Goal: Task Accomplishment & Management: Use online tool/utility

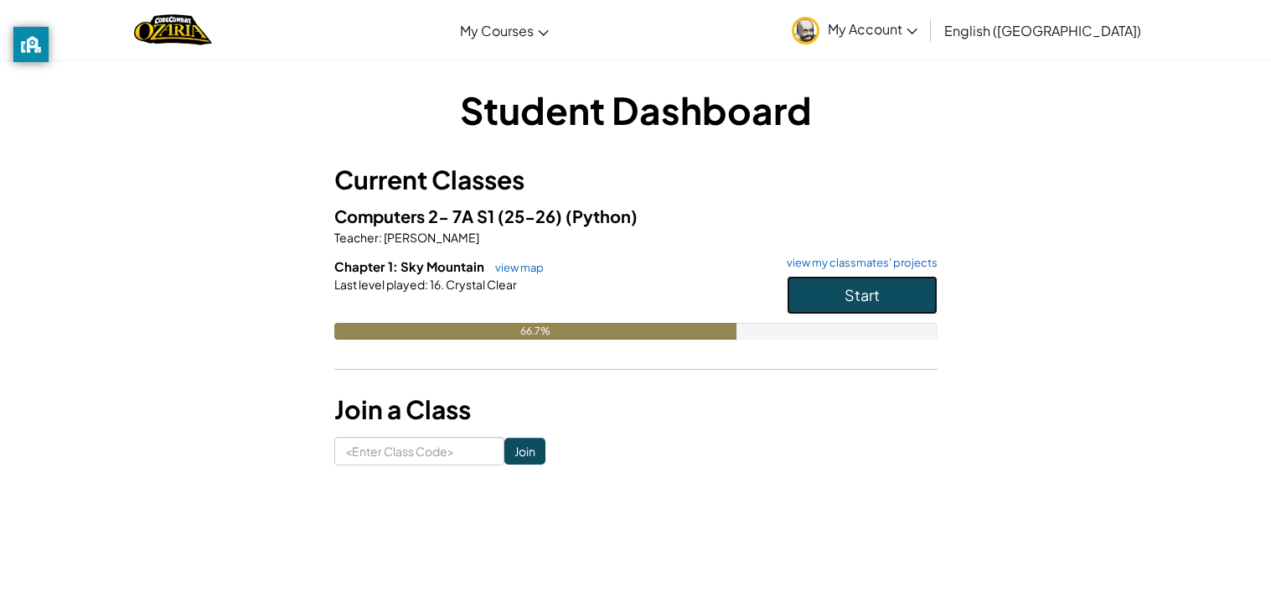
click at [901, 292] on button "Start" at bounding box center [862, 295] width 151 height 39
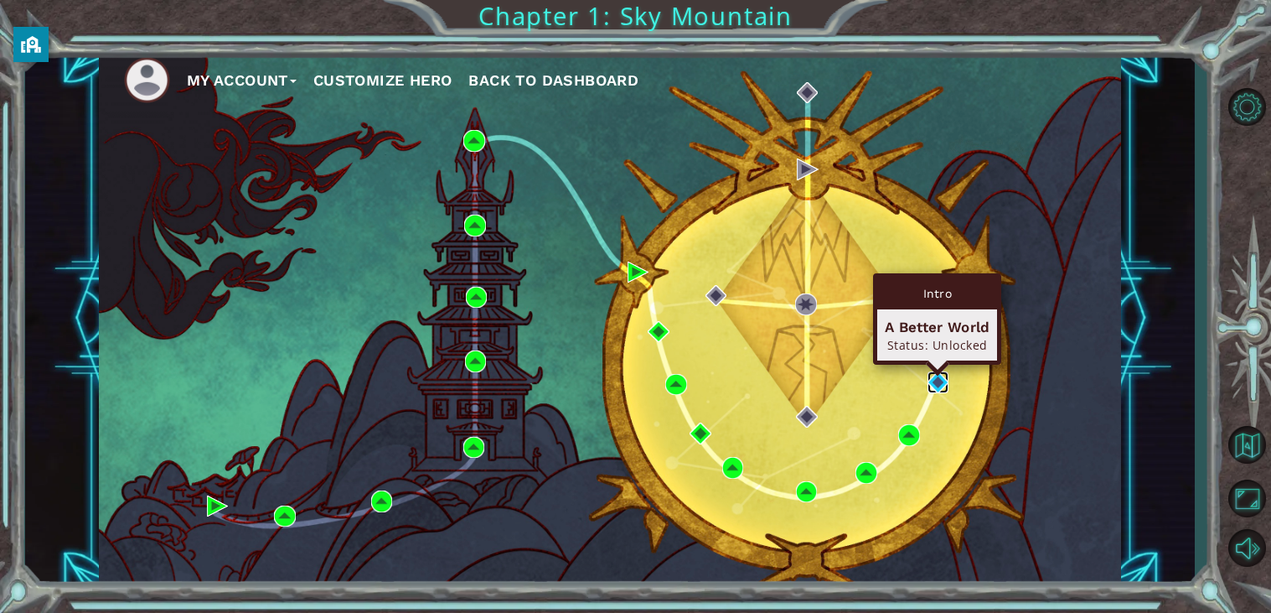
click at [938, 385] on img at bounding box center [939, 382] width 22 height 22
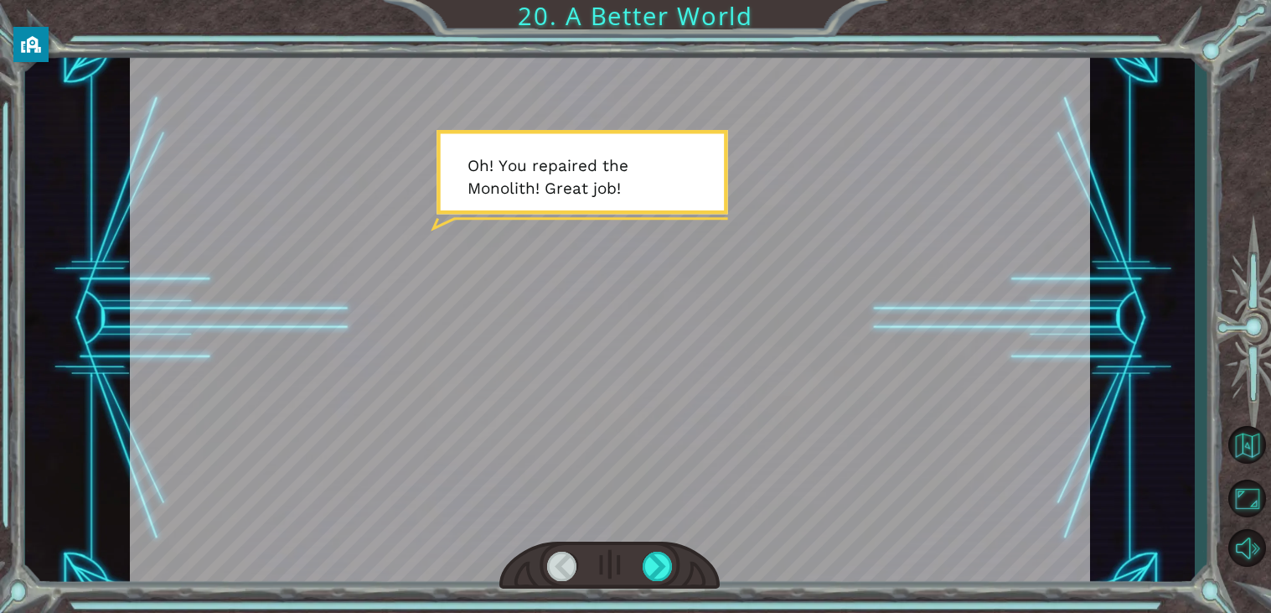
click at [277, 134] on div at bounding box center [610, 319] width 960 height 540
click at [360, 143] on div at bounding box center [610, 319] width 960 height 540
click at [653, 568] on div at bounding box center [658, 565] width 30 height 29
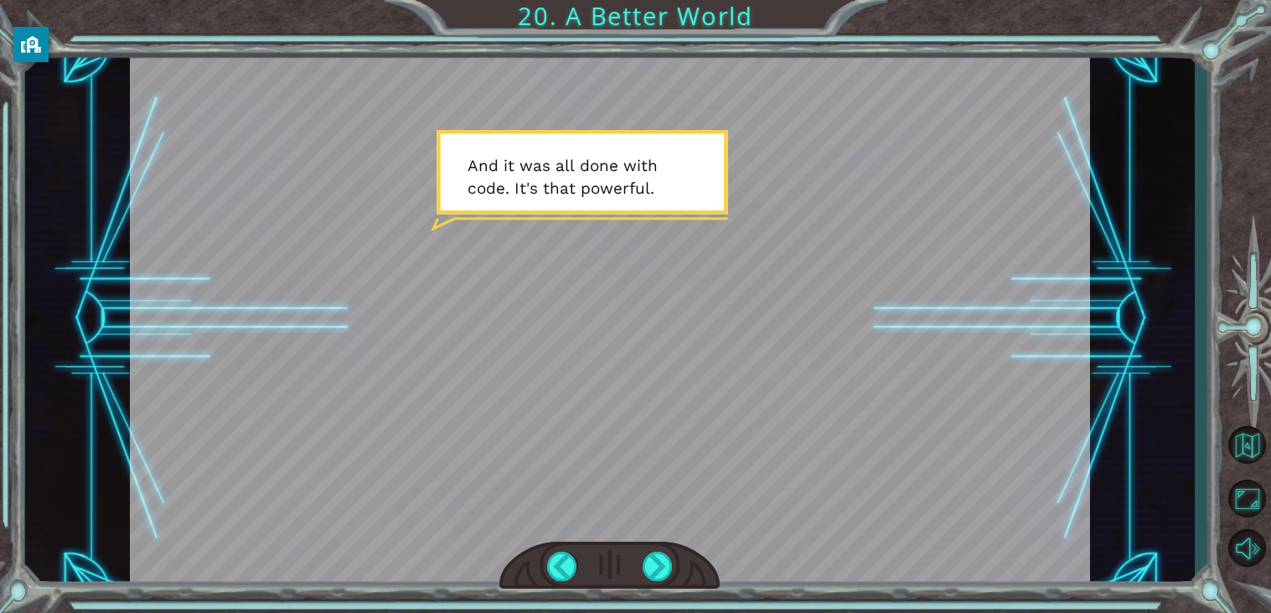
click at [658, 376] on div at bounding box center [610, 319] width 960 height 540
click at [657, 562] on div at bounding box center [658, 565] width 30 height 29
click at [656, 565] on div at bounding box center [658, 565] width 30 height 29
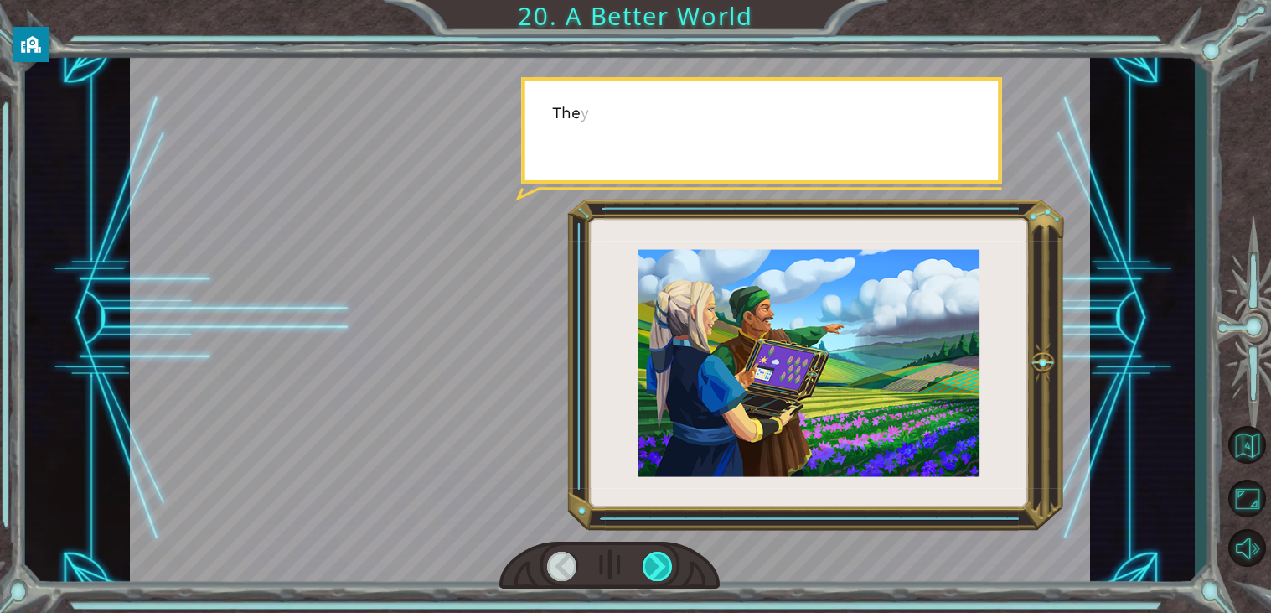
click at [656, 565] on div at bounding box center [658, 565] width 30 height 29
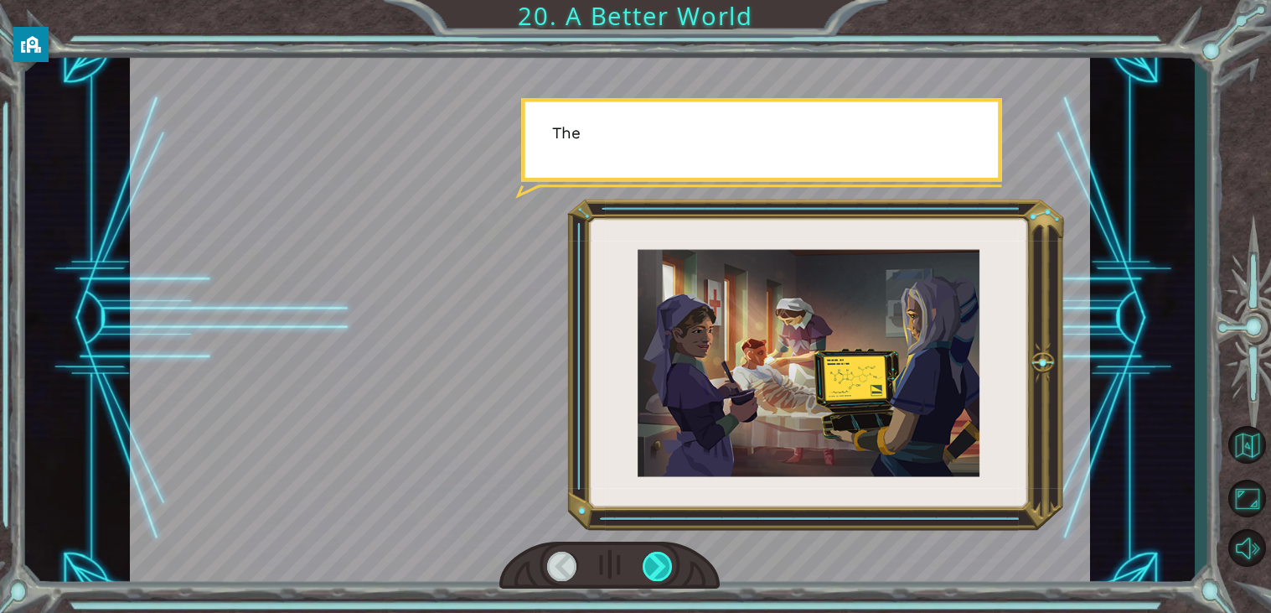
click at [656, 565] on div at bounding box center [658, 565] width 30 height 29
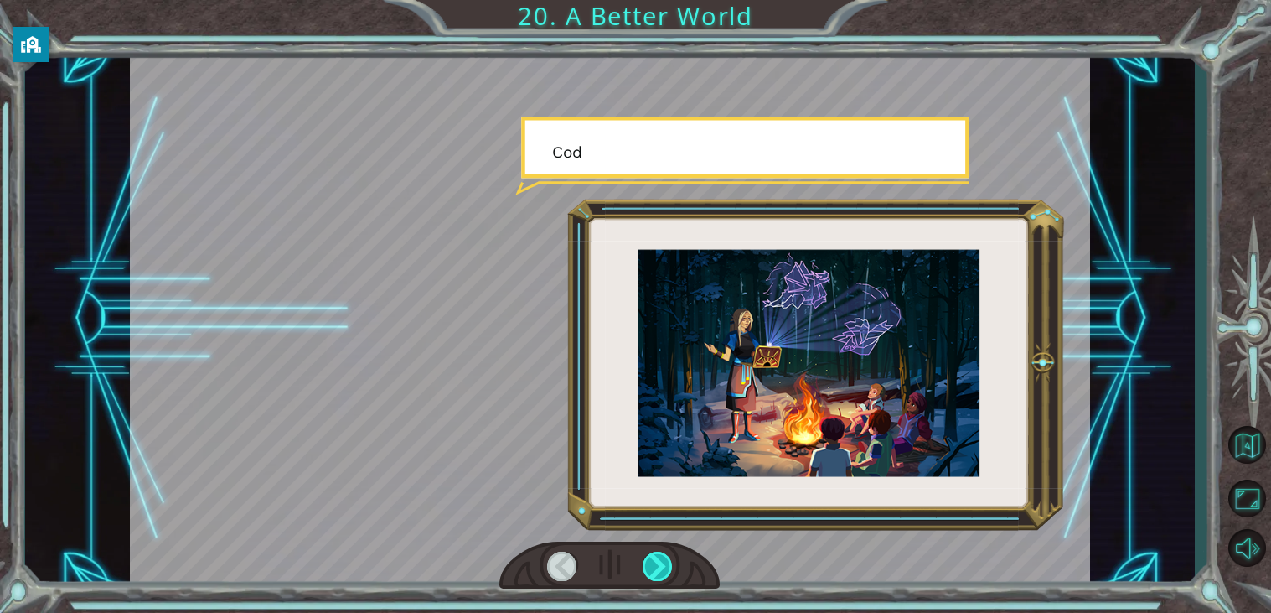
click at [656, 565] on div at bounding box center [658, 565] width 30 height 29
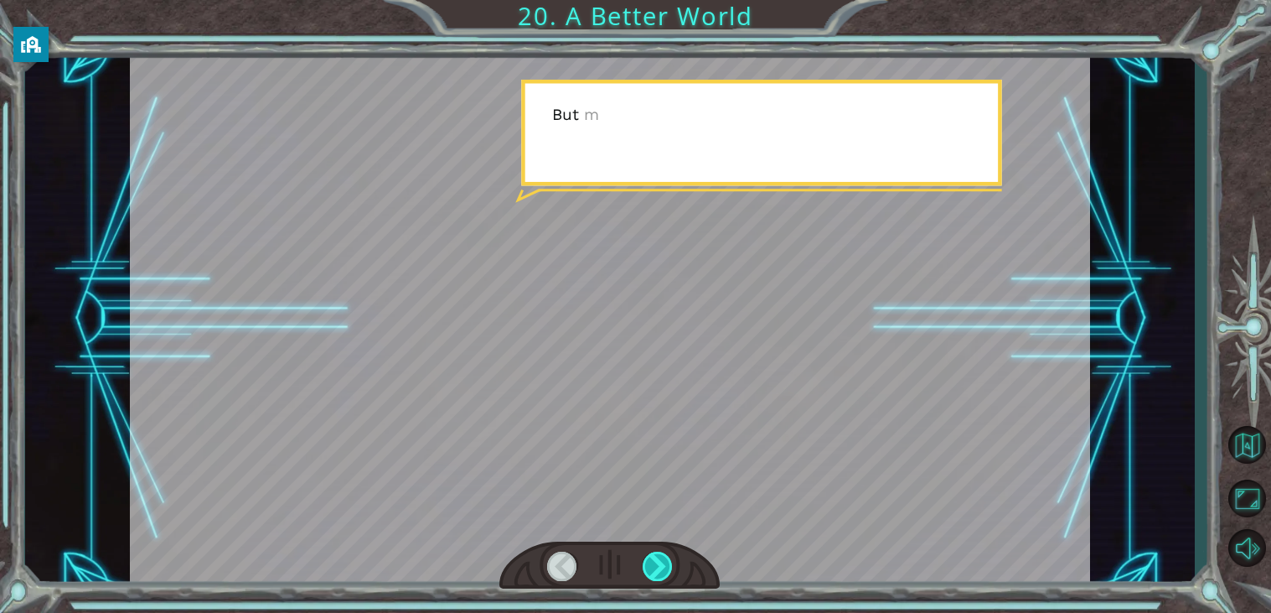
click at [656, 565] on div at bounding box center [658, 565] width 30 height 29
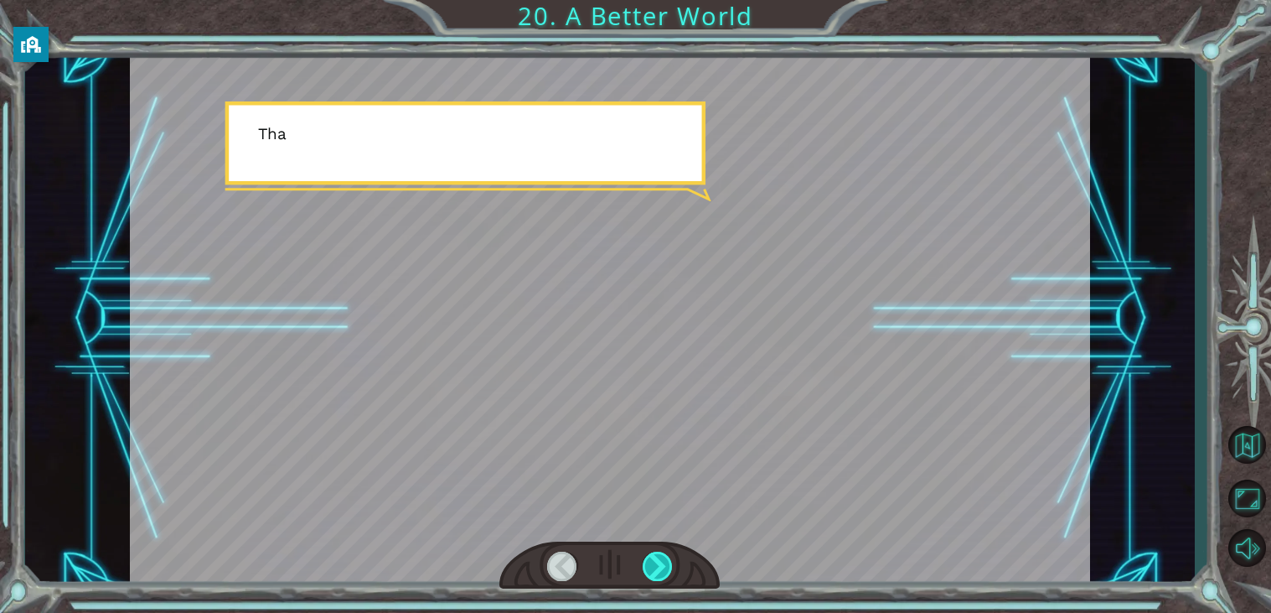
click at [656, 565] on div at bounding box center [658, 565] width 30 height 29
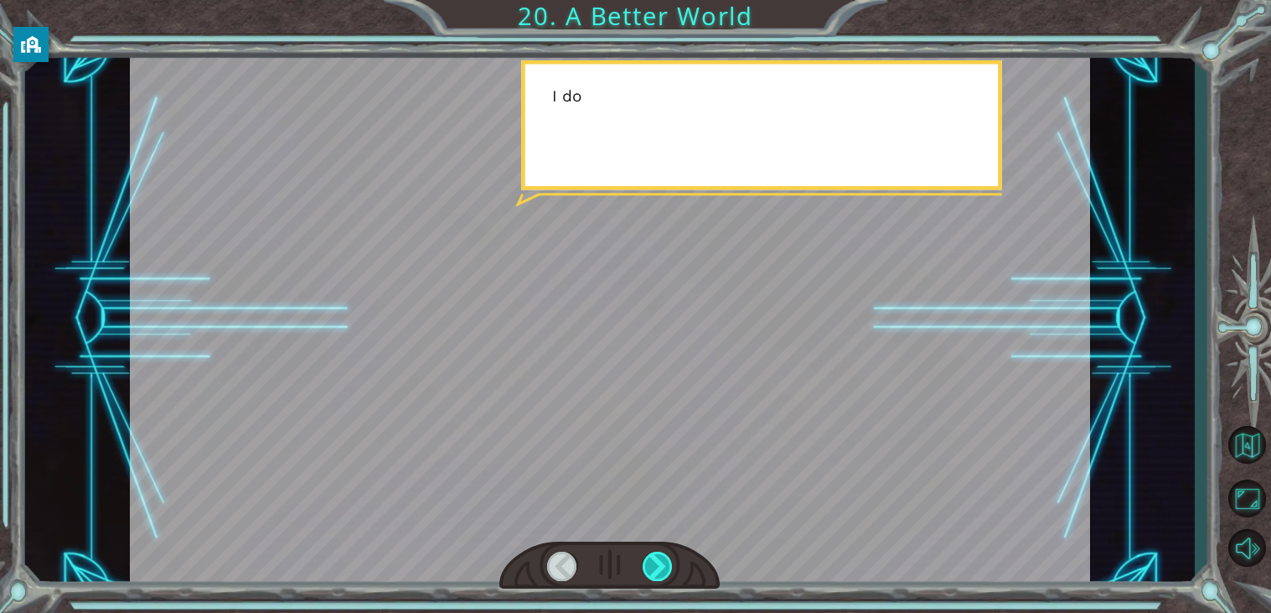
click at [656, 565] on div at bounding box center [658, 565] width 30 height 29
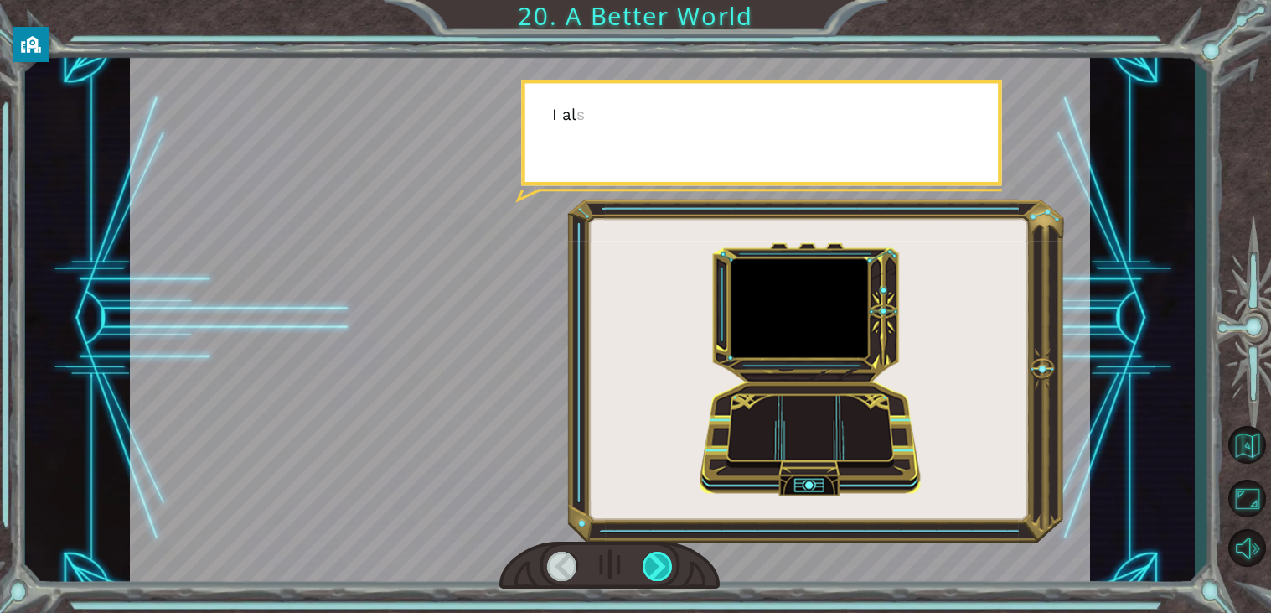
click at [656, 565] on div at bounding box center [658, 565] width 30 height 29
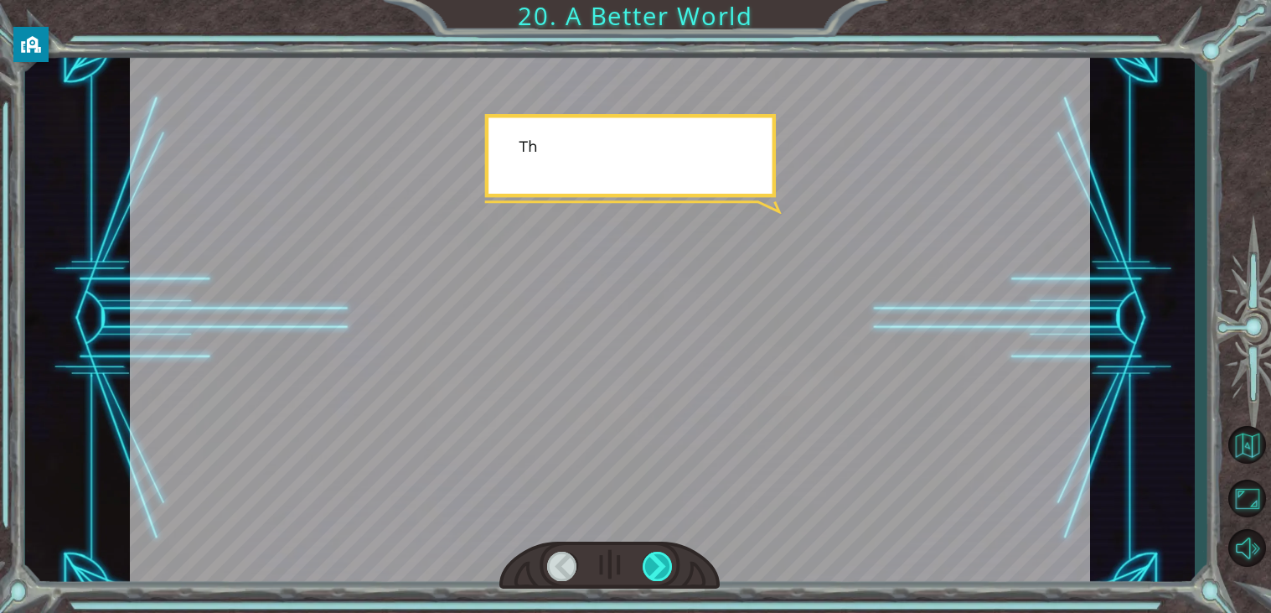
click at [656, 565] on div at bounding box center [658, 565] width 30 height 29
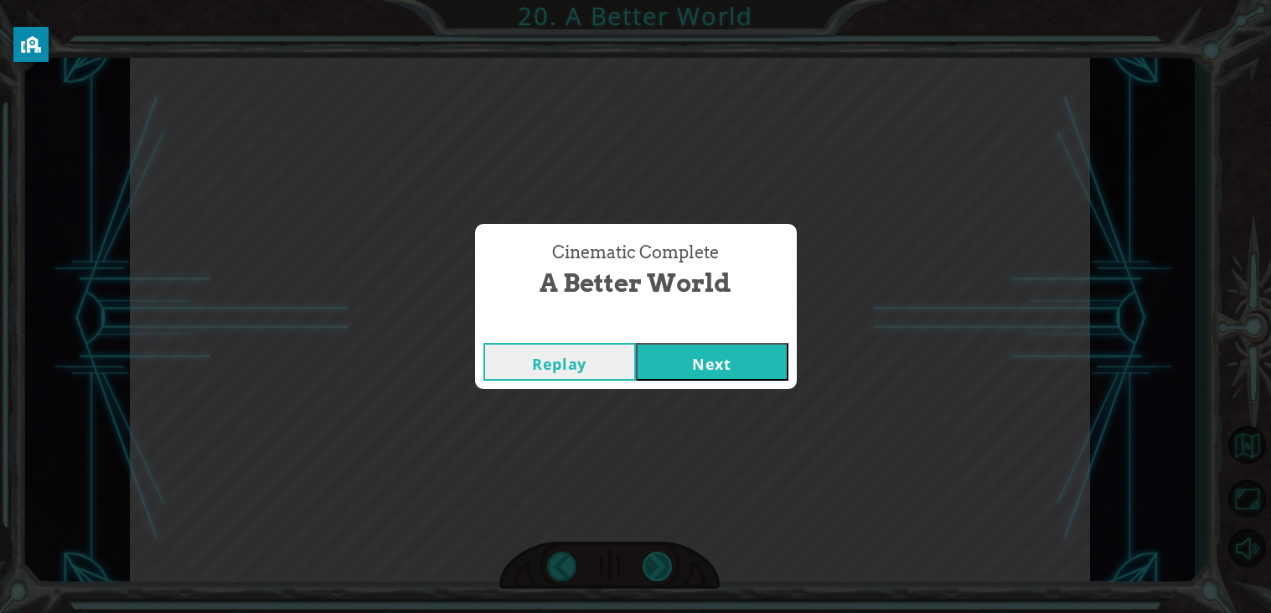
click at [656, 0] on div "O h ! Y o u r e p a i r e d t h e M o n o l i t h ! G r e a t j o b ! A n d i t…" at bounding box center [635, 0] width 1271 height 0
click at [732, 378] on button "Next" at bounding box center [712, 362] width 153 height 38
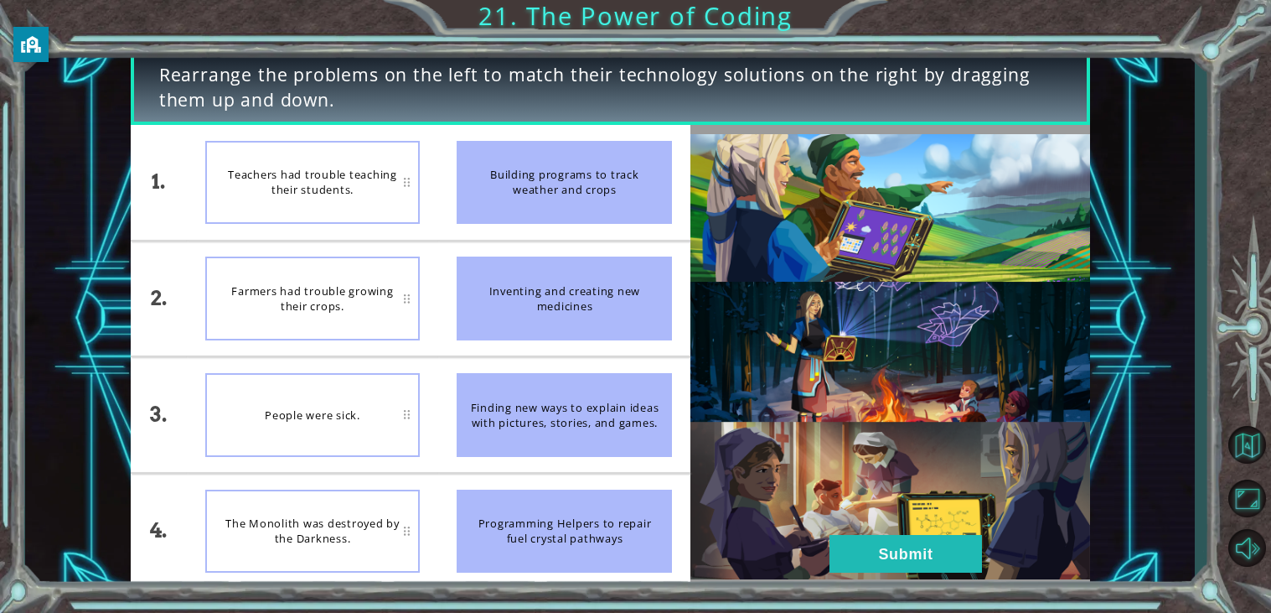
click at [354, 422] on div "People were sick." at bounding box center [312, 415] width 215 height 84
drag, startPoint x: 563, startPoint y: 308, endPoint x: 439, endPoint y: 347, distance: 130.1
click at [439, 347] on li "Inventing and creating new medicines" at bounding box center [564, 298] width 252 height 115
click at [317, 428] on div "Farmers had trouble growing their crops." at bounding box center [312, 415] width 215 height 84
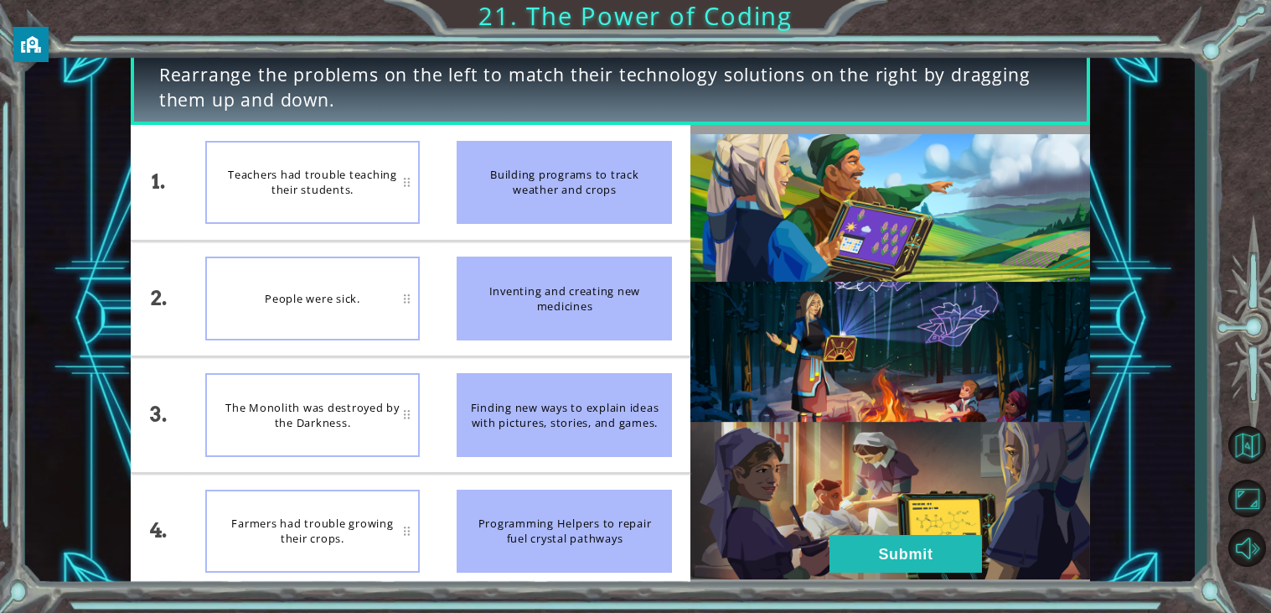
drag, startPoint x: 510, startPoint y: 554, endPoint x: 406, endPoint y: 568, distance: 104.9
click at [406, 568] on div "1. 2. 3. 4. Teachers had trouble teaching their students. People were sick. The…" at bounding box center [411, 356] width 561 height 463
click at [463, 358] on li "Finding new ways to explain ideas with pictures, stories, and games." at bounding box center [564, 414] width 252 height 115
click at [354, 158] on div "Teachers had trouble teaching their students." at bounding box center [312, 183] width 215 height 84
click at [402, 184] on div "Teachers had trouble teaching their students." at bounding box center [312, 183] width 215 height 84
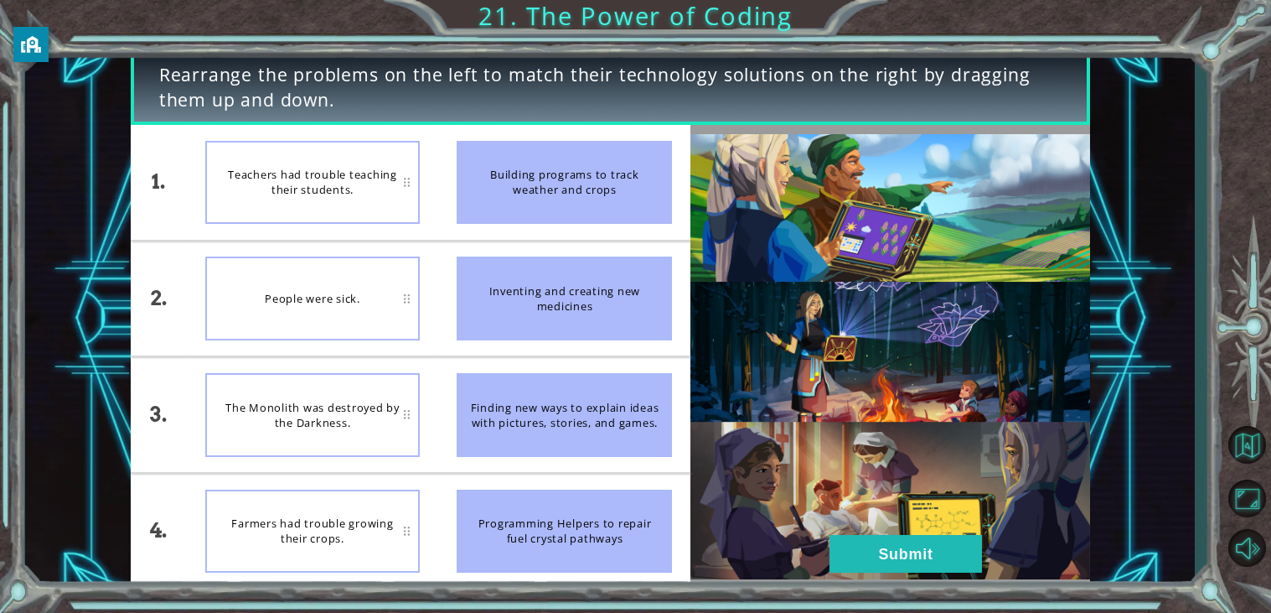
click at [405, 184] on div "Teachers had trouble teaching their students." at bounding box center [312, 183] width 215 height 84
click at [543, 179] on div "Building programs to track weather and crops" at bounding box center [564, 183] width 215 height 84
click at [298, 208] on div "Teachers had trouble teaching their students." at bounding box center [312, 183] width 215 height 84
click at [508, 148] on div "Building programs to track weather and crops" at bounding box center [564, 183] width 215 height 84
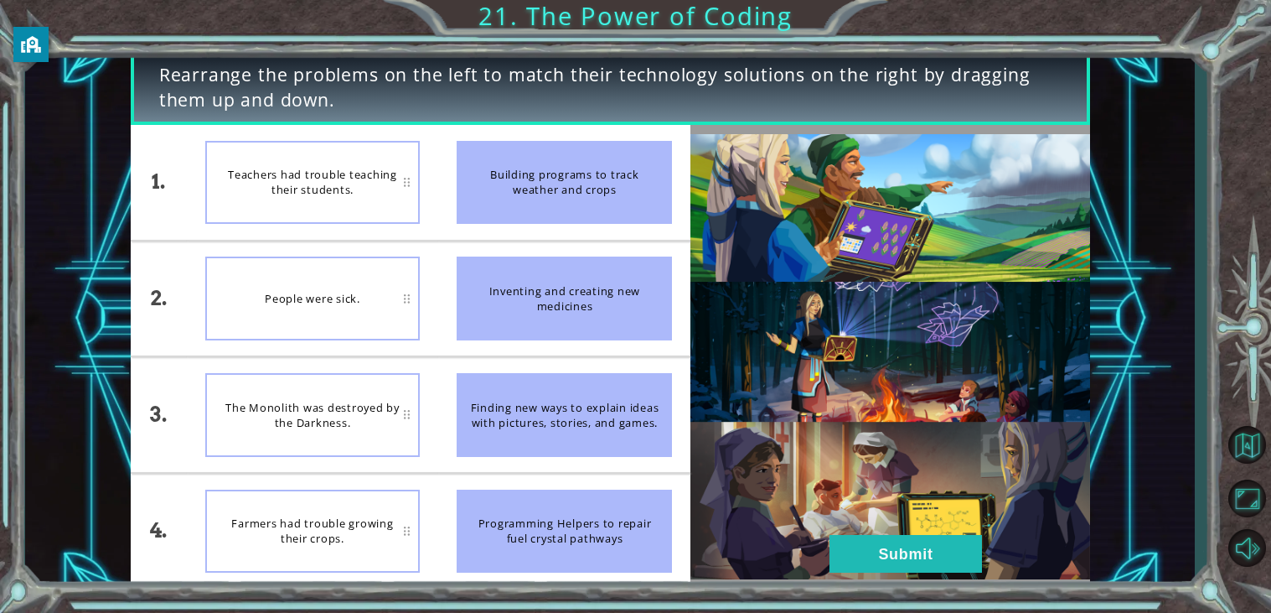
click at [508, 148] on div "Building programs to track weather and crops" at bounding box center [564, 183] width 215 height 84
click at [863, 92] on span "Rearrange the problems on the left to match their technology solutions on the r…" at bounding box center [610, 87] width 903 height 51
click at [277, 292] on div "People were sick." at bounding box center [312, 298] width 215 height 84
click at [297, 175] on div "Teachers had trouble teaching their students." at bounding box center [312, 183] width 215 height 84
click at [385, 503] on ul "Teachers had trouble teaching their students. People were sick. The Monolith wa…" at bounding box center [313, 356] width 252 height 463
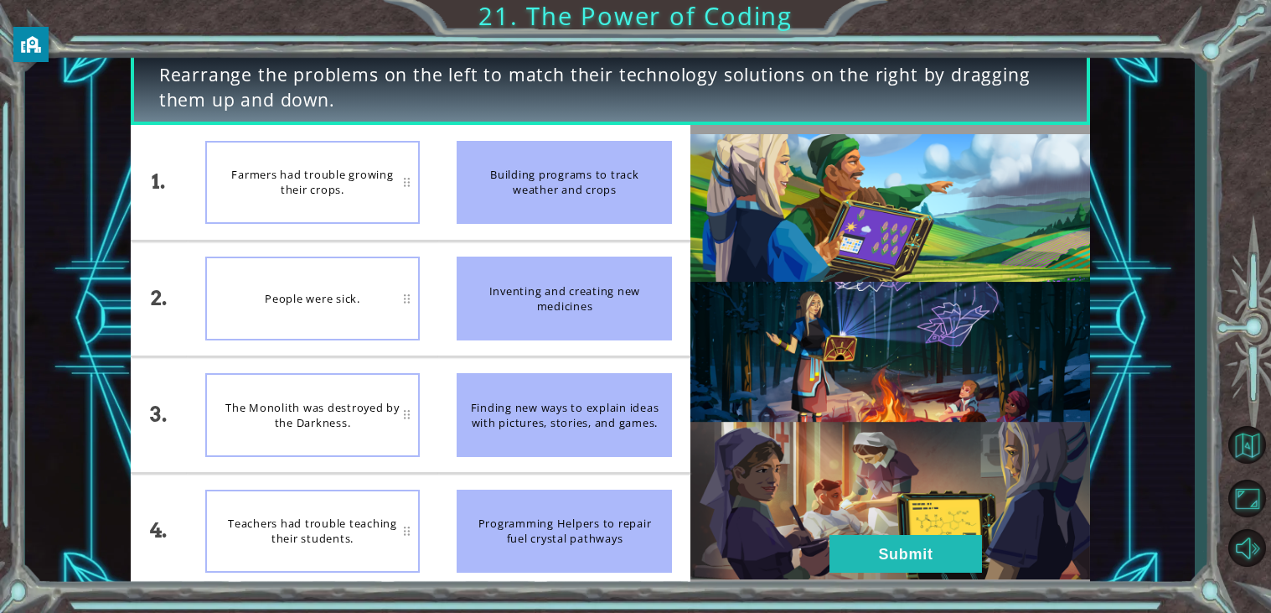
click at [360, 236] on li "Farmers had trouble growing their crops." at bounding box center [313, 182] width 252 height 115
click at [913, 555] on button "Submit" at bounding box center [906, 554] width 153 height 38
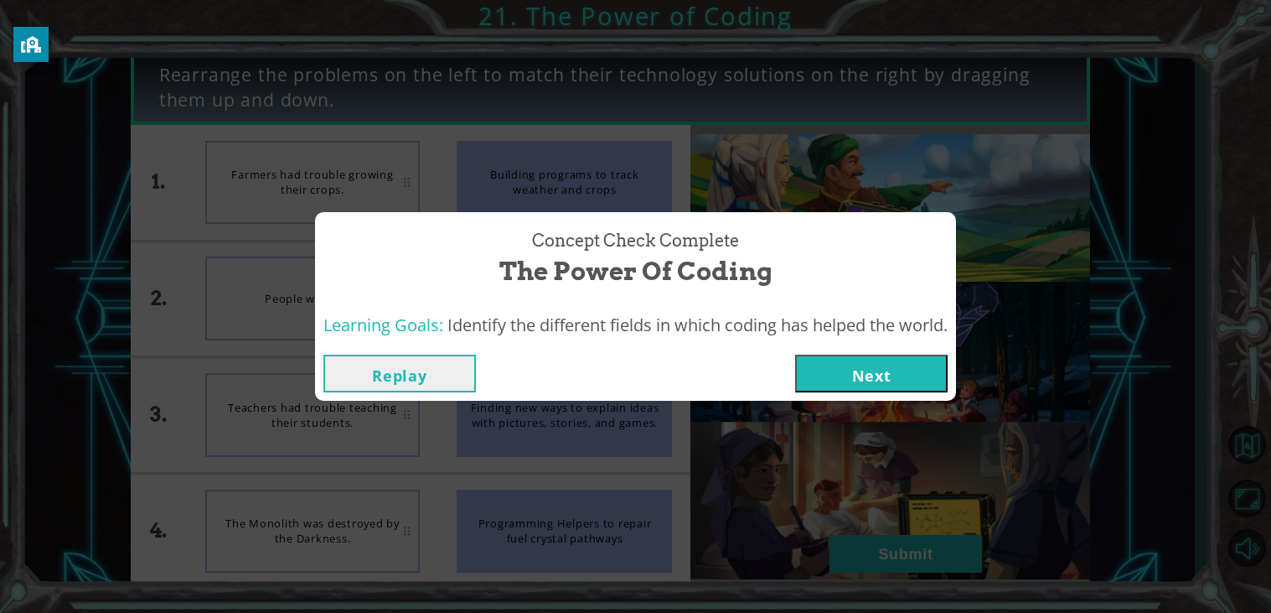
click at [882, 366] on button "Next" at bounding box center [871, 373] width 153 height 38
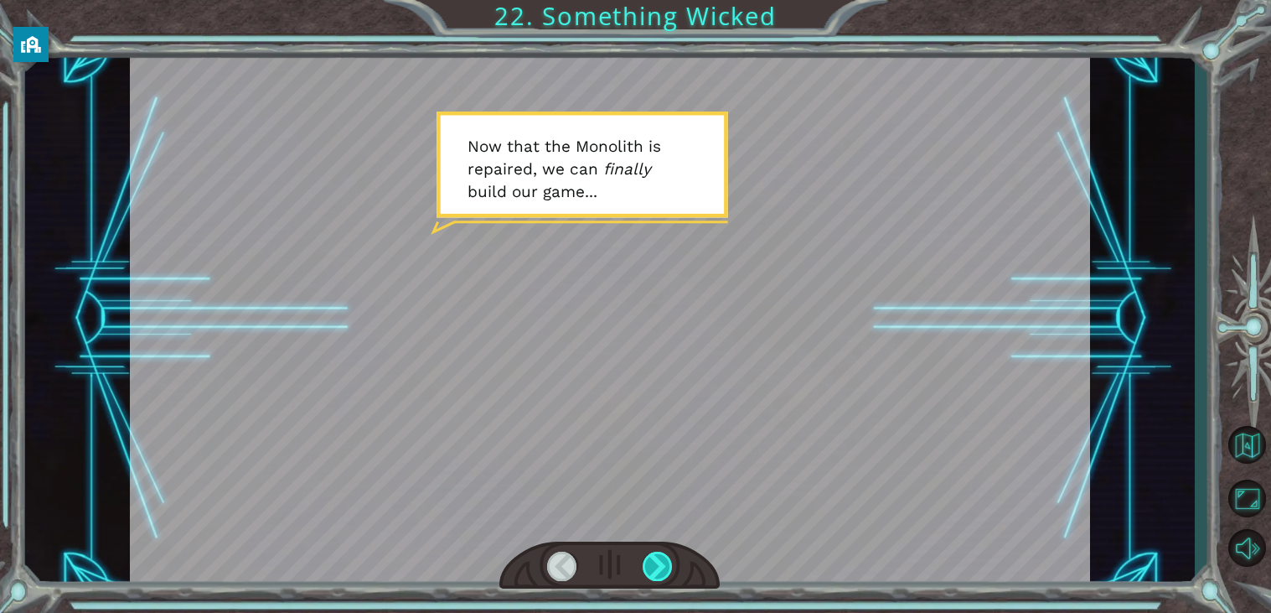
click at [650, 569] on div at bounding box center [658, 565] width 30 height 29
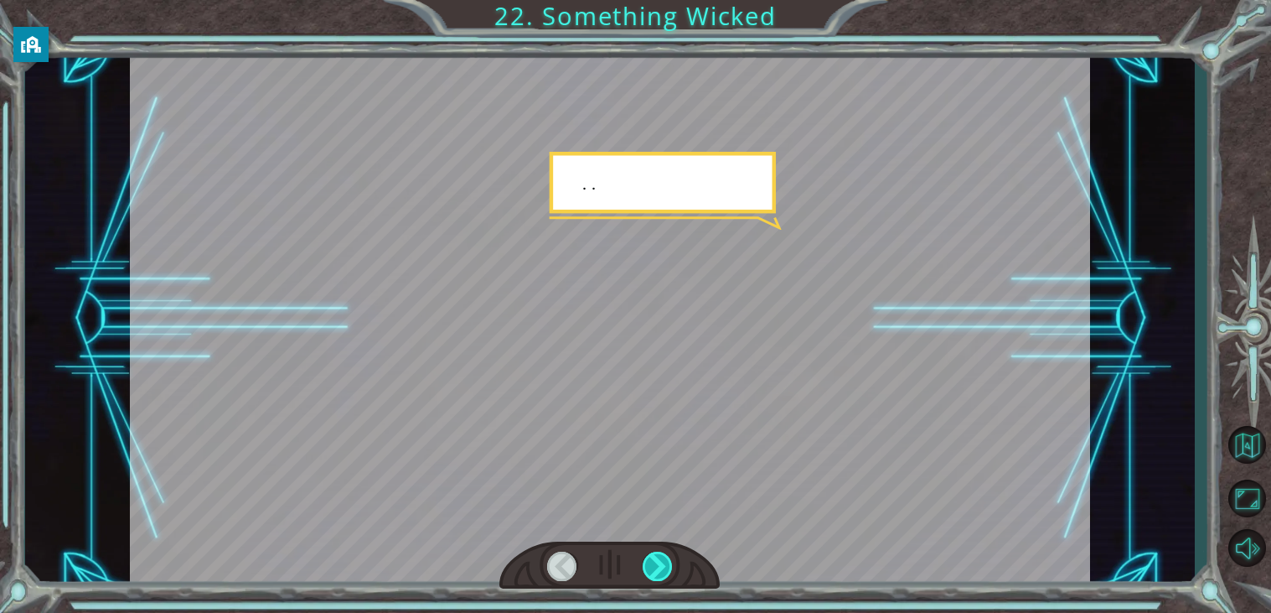
click at [650, 569] on div at bounding box center [658, 565] width 30 height 29
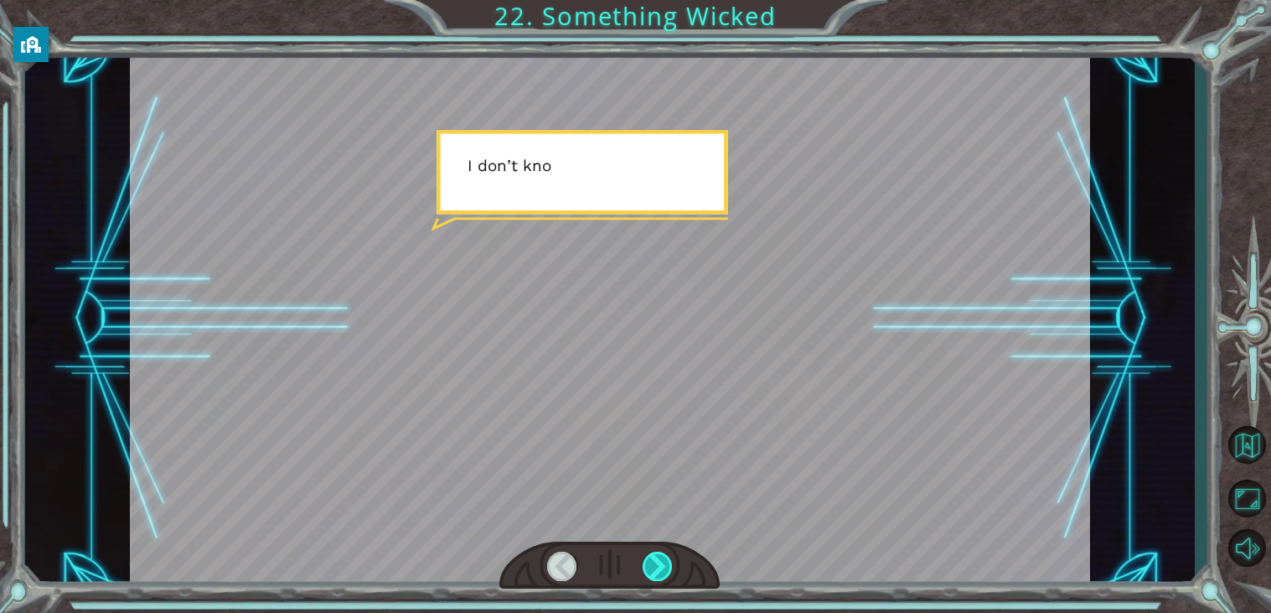
click at [650, 569] on div at bounding box center [658, 565] width 30 height 29
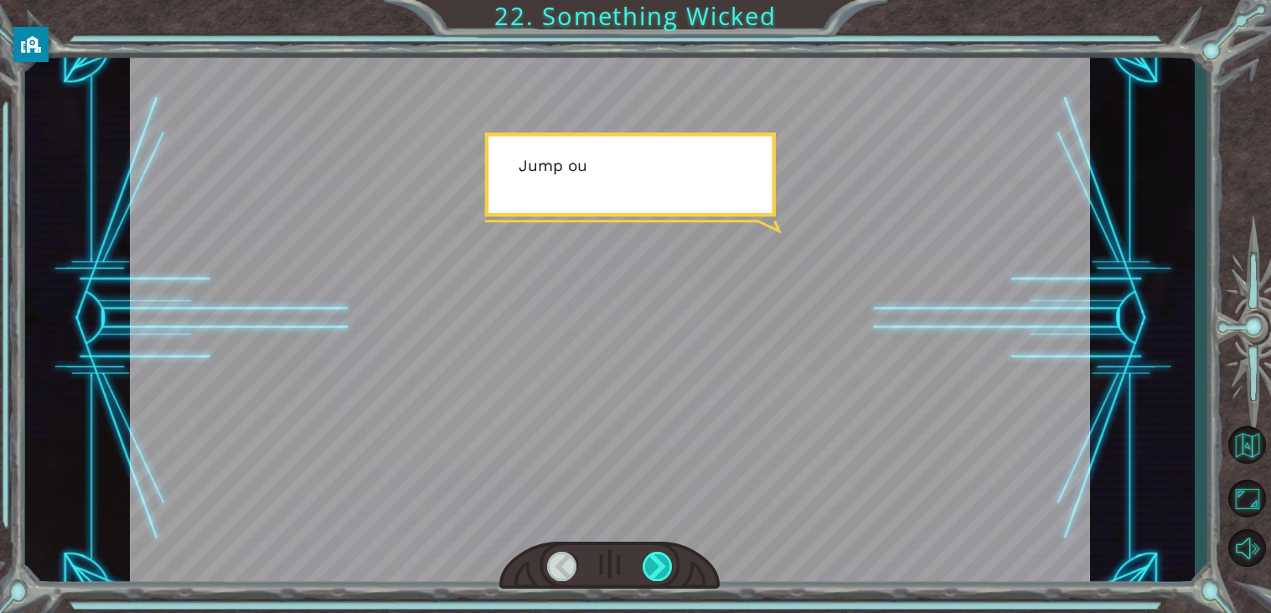
click at [650, 569] on div at bounding box center [658, 565] width 30 height 29
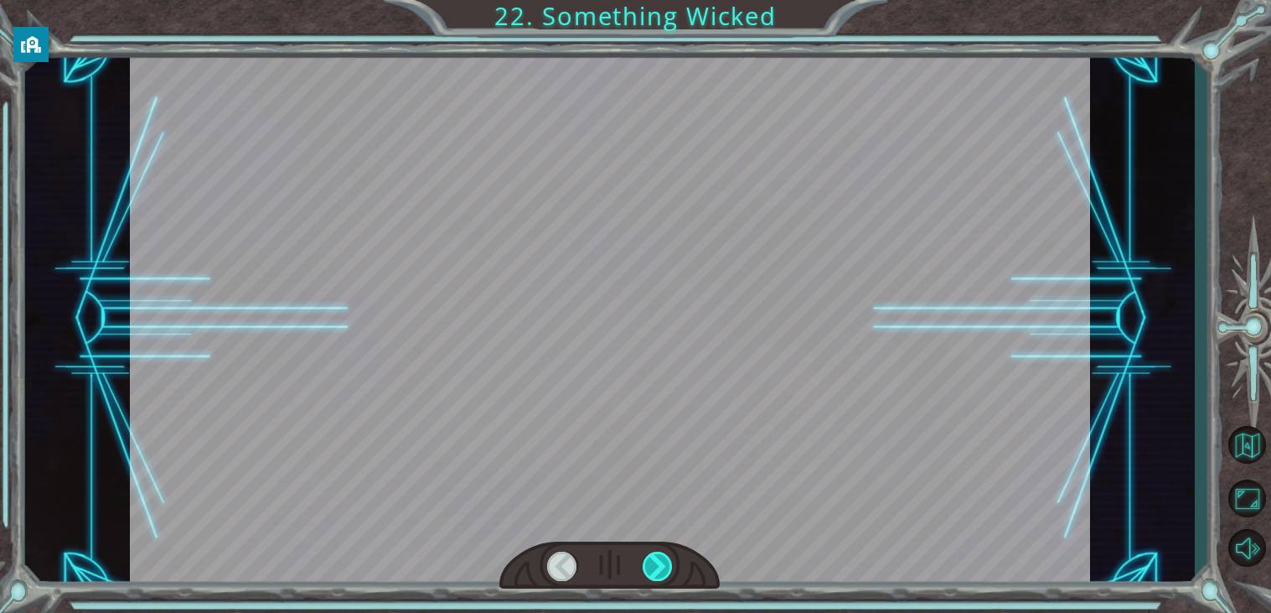
click at [650, 569] on div at bounding box center [658, 565] width 30 height 29
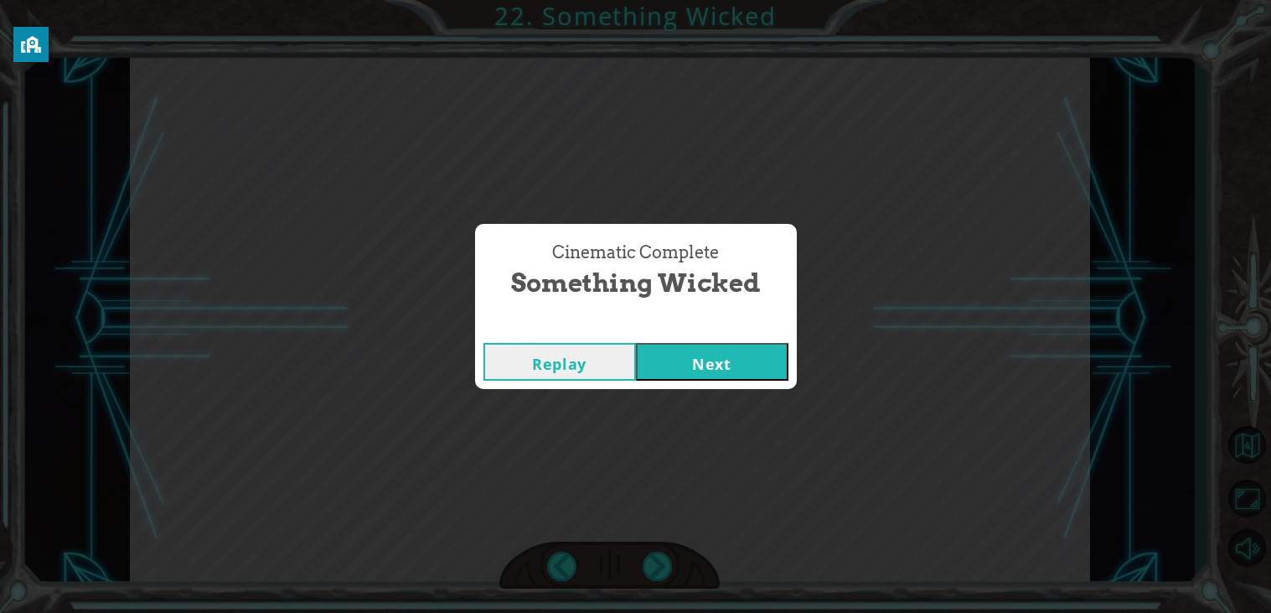
click at [737, 374] on button "Next" at bounding box center [712, 362] width 153 height 38
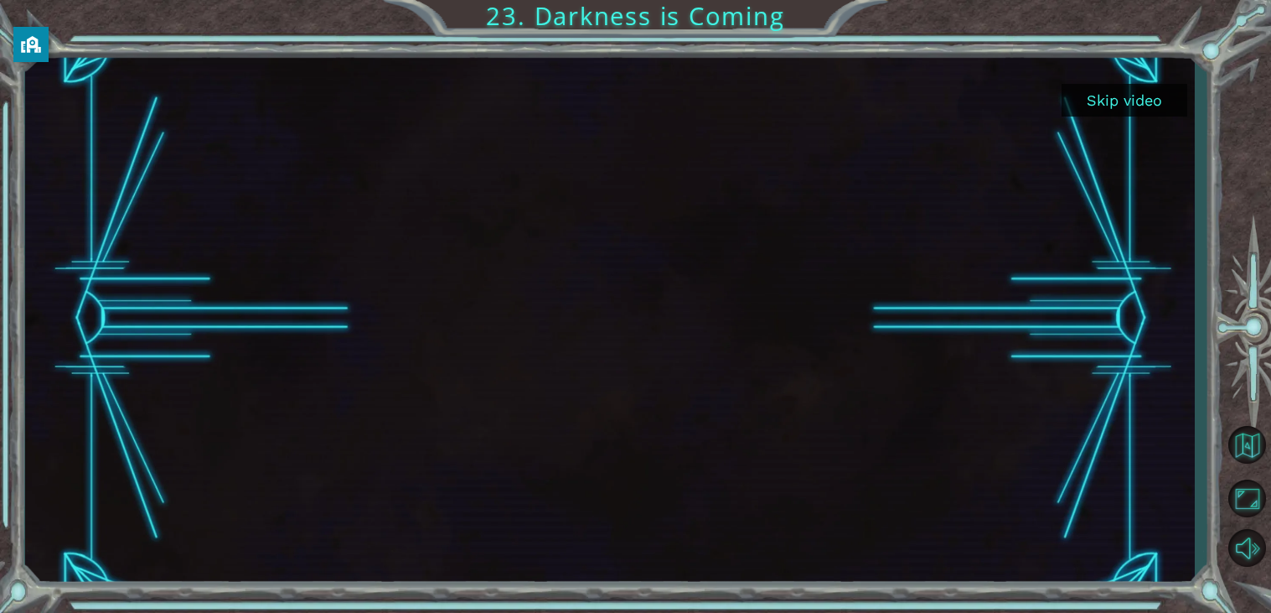
click at [1147, 101] on button "Skip video" at bounding box center [1125, 100] width 126 height 33
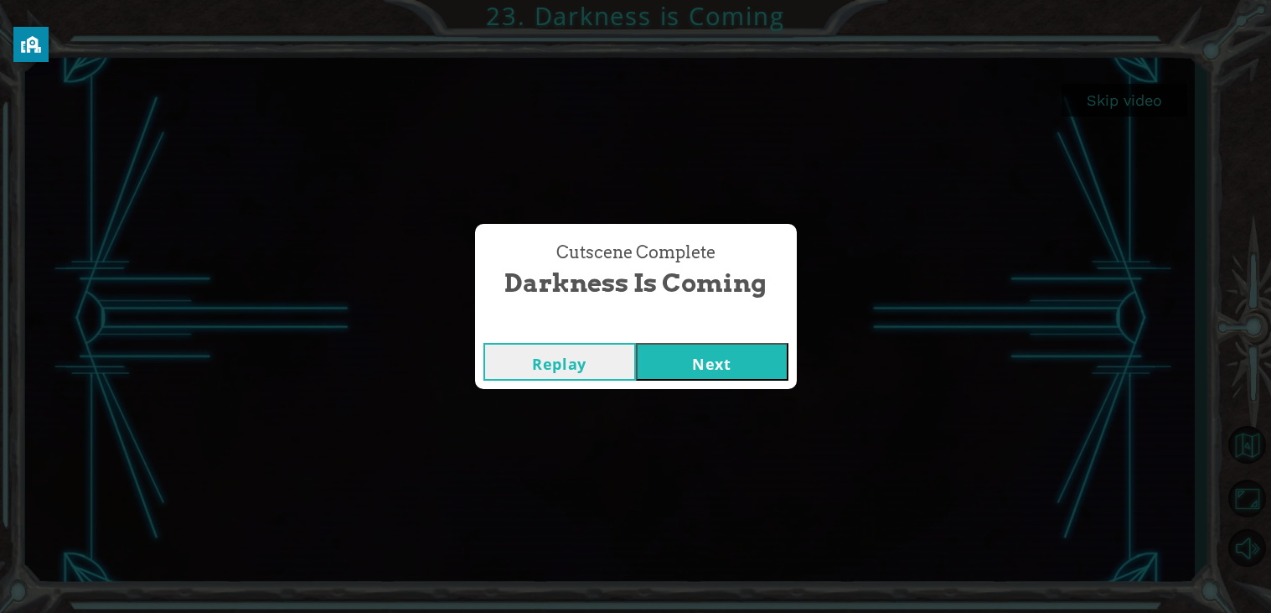
click at [739, 360] on button "Next" at bounding box center [712, 362] width 153 height 38
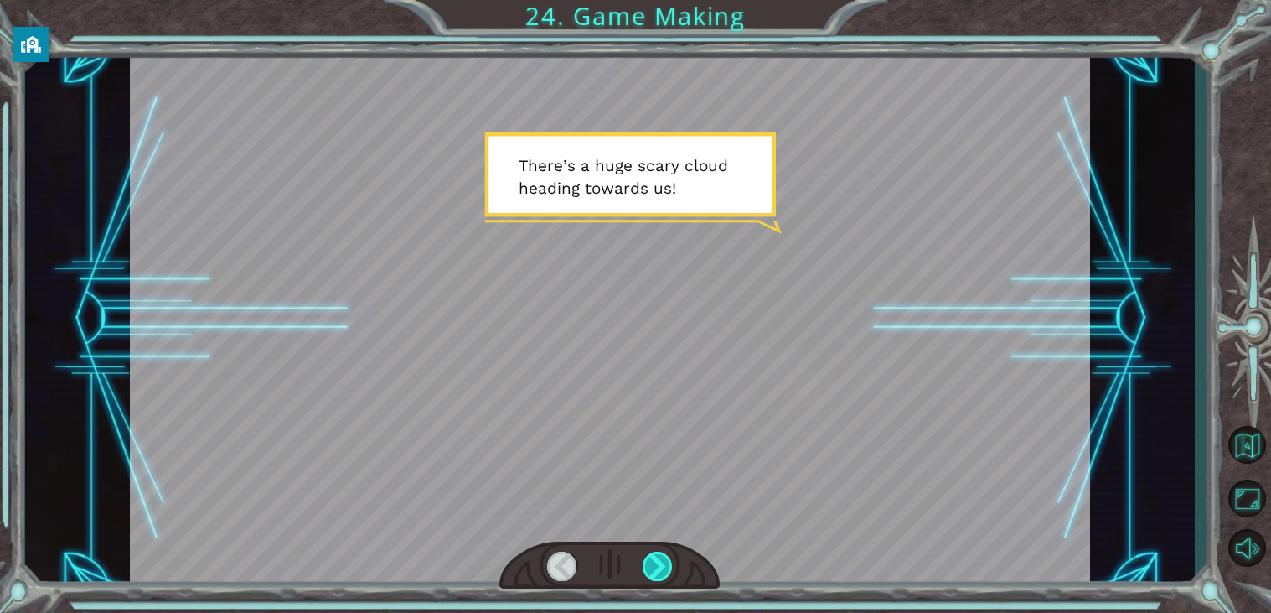
click at [661, 564] on div at bounding box center [658, 565] width 30 height 29
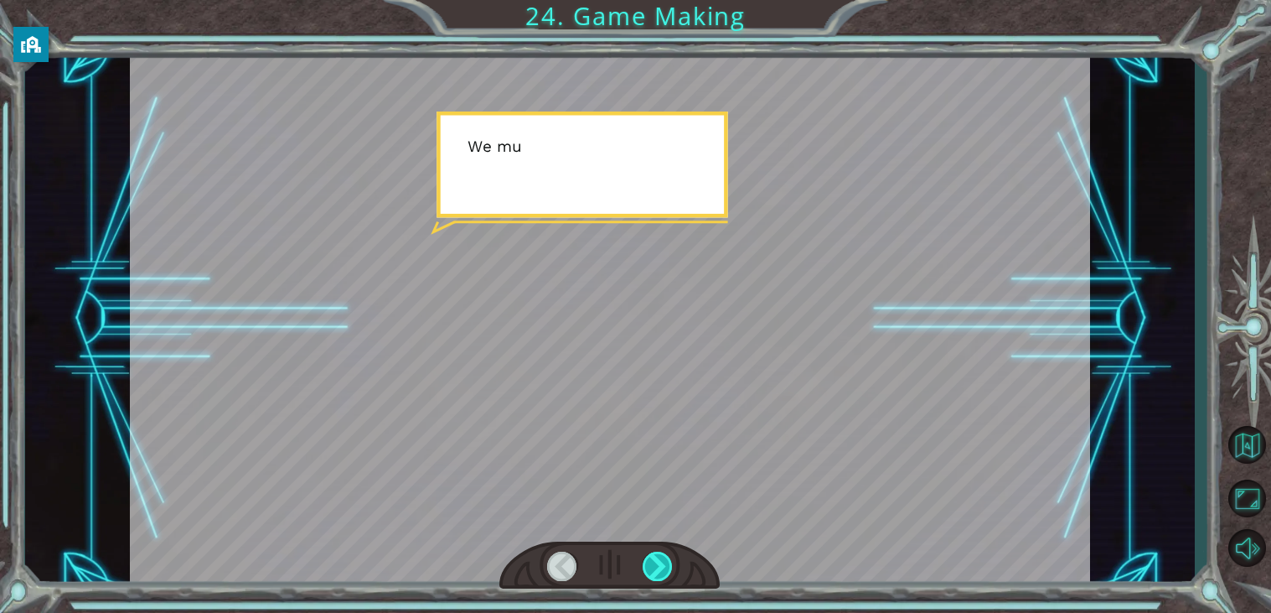
click at [661, 564] on div at bounding box center [658, 565] width 30 height 29
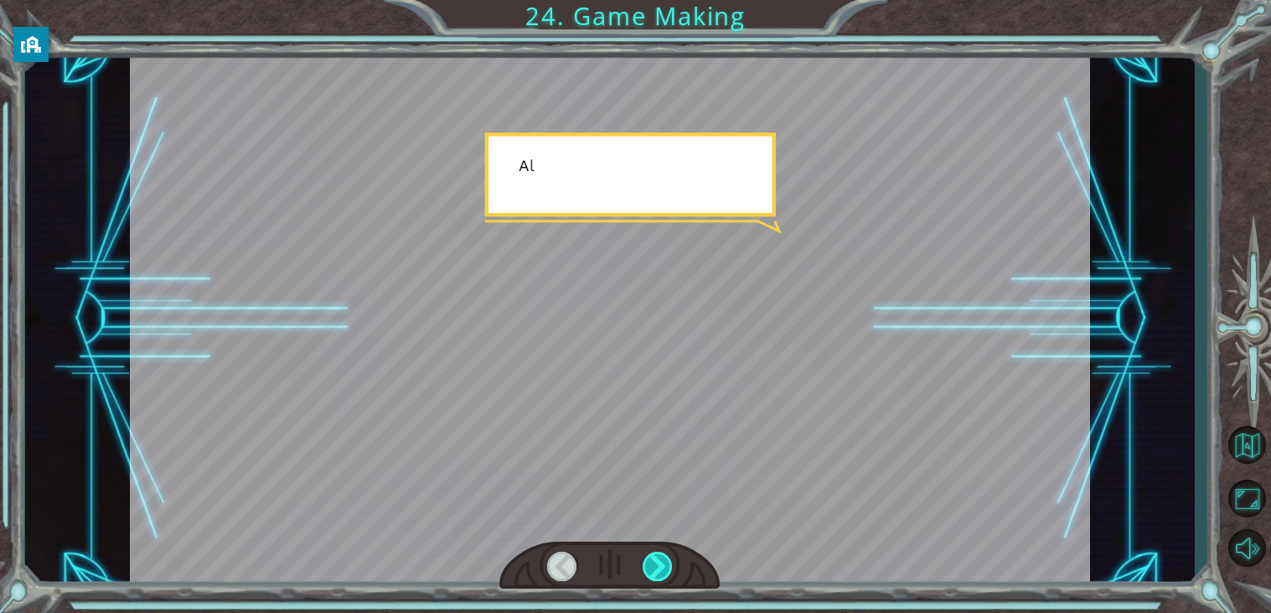
click at [661, 564] on div at bounding box center [658, 565] width 30 height 29
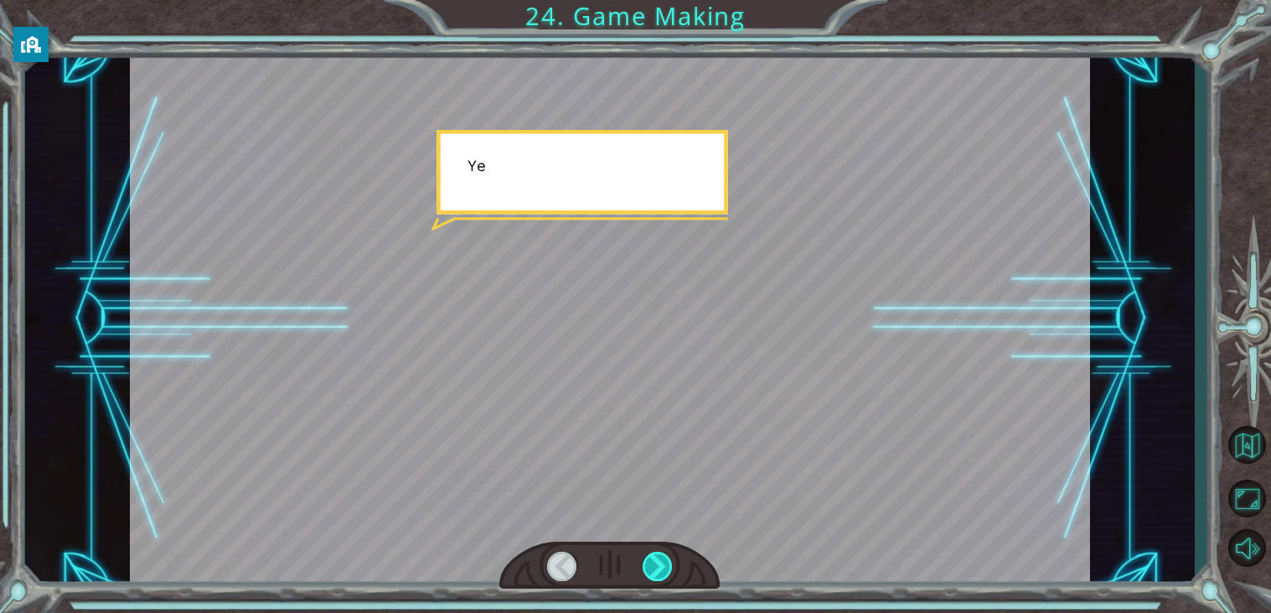
click at [661, 564] on div at bounding box center [658, 565] width 30 height 29
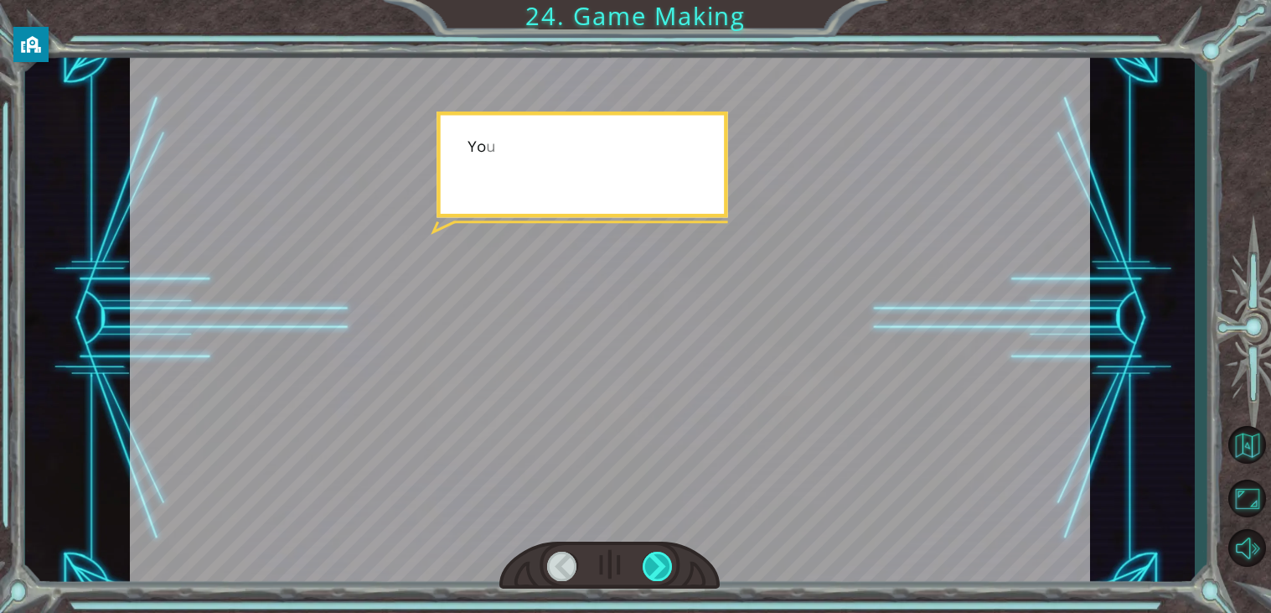
click at [661, 564] on div at bounding box center [658, 565] width 30 height 29
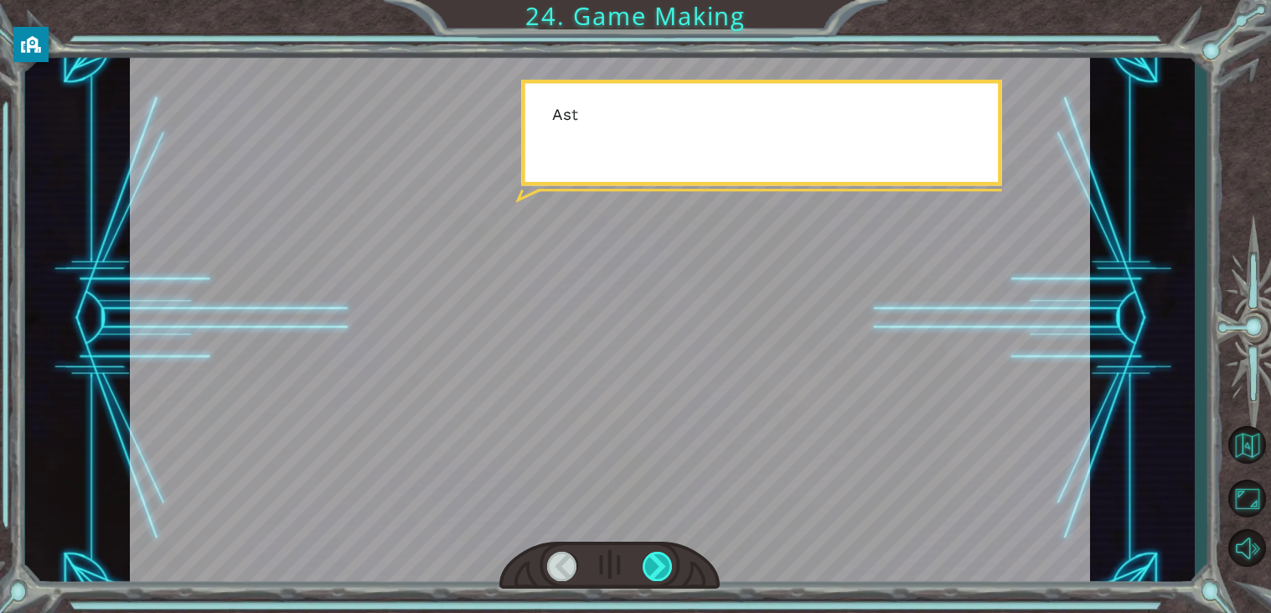
click at [661, 564] on div at bounding box center [658, 565] width 30 height 29
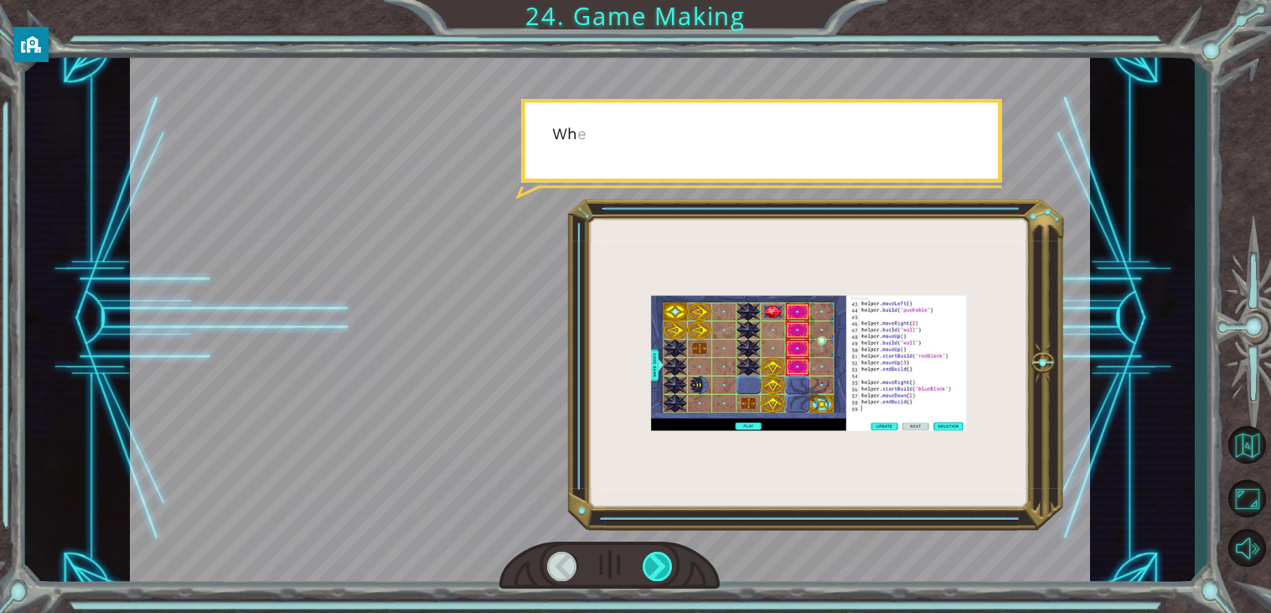
click at [661, 564] on div at bounding box center [658, 565] width 30 height 29
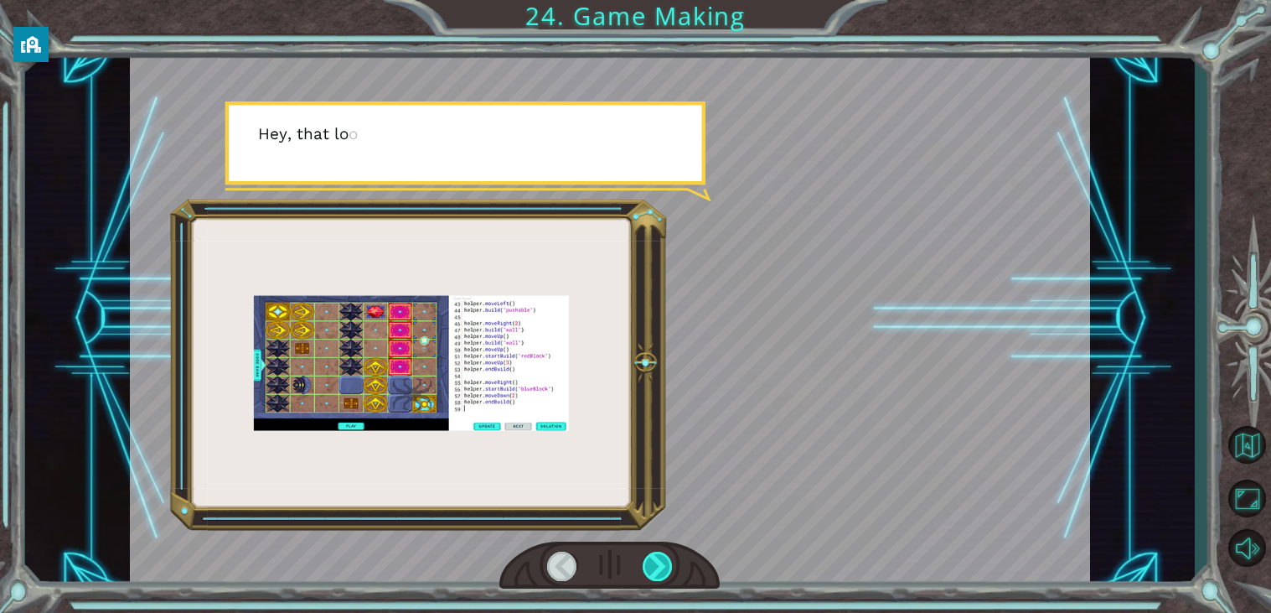
click at [661, 564] on div at bounding box center [658, 565] width 30 height 29
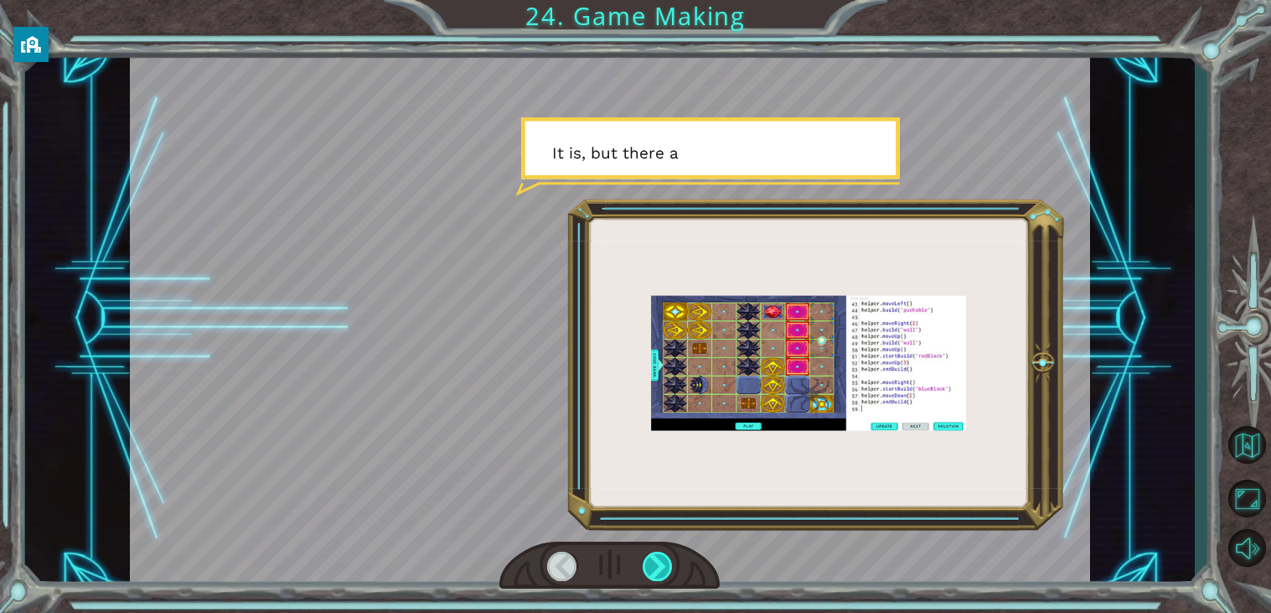
click at [659, 569] on div at bounding box center [658, 565] width 30 height 29
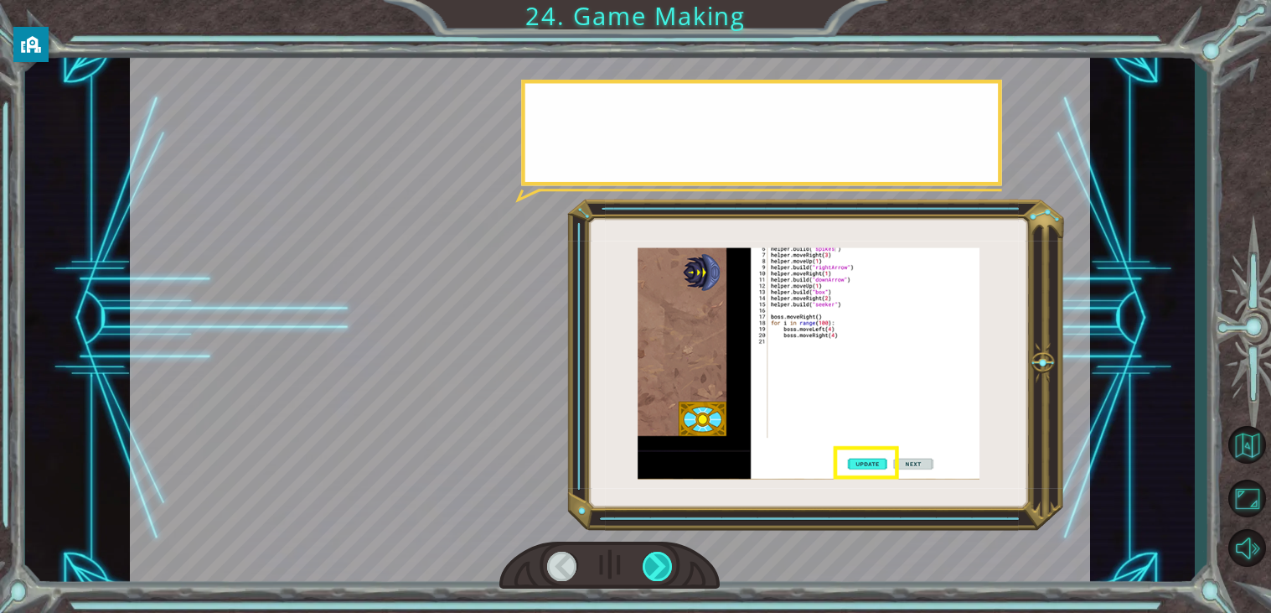
click at [659, 569] on div at bounding box center [658, 565] width 30 height 29
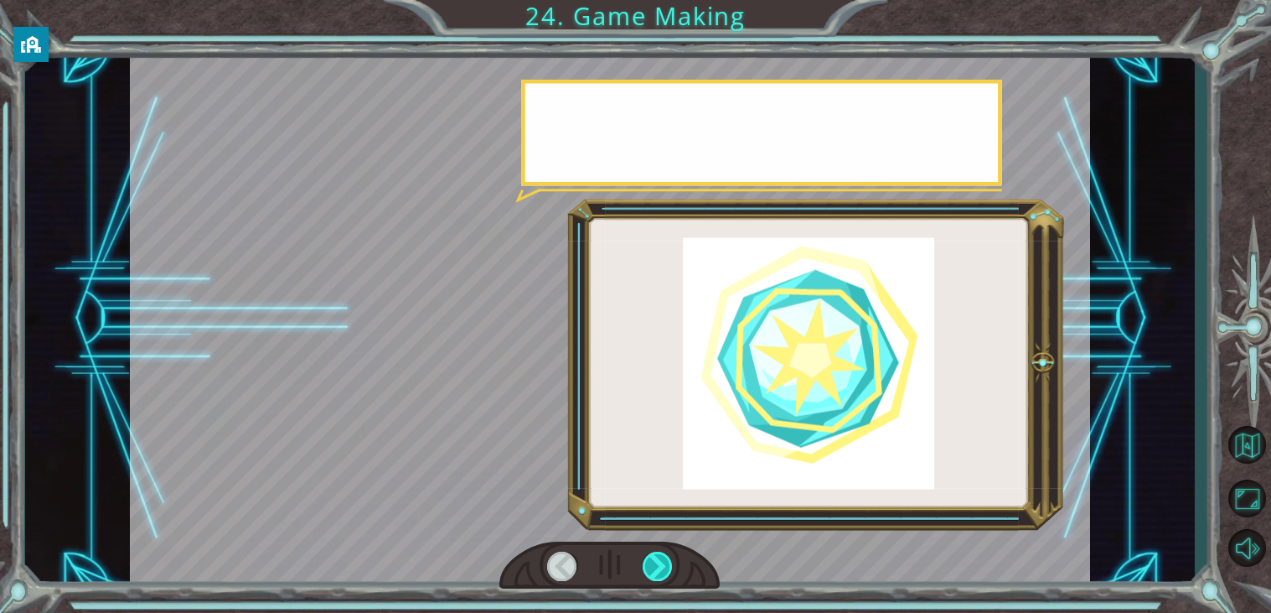
click at [659, 569] on div at bounding box center [658, 565] width 30 height 29
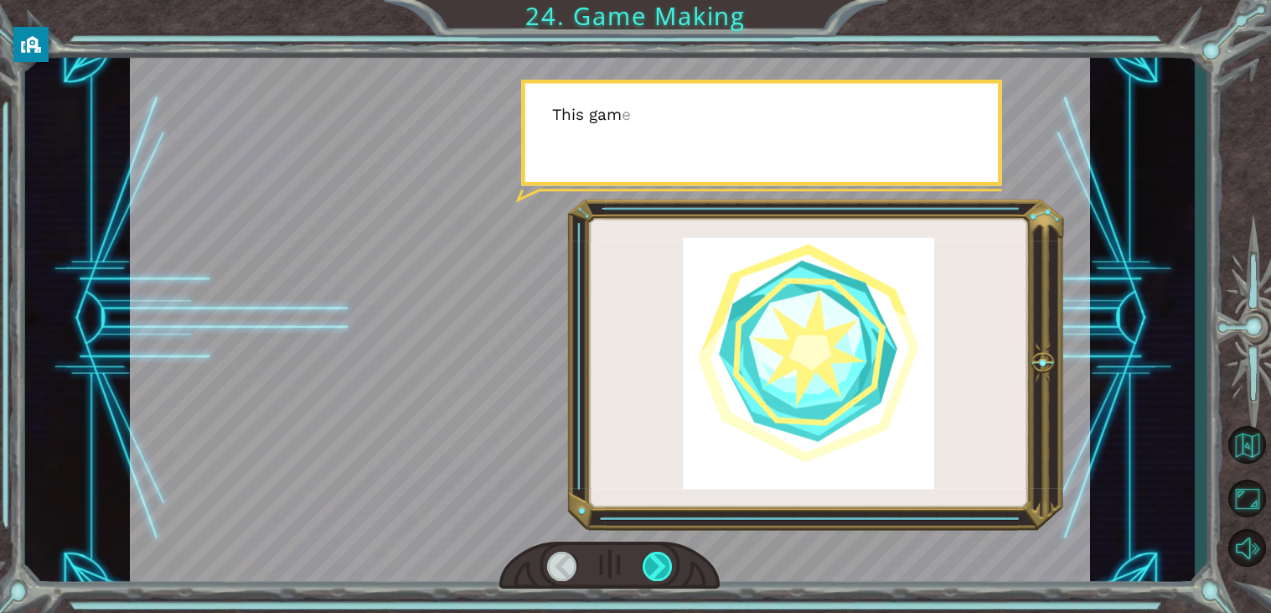
click at [659, 569] on div at bounding box center [658, 565] width 30 height 29
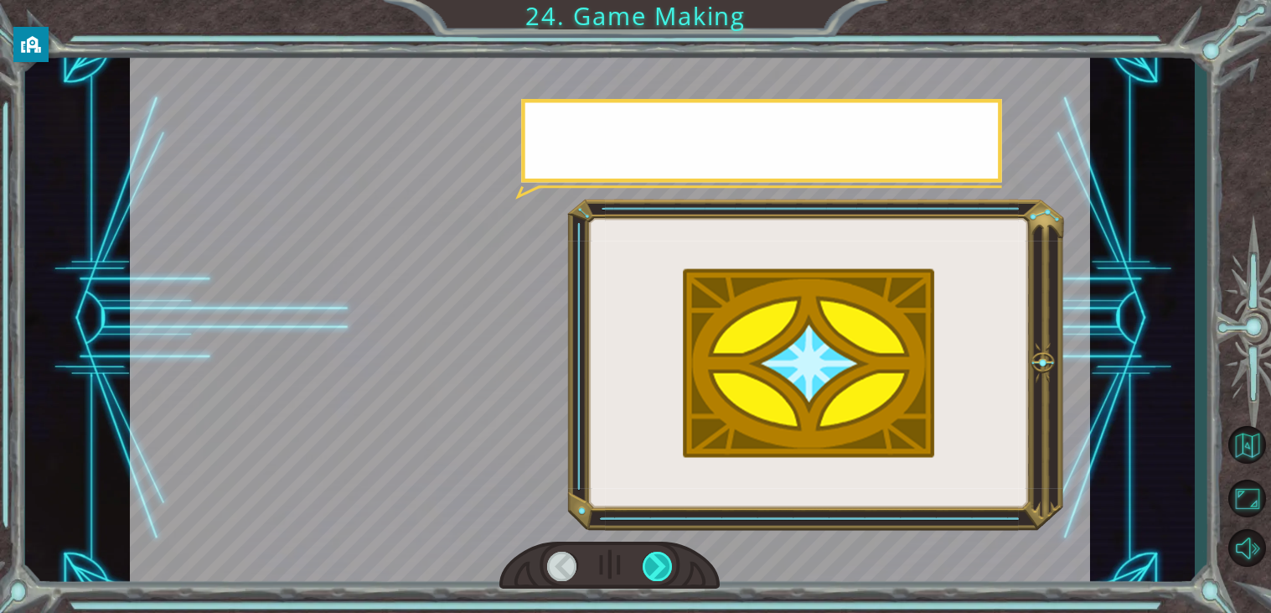
click at [659, 569] on div at bounding box center [658, 565] width 30 height 29
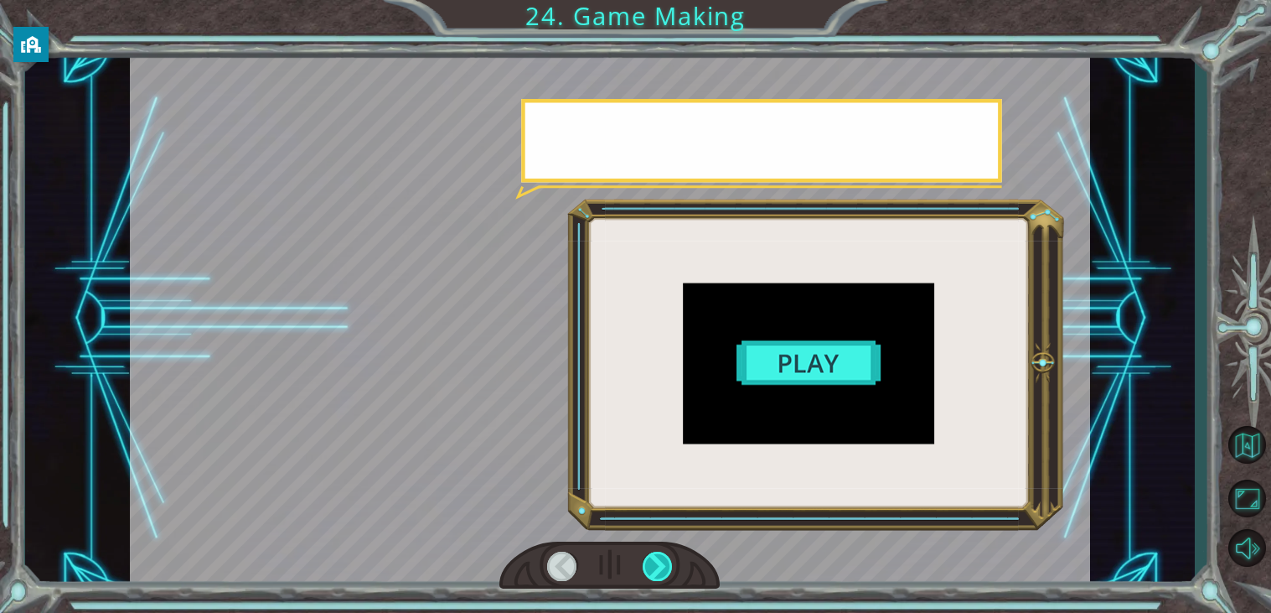
click at [659, 569] on div at bounding box center [658, 565] width 30 height 29
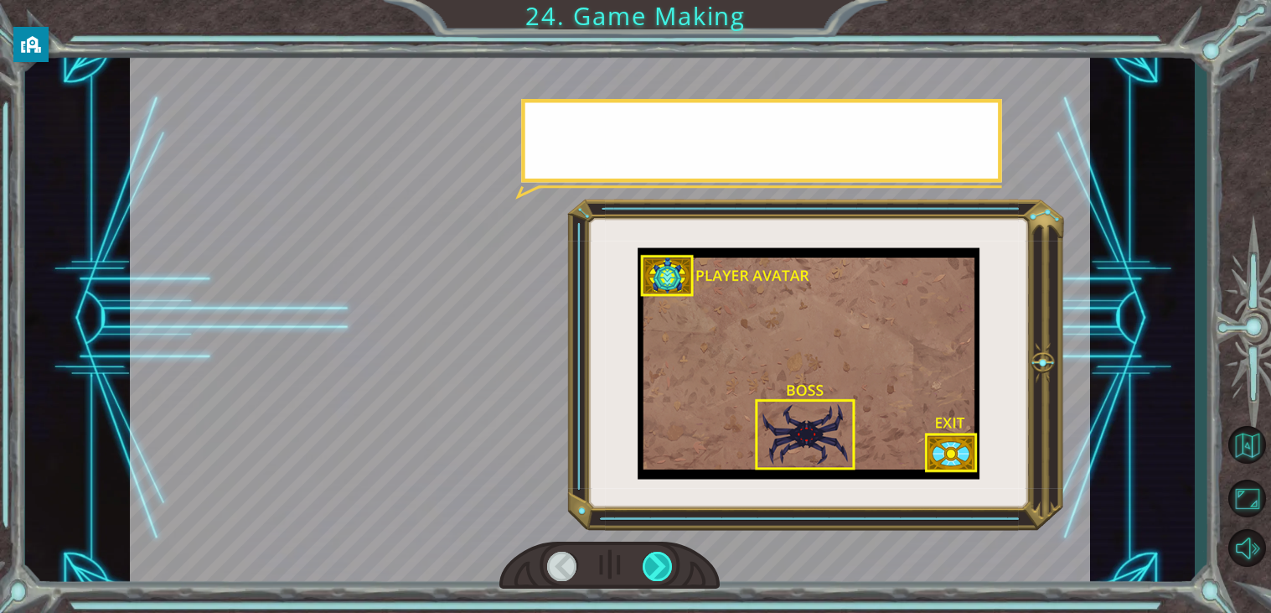
click at [659, 569] on div at bounding box center [658, 565] width 30 height 29
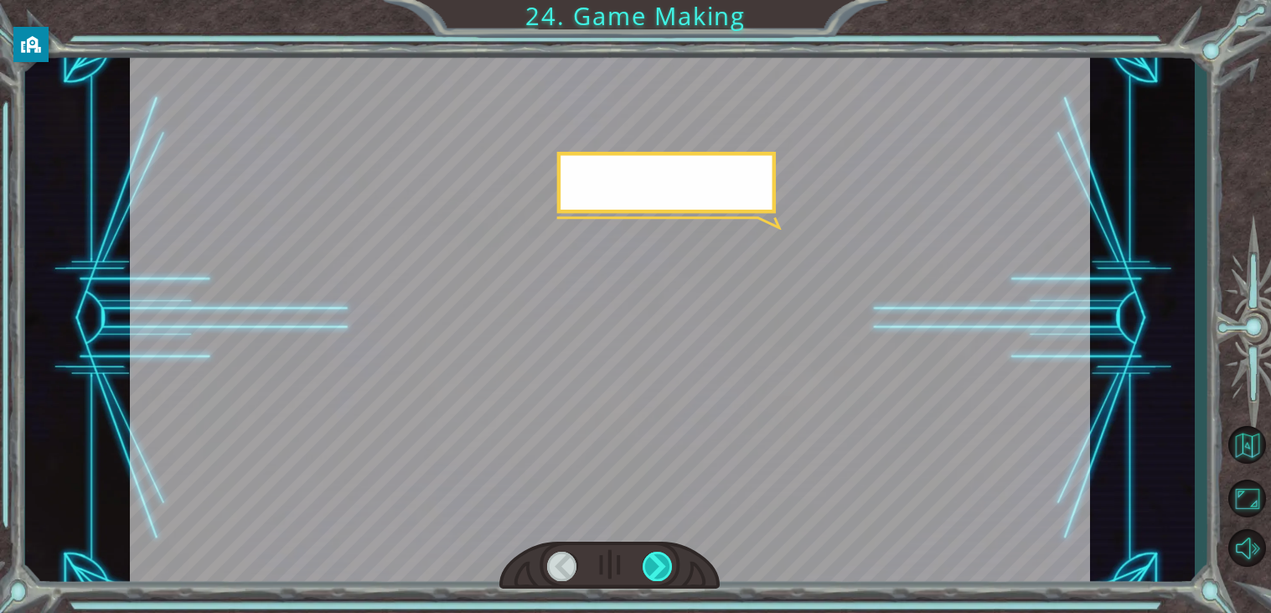
click at [659, 569] on div at bounding box center [658, 565] width 30 height 29
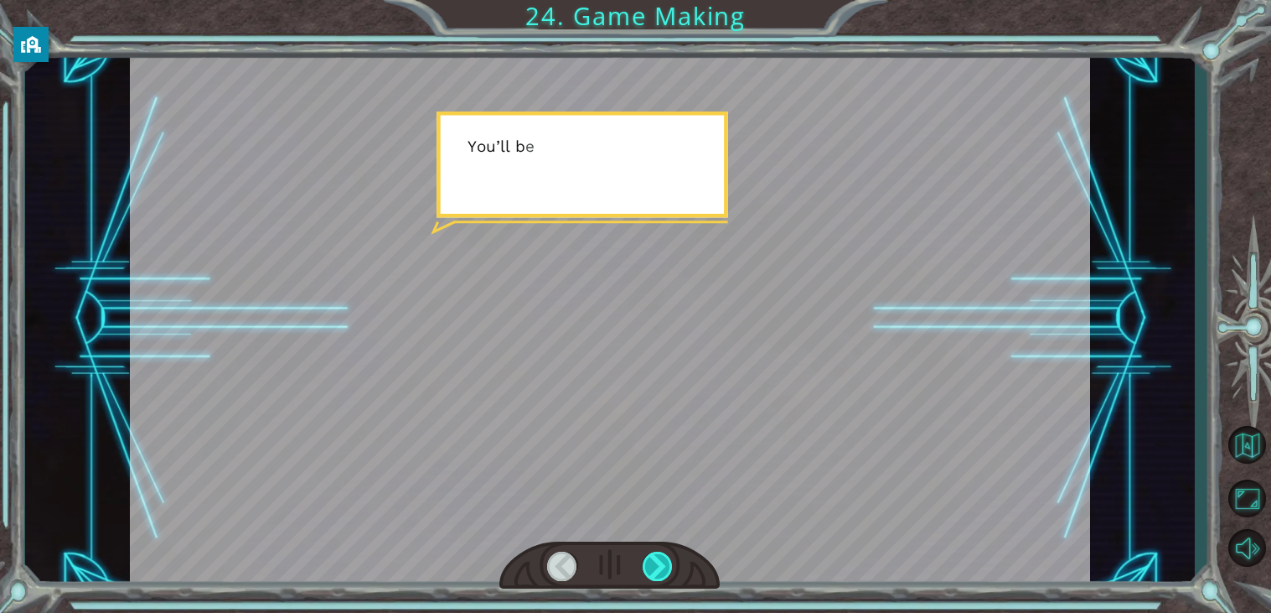
click at [659, 569] on div at bounding box center [658, 565] width 30 height 29
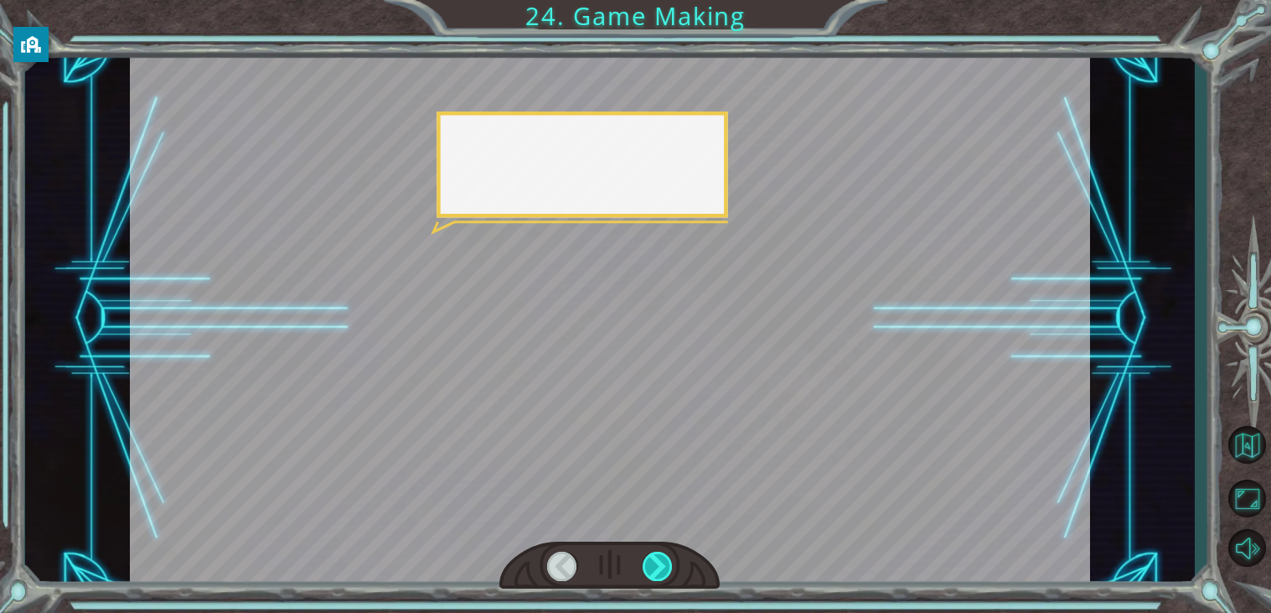
click at [659, 569] on div at bounding box center [658, 565] width 30 height 29
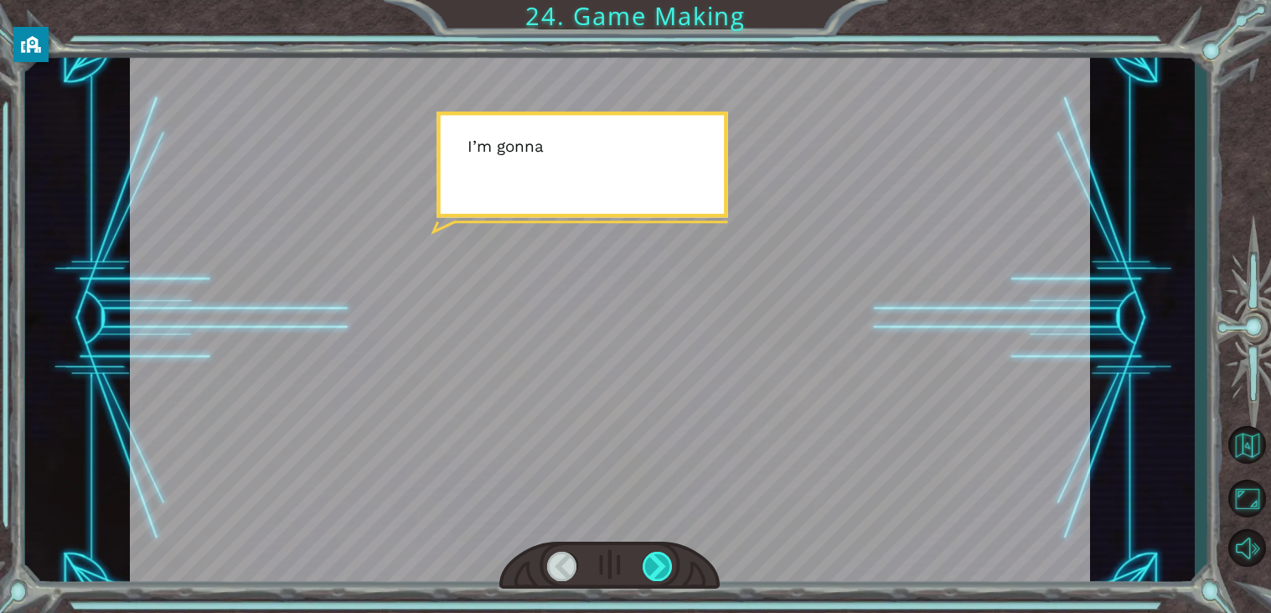
click at [659, 569] on div at bounding box center [658, 565] width 30 height 29
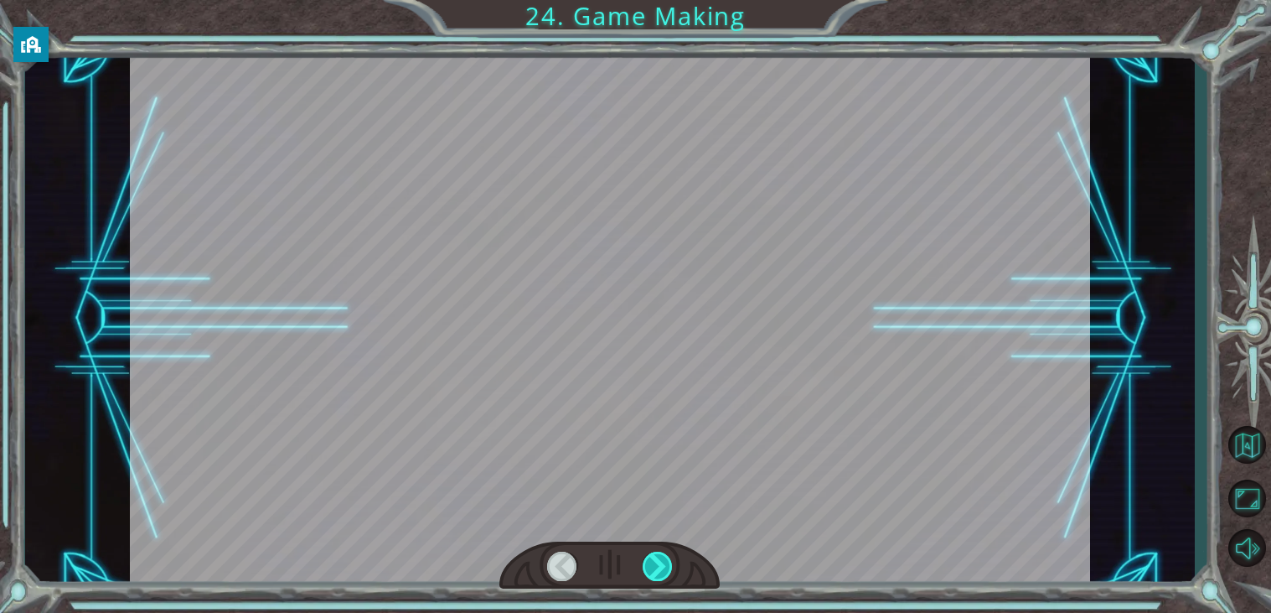
click at [659, 569] on div at bounding box center [658, 565] width 30 height 29
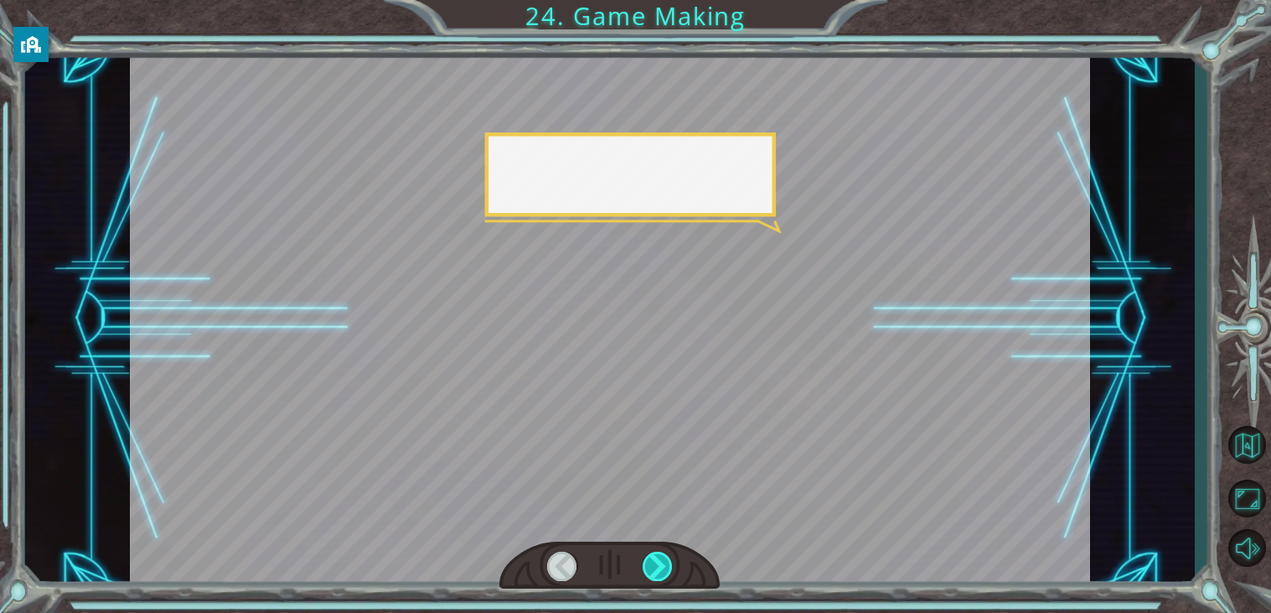
click at [659, 569] on div at bounding box center [658, 565] width 30 height 29
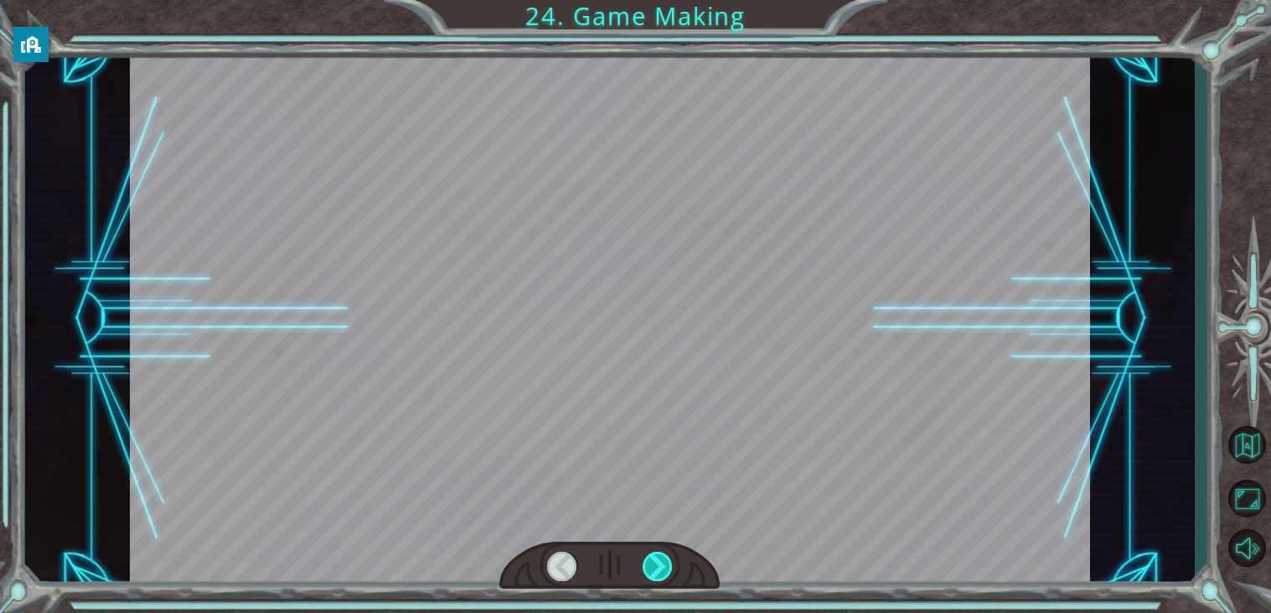
click at [659, 569] on div at bounding box center [658, 565] width 30 height 29
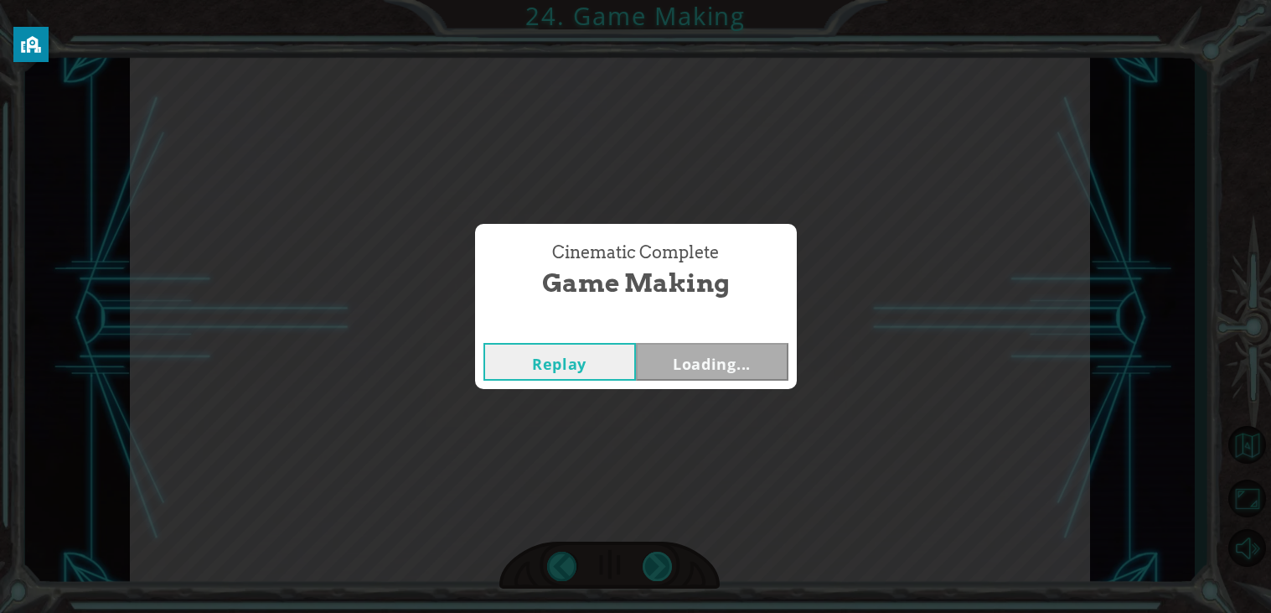
click at [659, 569] on div "Cinematic Complete Game Making Replay Loading..." at bounding box center [635, 306] width 1271 height 613
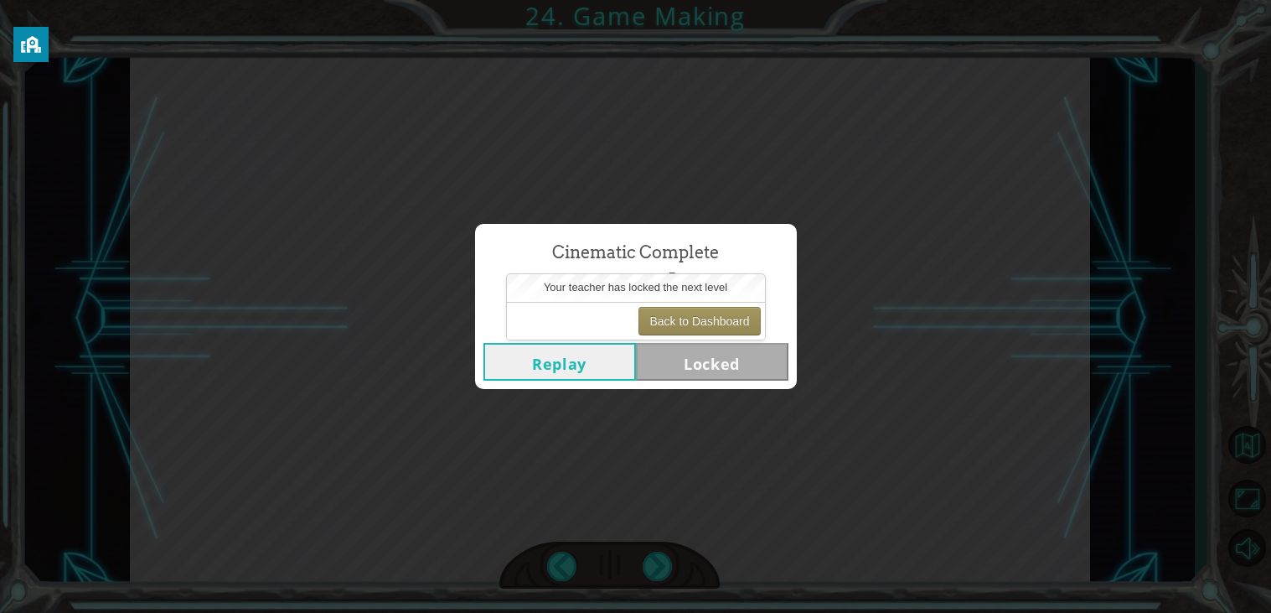
click at [551, 358] on button "Replay" at bounding box center [560, 362] width 153 height 38
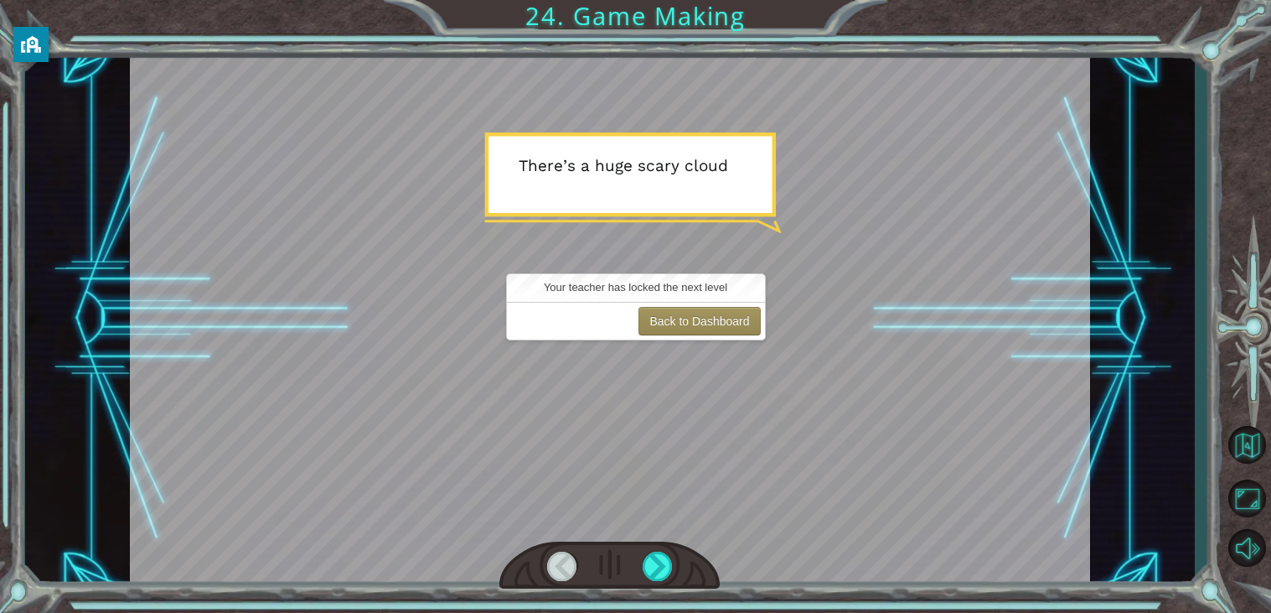
click at [687, 335] on div "Back to Dashboard" at bounding box center [636, 321] width 258 height 38
click at [649, 577] on div at bounding box center [658, 565] width 30 height 29
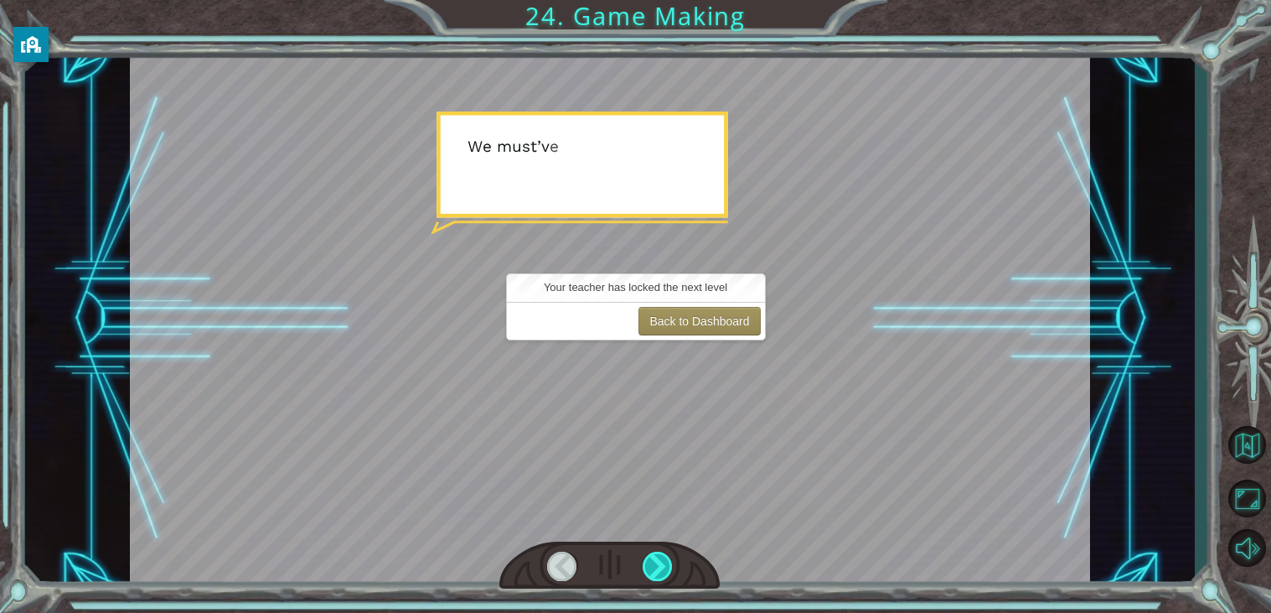
click at [649, 577] on div at bounding box center [658, 565] width 30 height 29
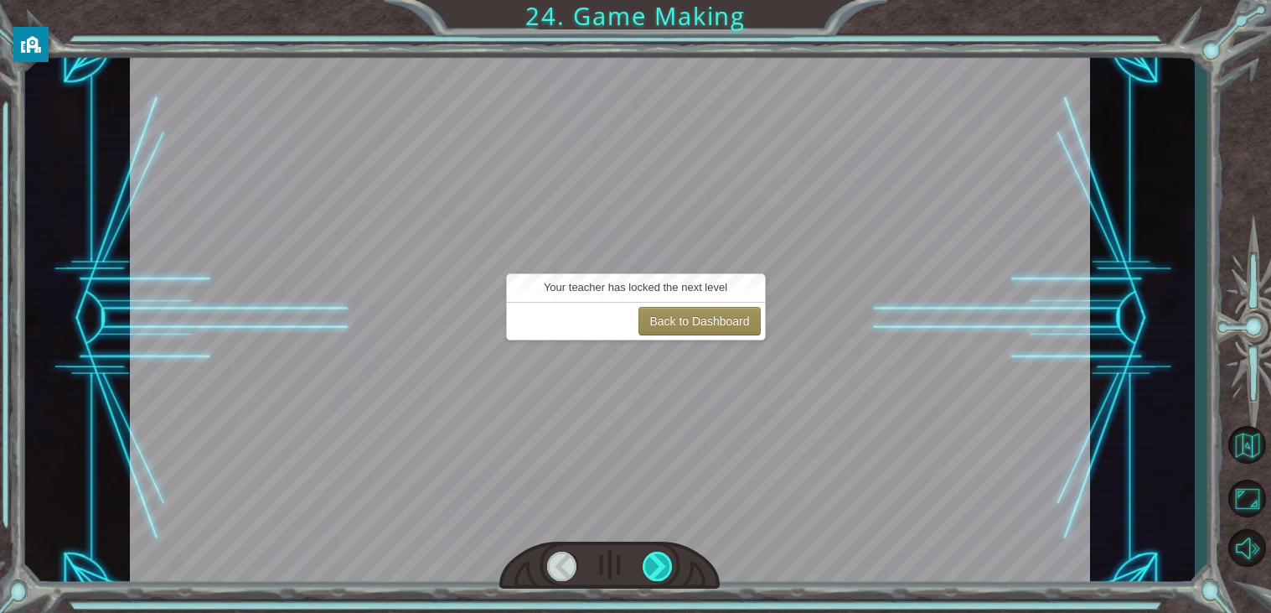
click at [649, 577] on div at bounding box center [658, 565] width 30 height 29
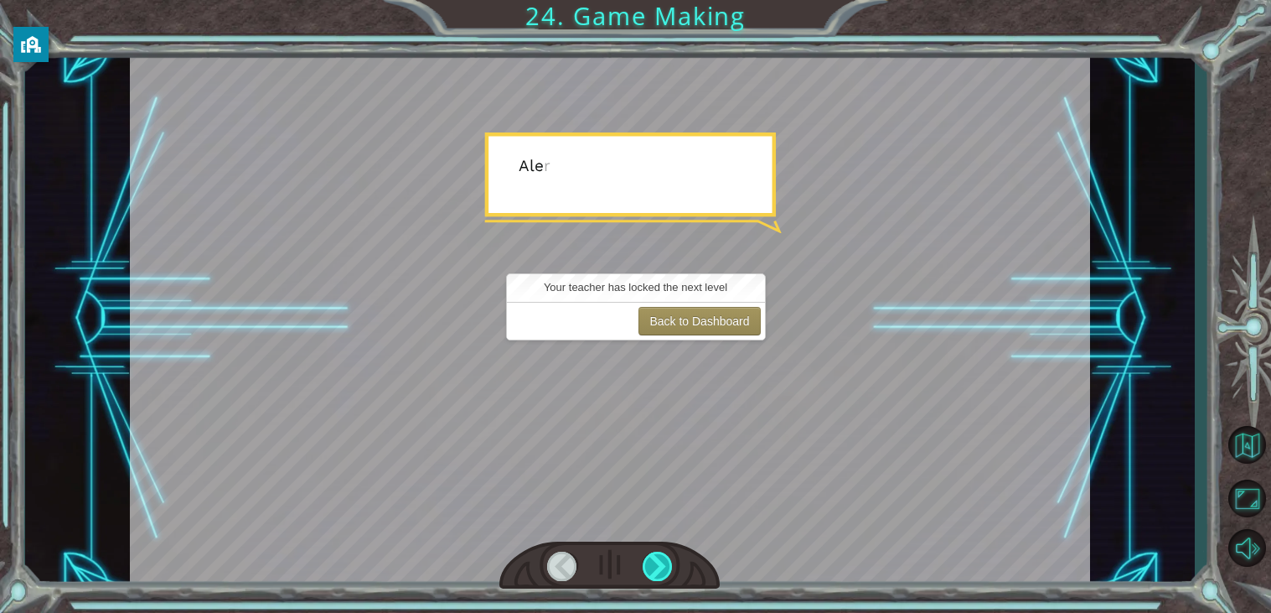
click at [649, 577] on div at bounding box center [658, 565] width 30 height 29
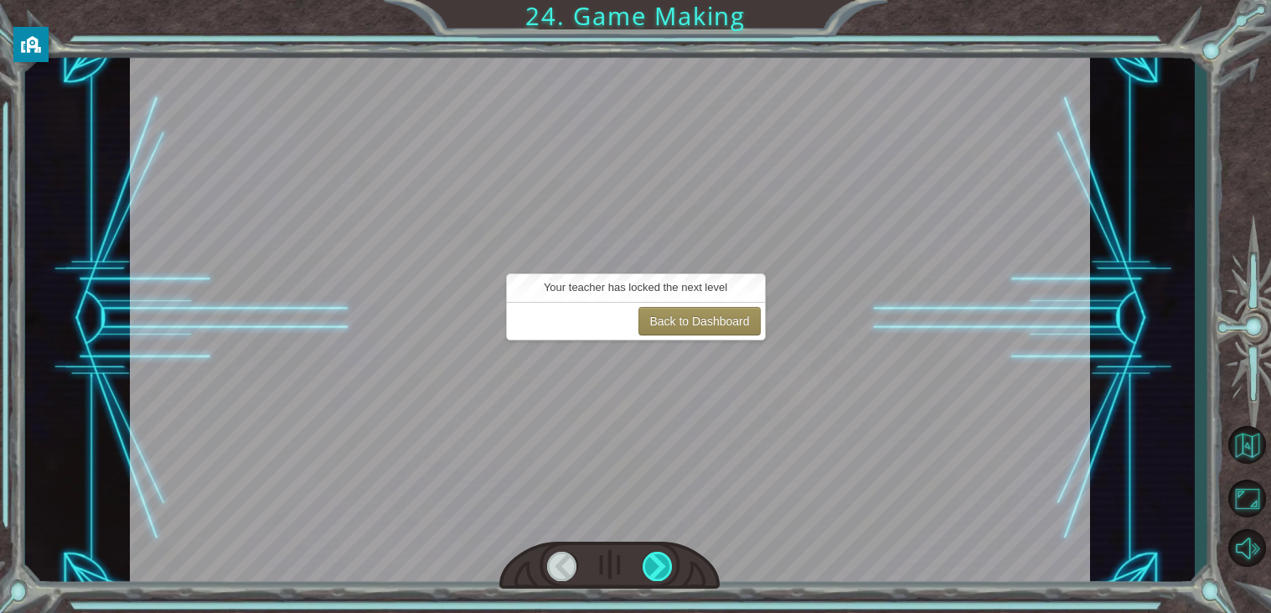
click at [649, 577] on div at bounding box center [658, 565] width 30 height 29
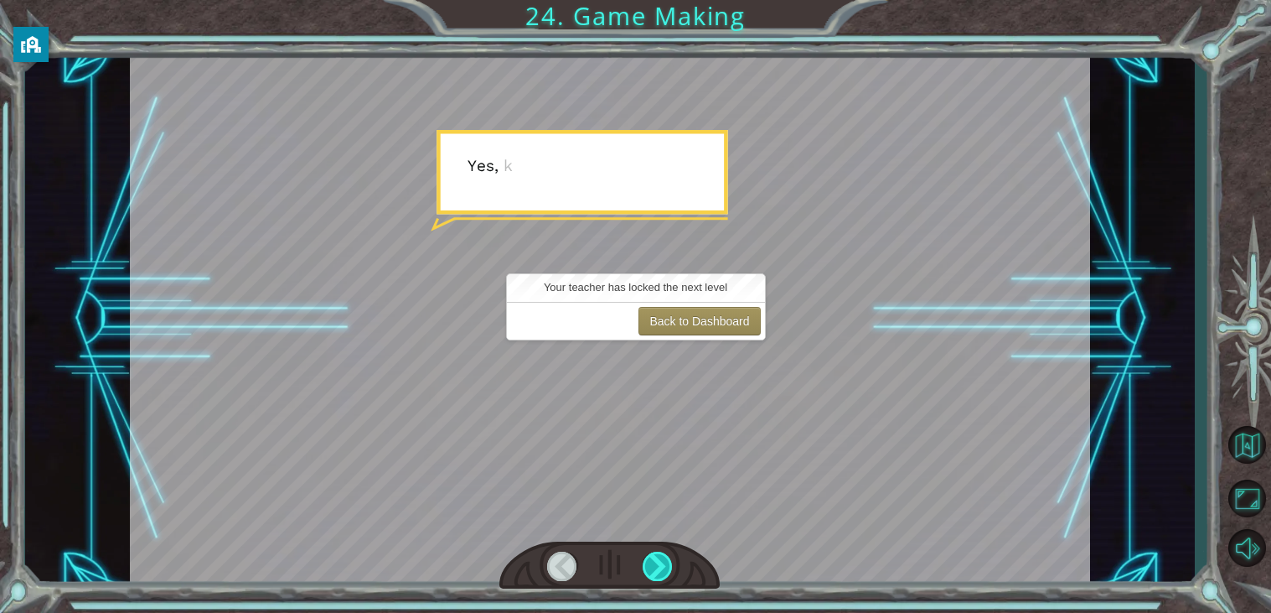
click at [649, 577] on div at bounding box center [658, 565] width 30 height 29
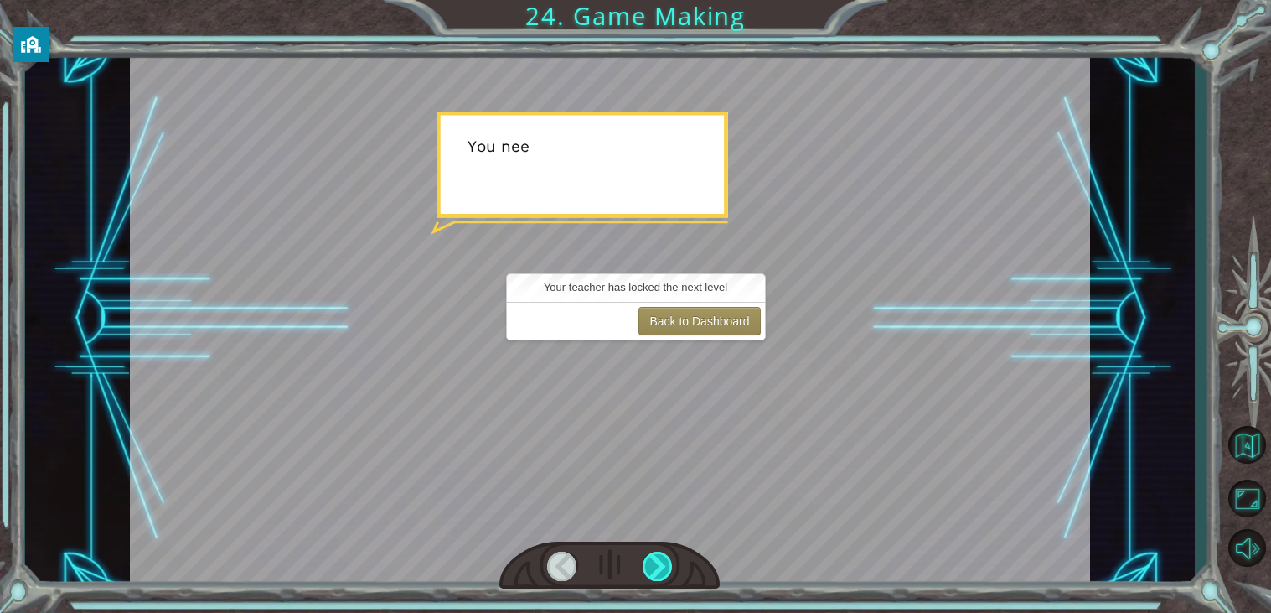
click at [649, 577] on div at bounding box center [658, 565] width 30 height 29
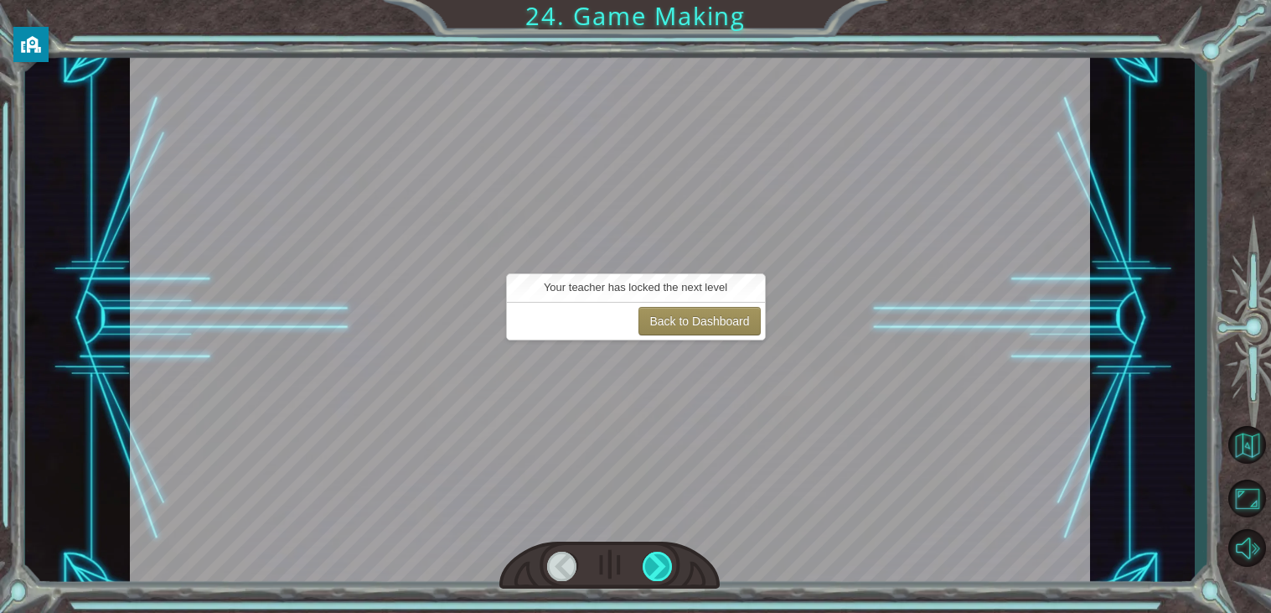
click at [649, 577] on div at bounding box center [658, 565] width 30 height 29
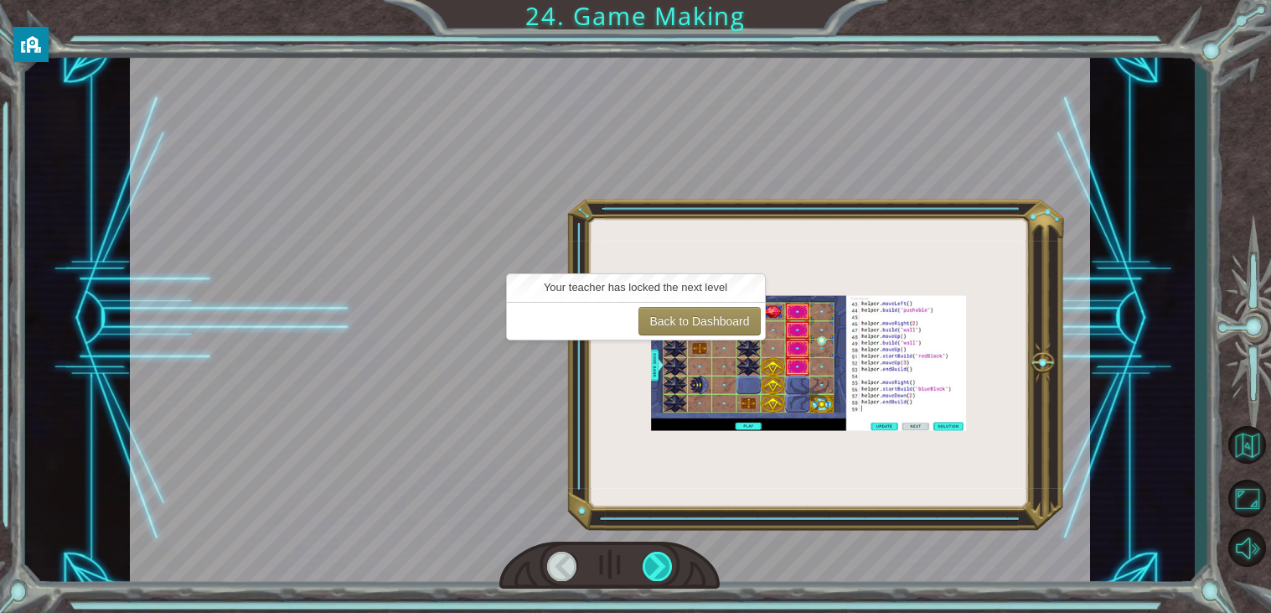
click at [649, 577] on div at bounding box center [658, 565] width 30 height 29
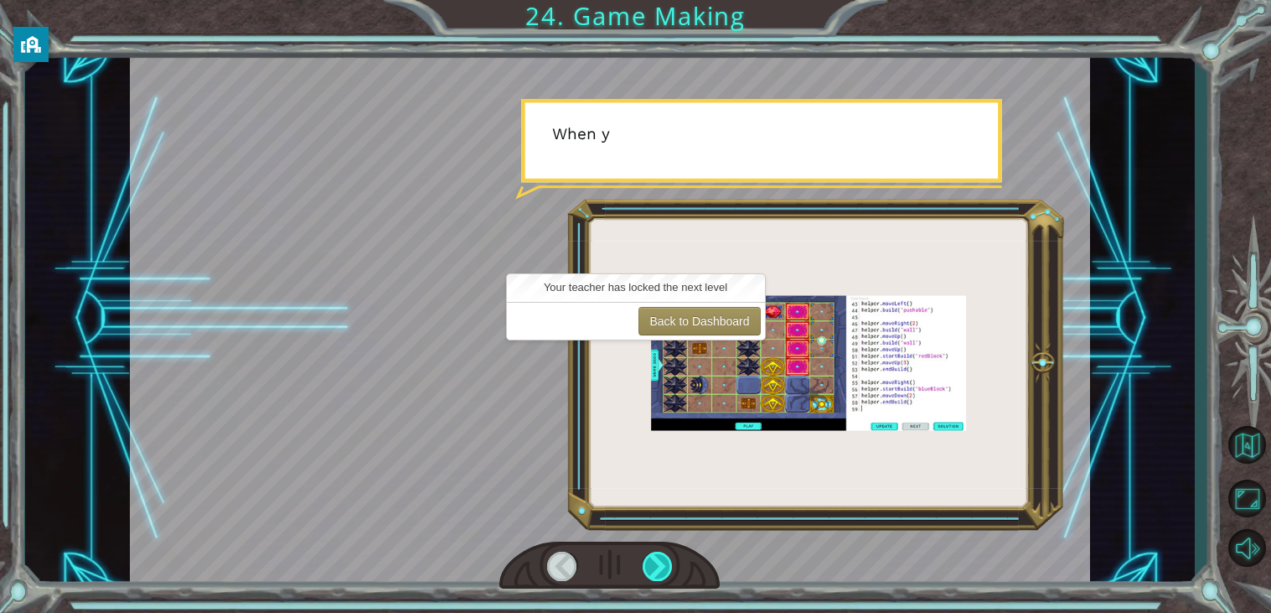
click at [649, 577] on div at bounding box center [658, 565] width 30 height 29
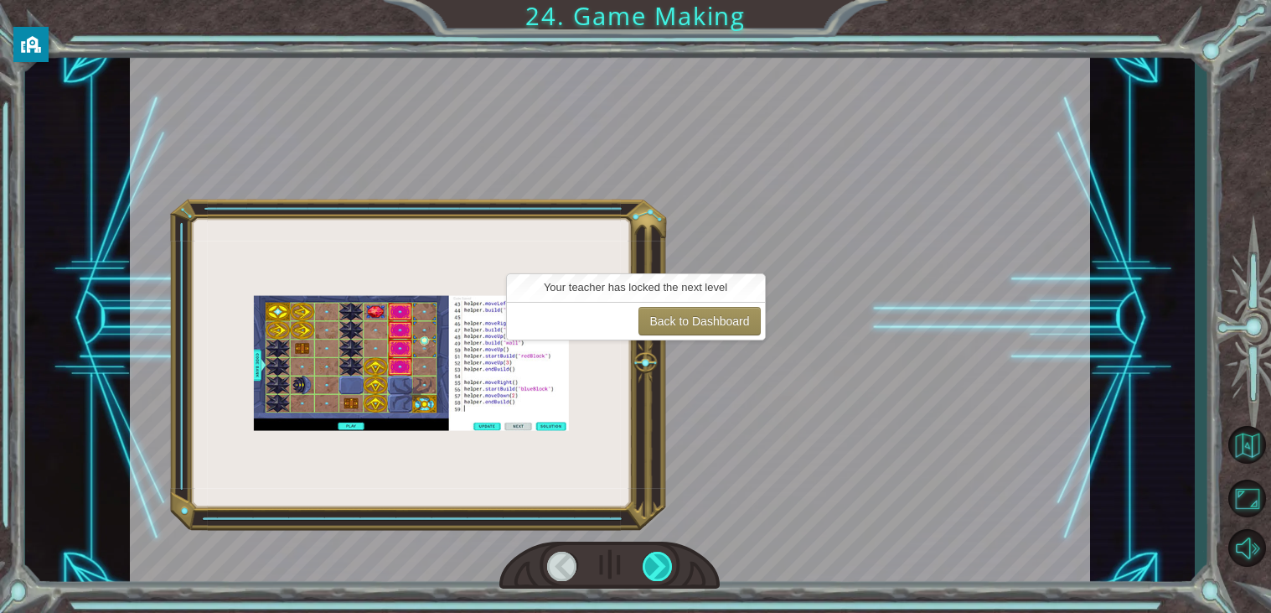
click at [649, 577] on div at bounding box center [658, 565] width 30 height 29
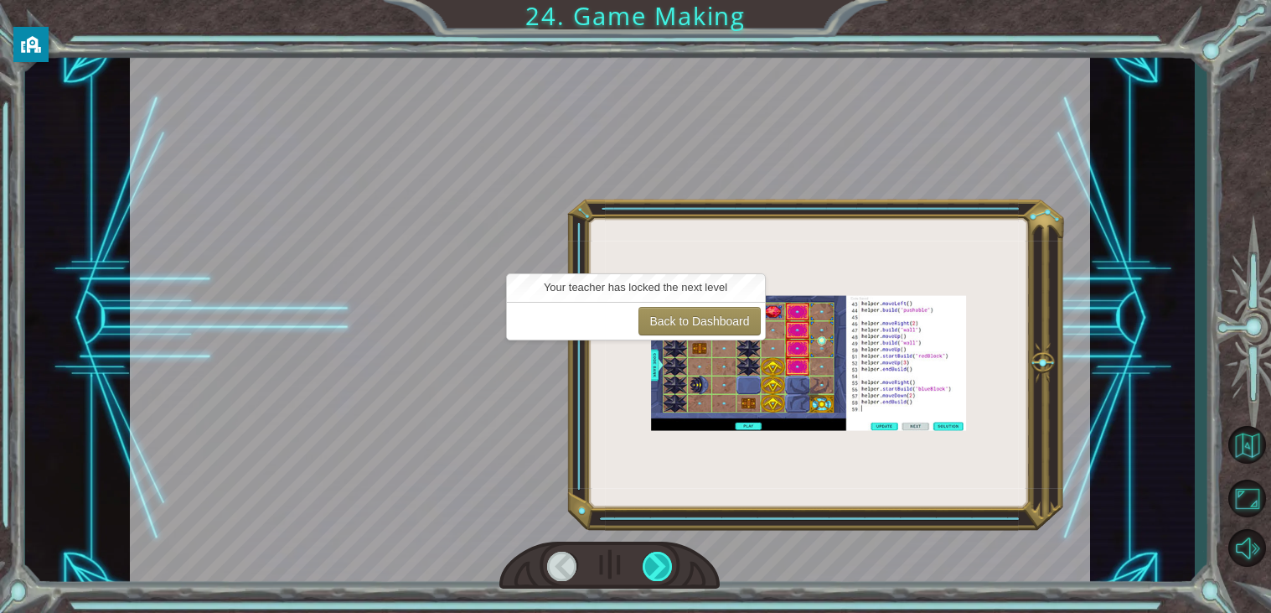
click at [649, 577] on div at bounding box center [658, 565] width 30 height 29
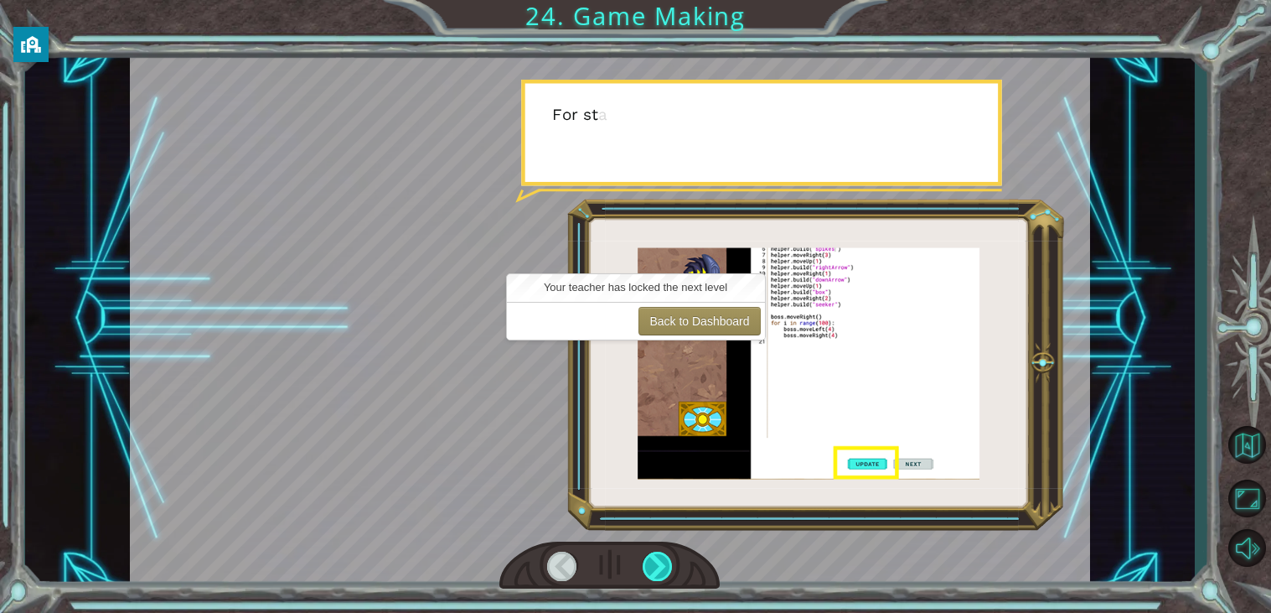
click at [649, 577] on div at bounding box center [658, 565] width 30 height 29
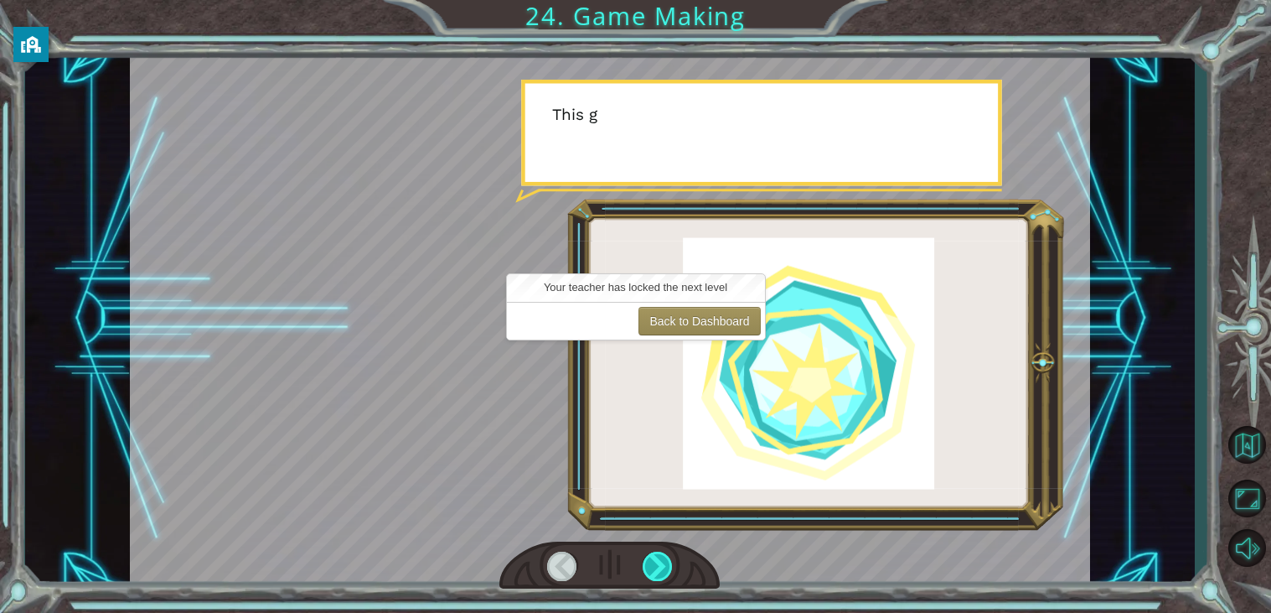
click at [649, 577] on div at bounding box center [658, 565] width 30 height 29
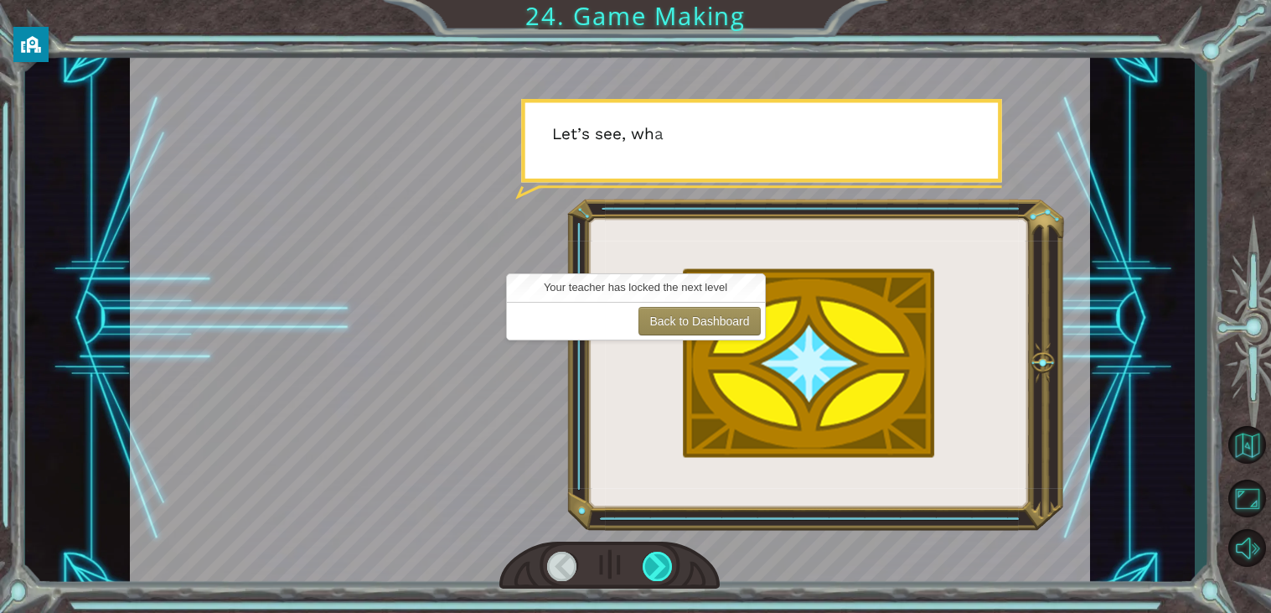
click at [649, 577] on div at bounding box center [658, 565] width 30 height 29
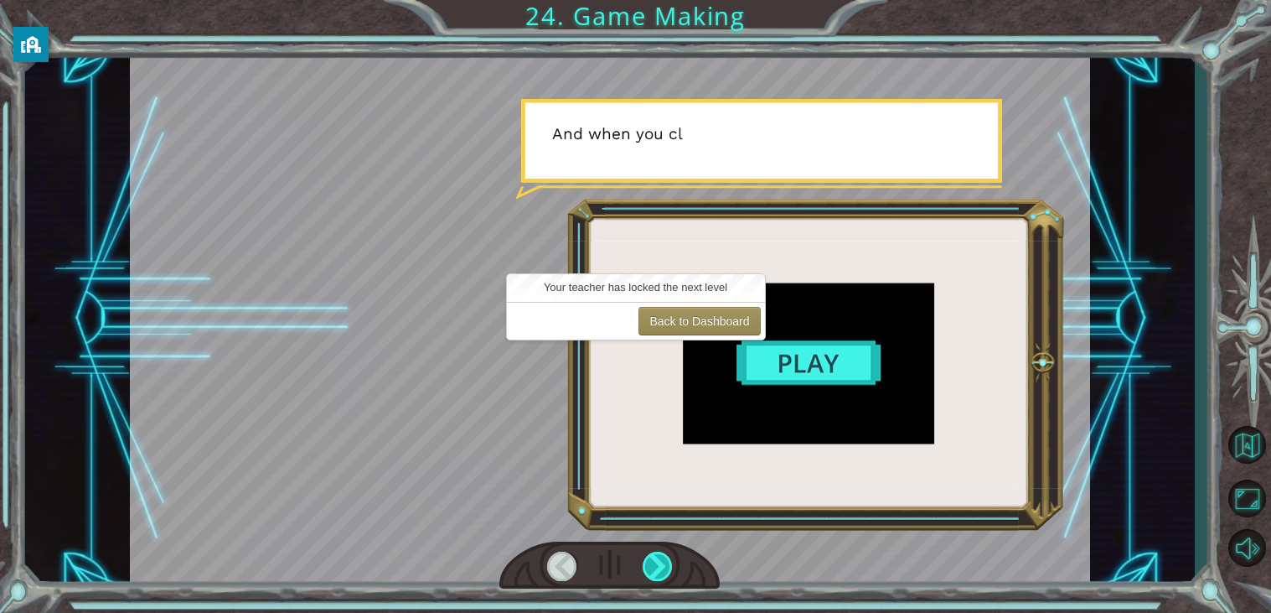
click at [649, 577] on div at bounding box center [658, 565] width 30 height 29
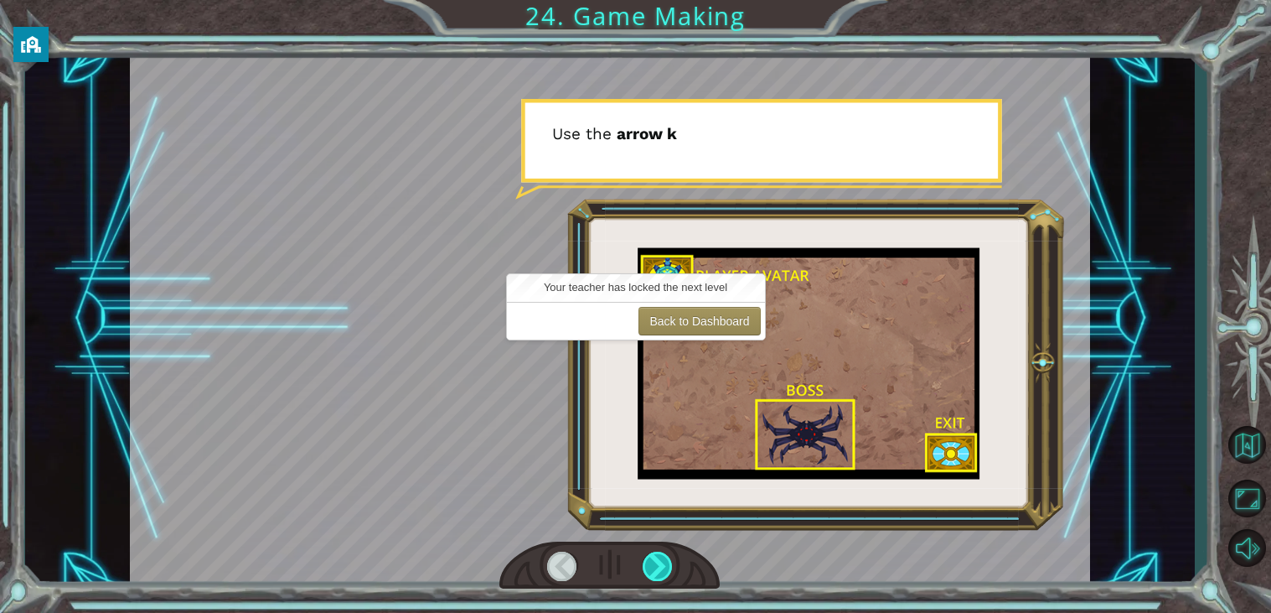
click at [649, 577] on div at bounding box center [658, 565] width 30 height 29
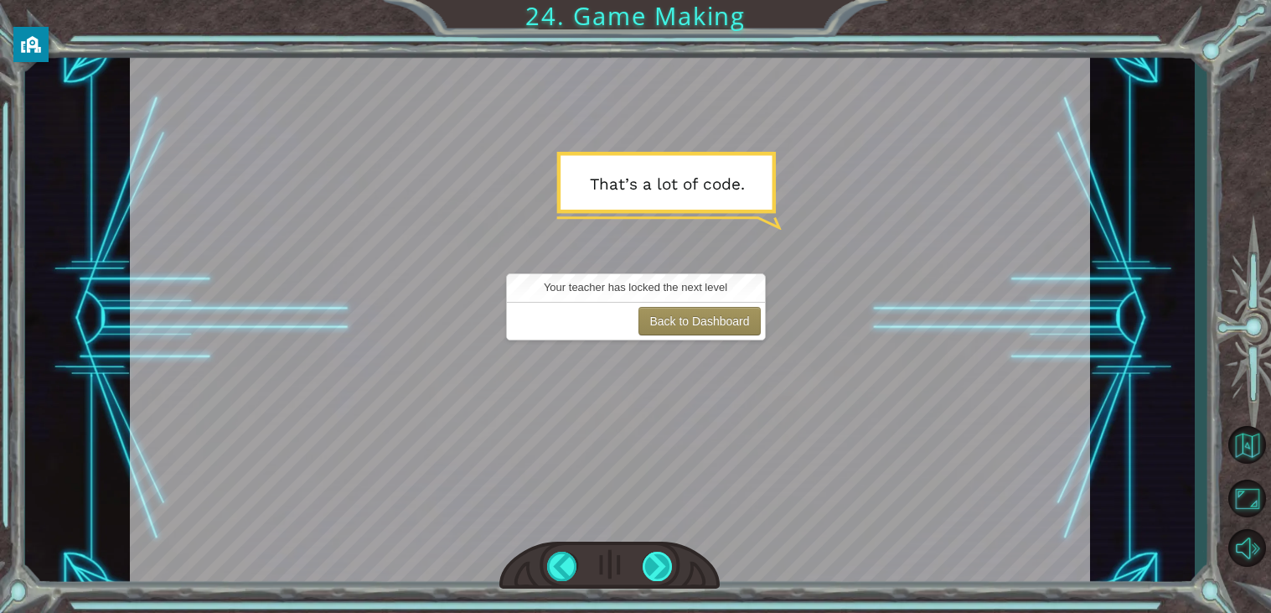
click at [665, 564] on div at bounding box center [658, 565] width 30 height 29
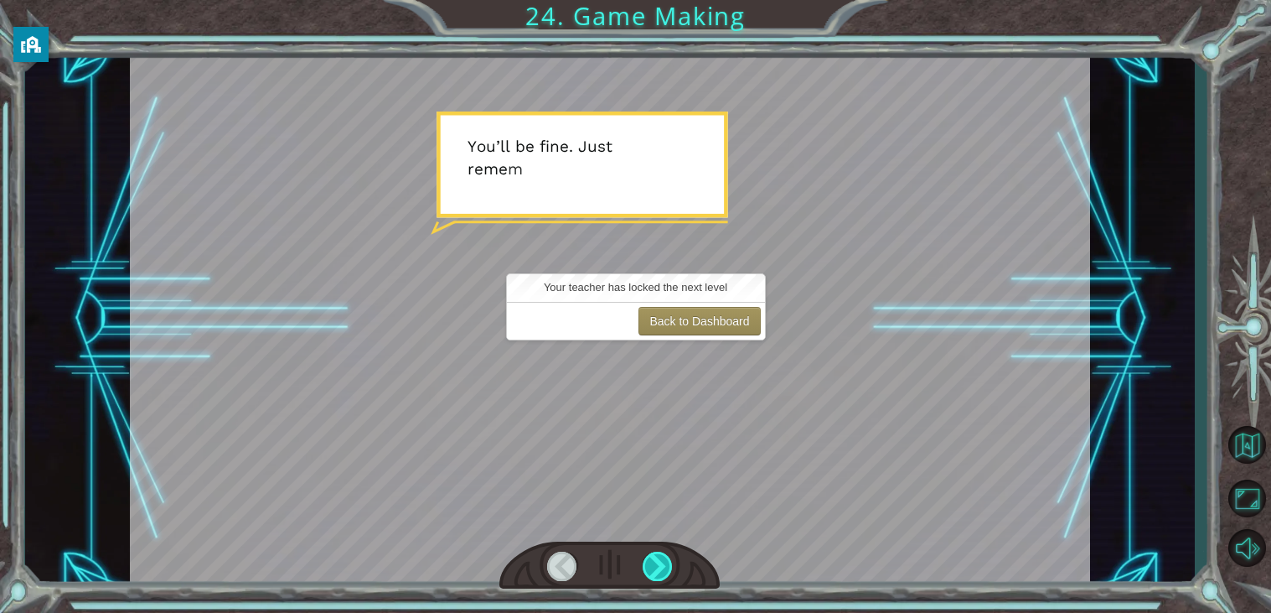
click at [665, 564] on div at bounding box center [658, 565] width 30 height 29
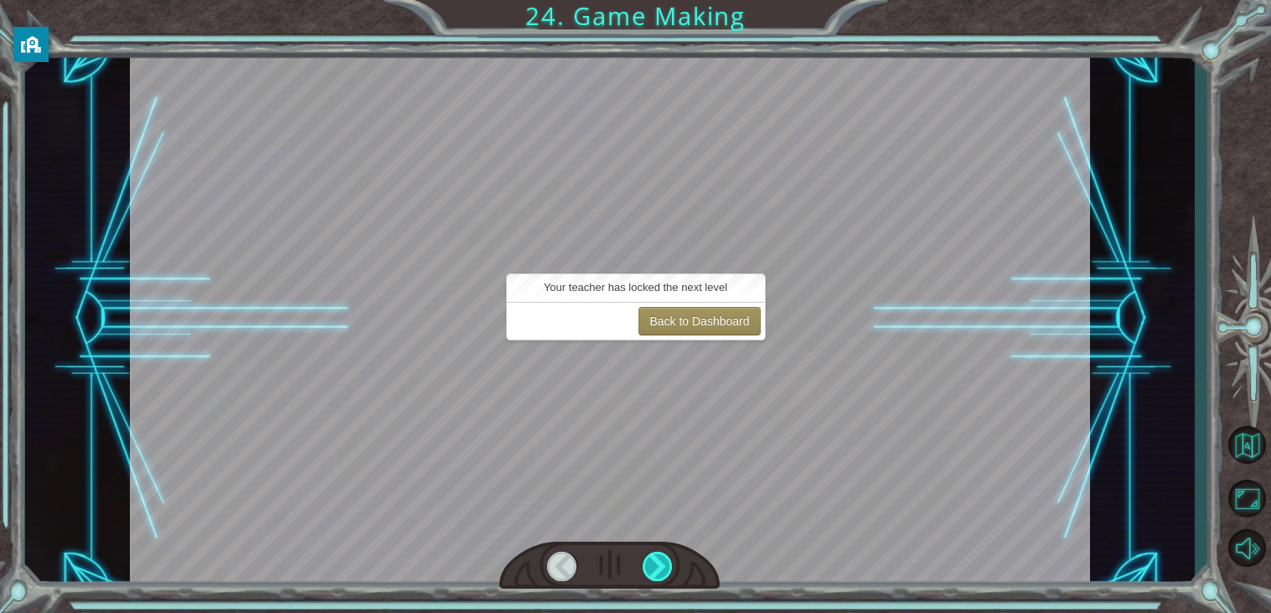
click at [665, 564] on div at bounding box center [658, 565] width 30 height 29
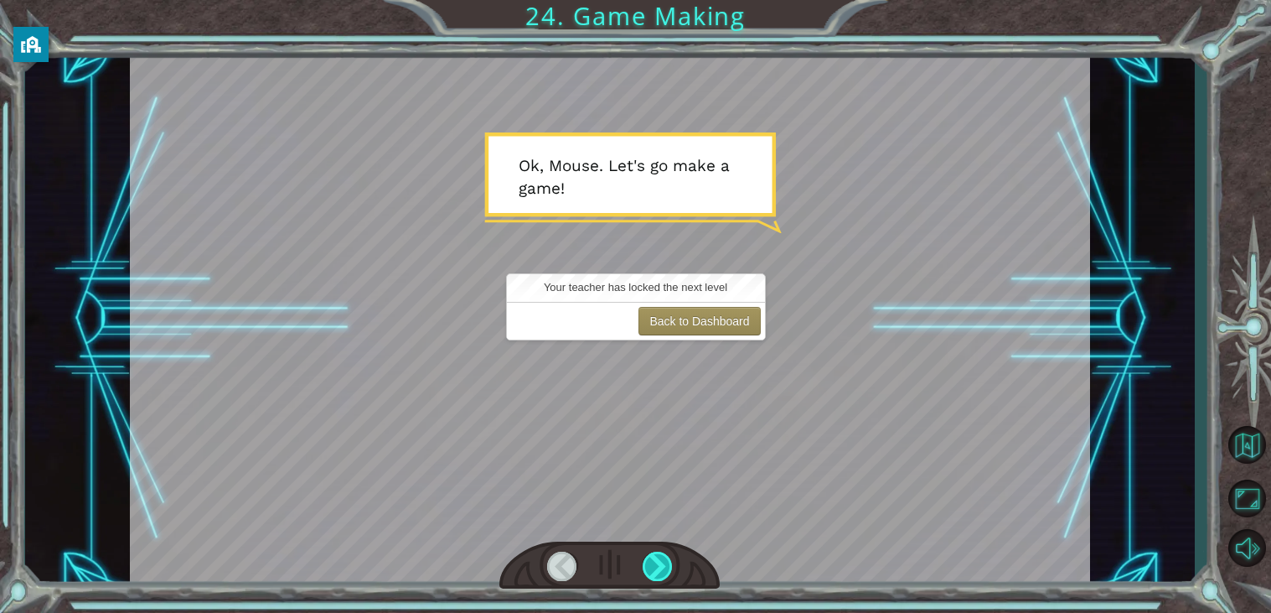
click at [665, 564] on div at bounding box center [658, 565] width 30 height 29
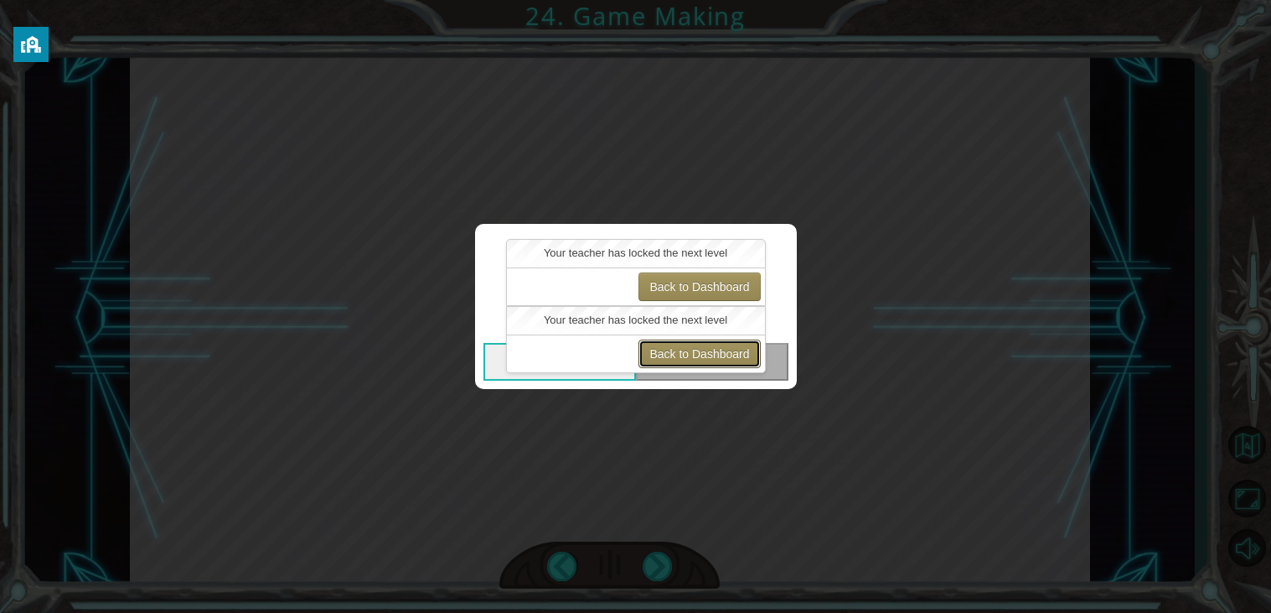
click at [692, 348] on button "Back to Dashboard" at bounding box center [700, 353] width 122 height 28
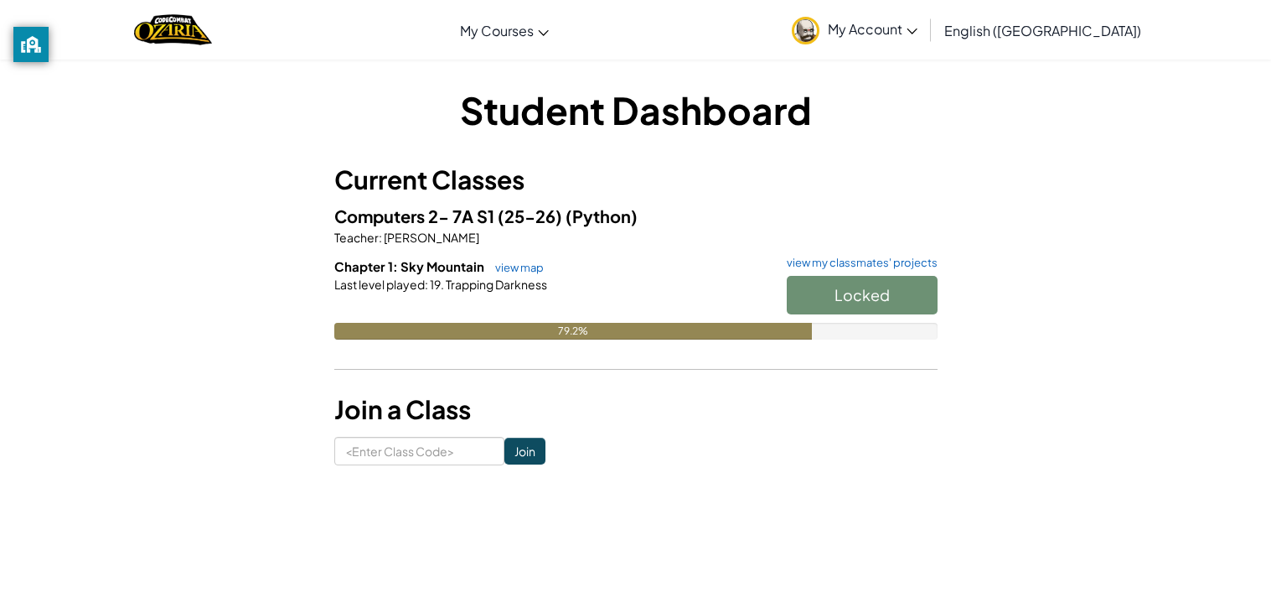
click at [527, 213] on span "Computers 2- 7A S1 (25-26)" at bounding box center [449, 215] width 231 height 21
click at [380, 129] on h1 "Student Dashboard" at bounding box center [635, 110] width 603 height 52
click at [819, 328] on div "79.2%" at bounding box center [635, 331] width 603 height 17
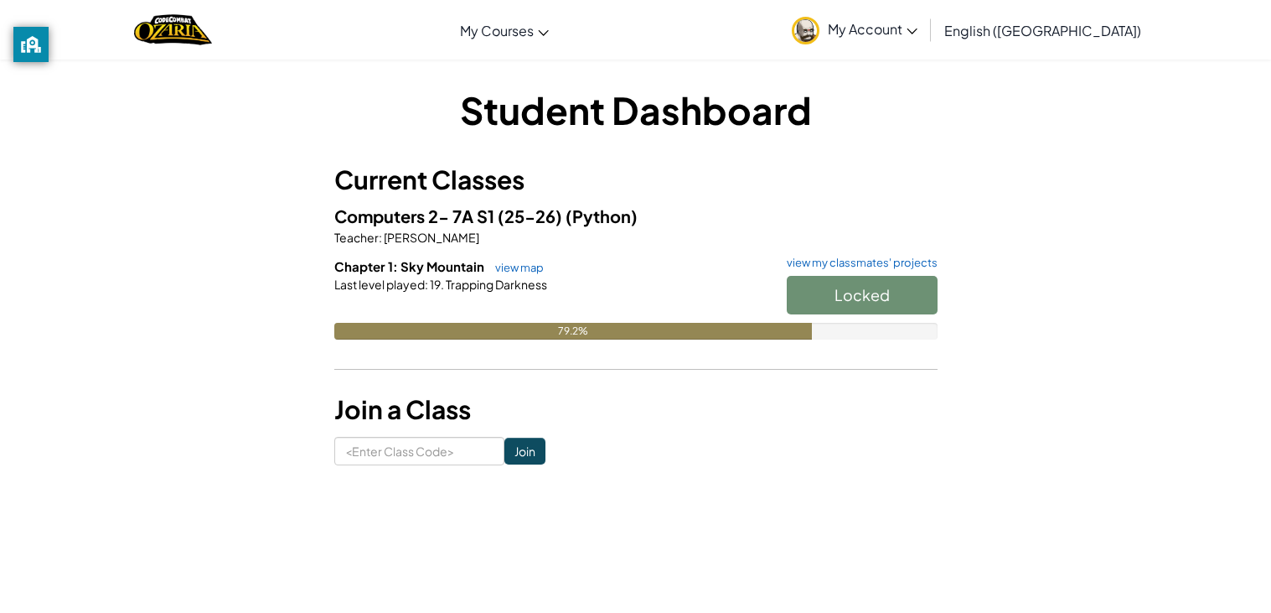
click at [819, 328] on div "79.2%" at bounding box center [635, 331] width 603 height 17
click at [859, 301] on span "Start" at bounding box center [862, 294] width 35 height 19
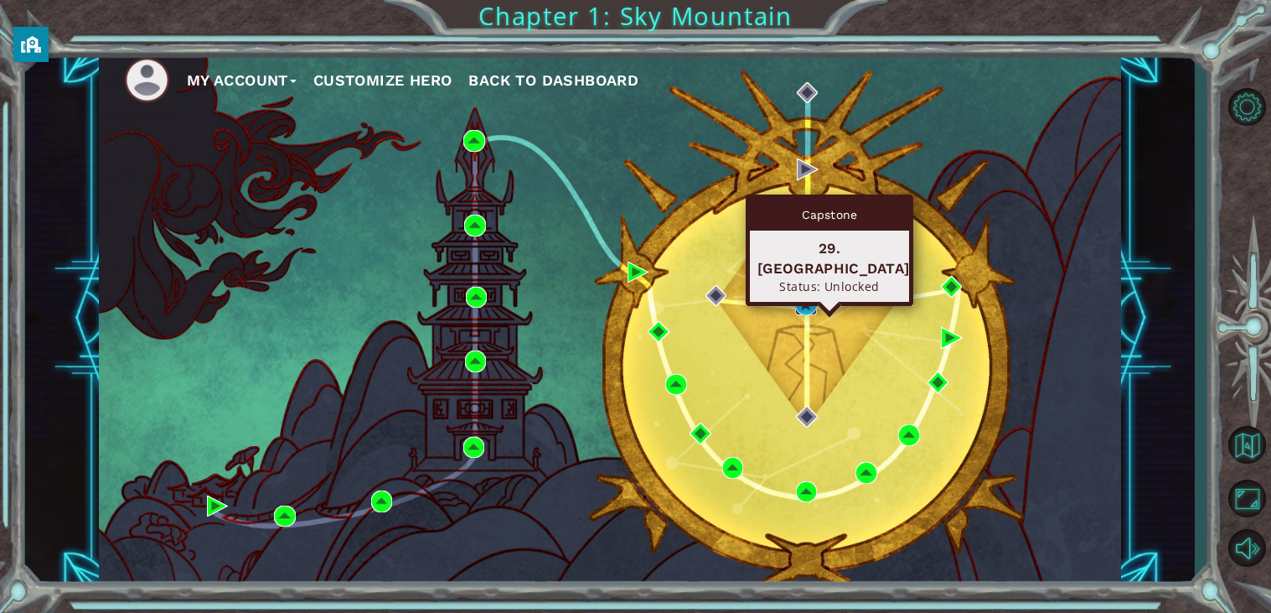
click at [812, 299] on img at bounding box center [806, 304] width 22 height 22
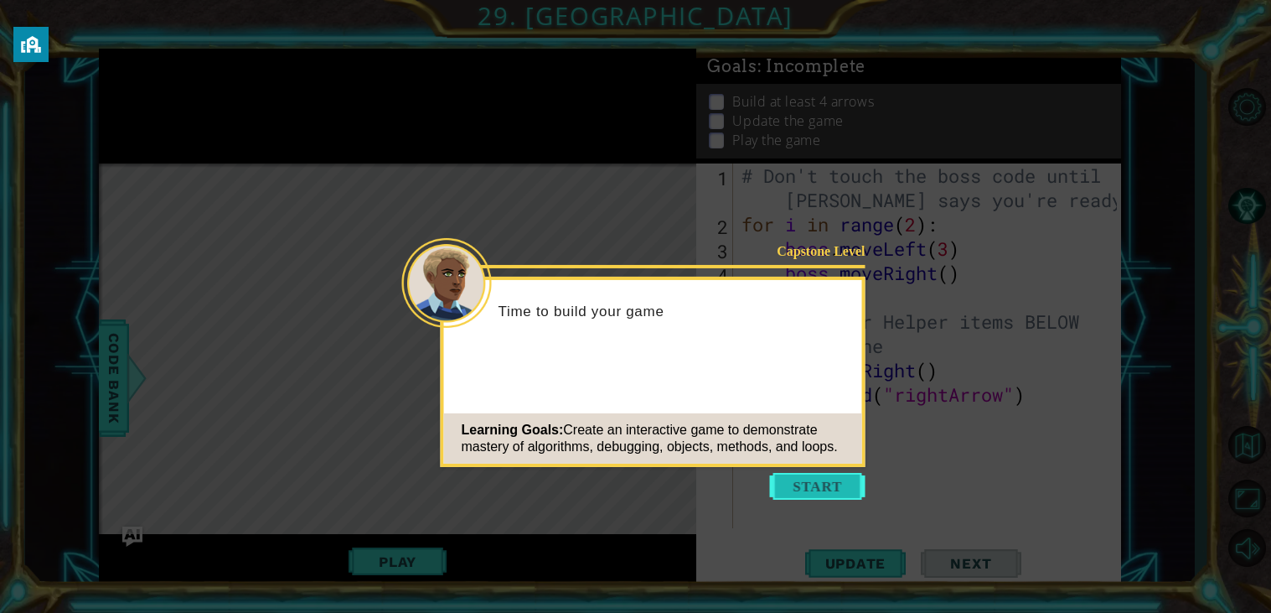
click at [788, 479] on button "Start" at bounding box center [818, 486] width 96 height 27
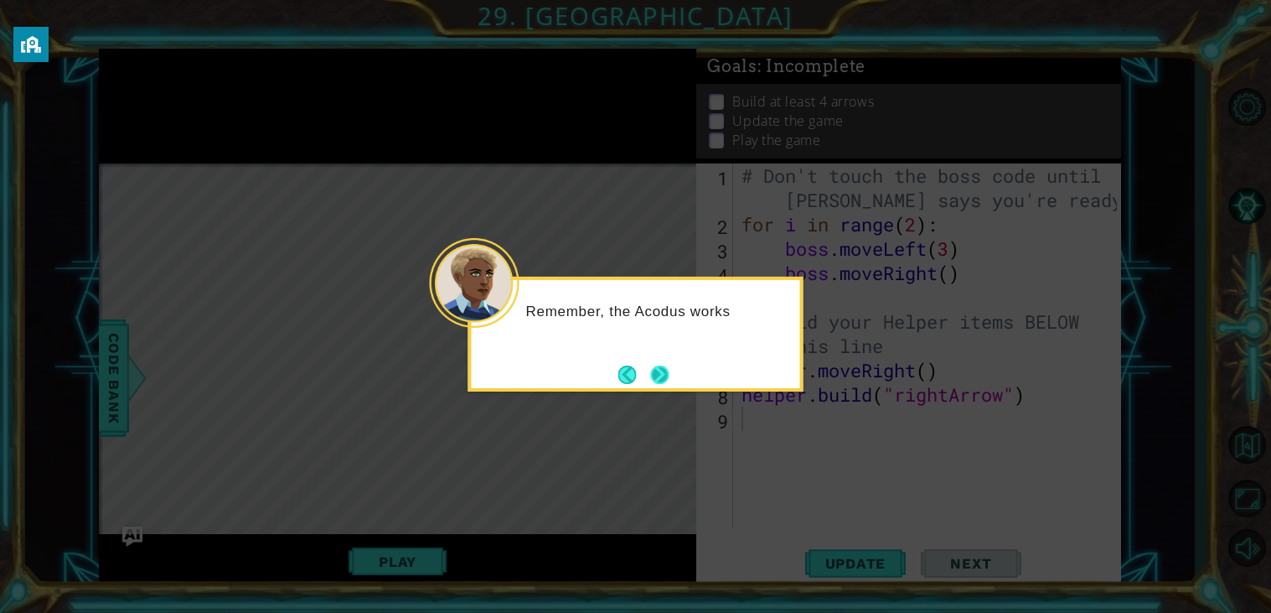
click at [666, 384] on button "Next" at bounding box center [660, 374] width 18 height 18
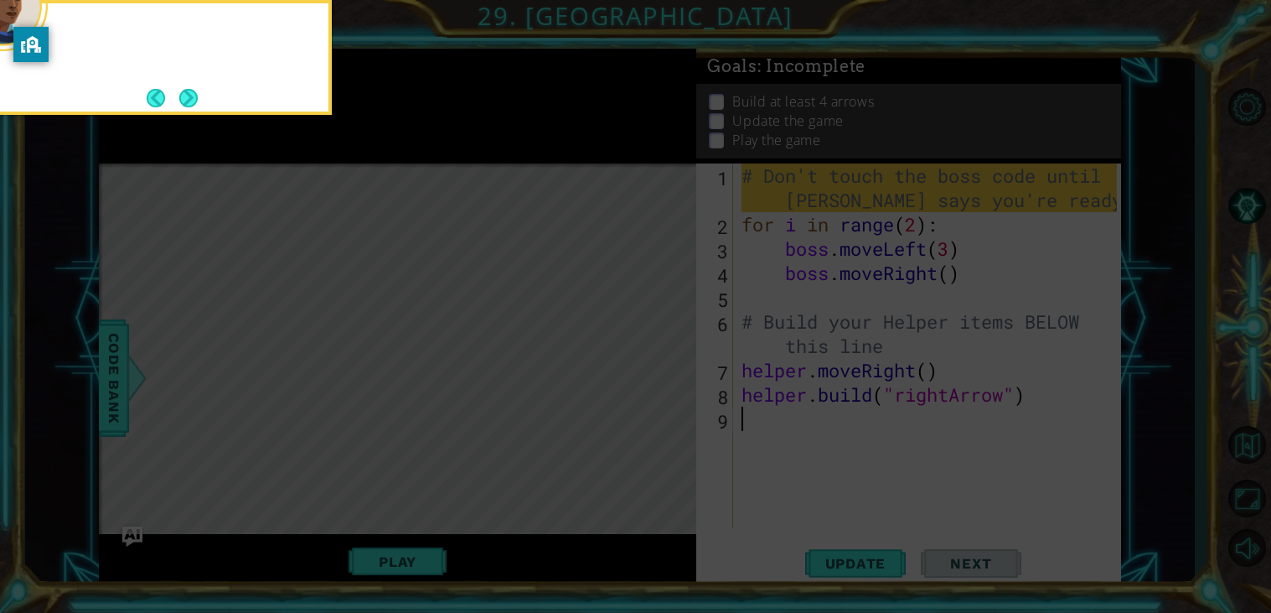
click at [666, 385] on icon at bounding box center [635, 91] width 1271 height 1042
click at [183, 100] on button "Next" at bounding box center [188, 98] width 18 height 18
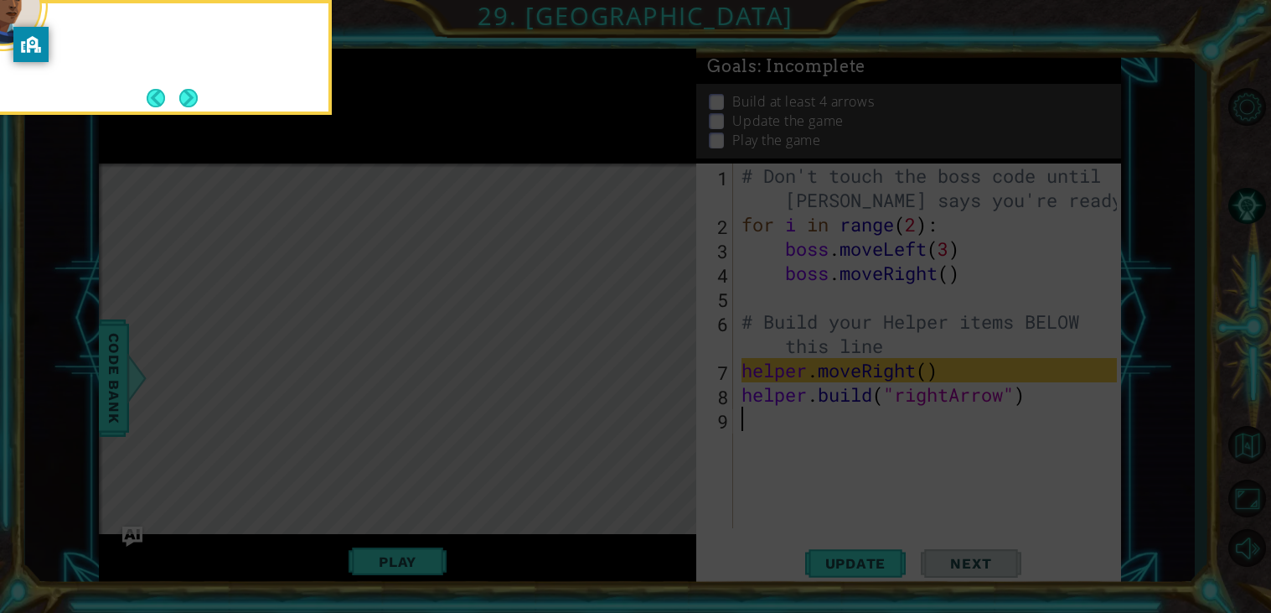
click at [183, 100] on button "Next" at bounding box center [188, 98] width 18 height 18
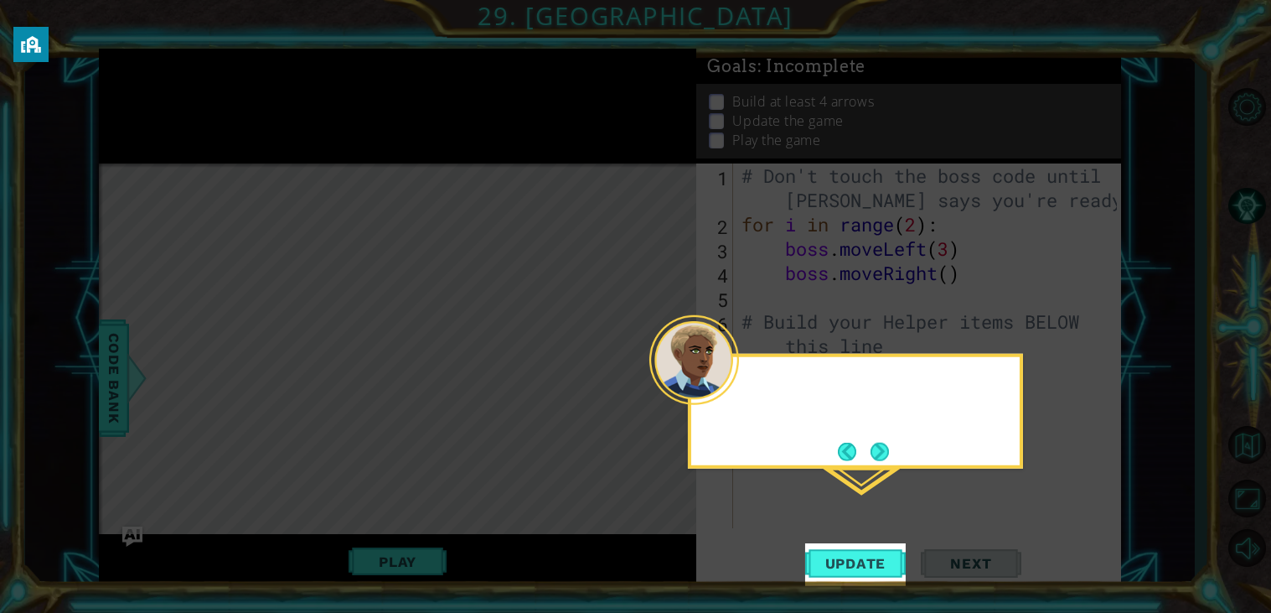
click at [183, 100] on icon at bounding box center [635, 306] width 1271 height 613
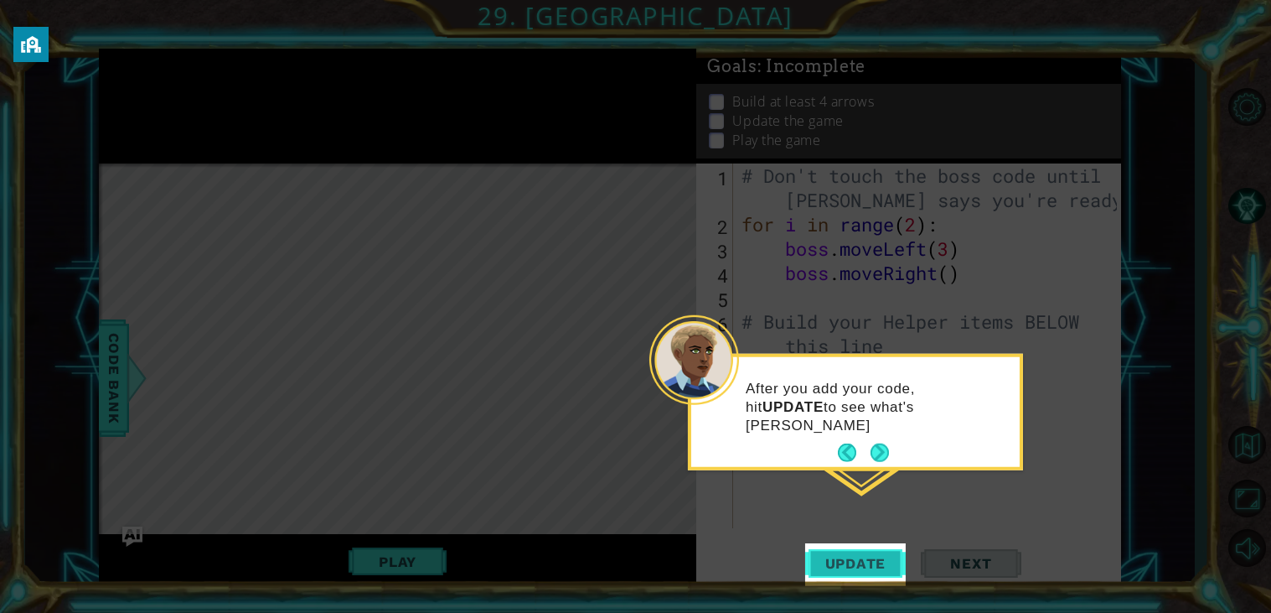
click at [862, 561] on span "Update" at bounding box center [856, 563] width 95 height 17
click at [877, 450] on button "Next" at bounding box center [880, 452] width 18 height 18
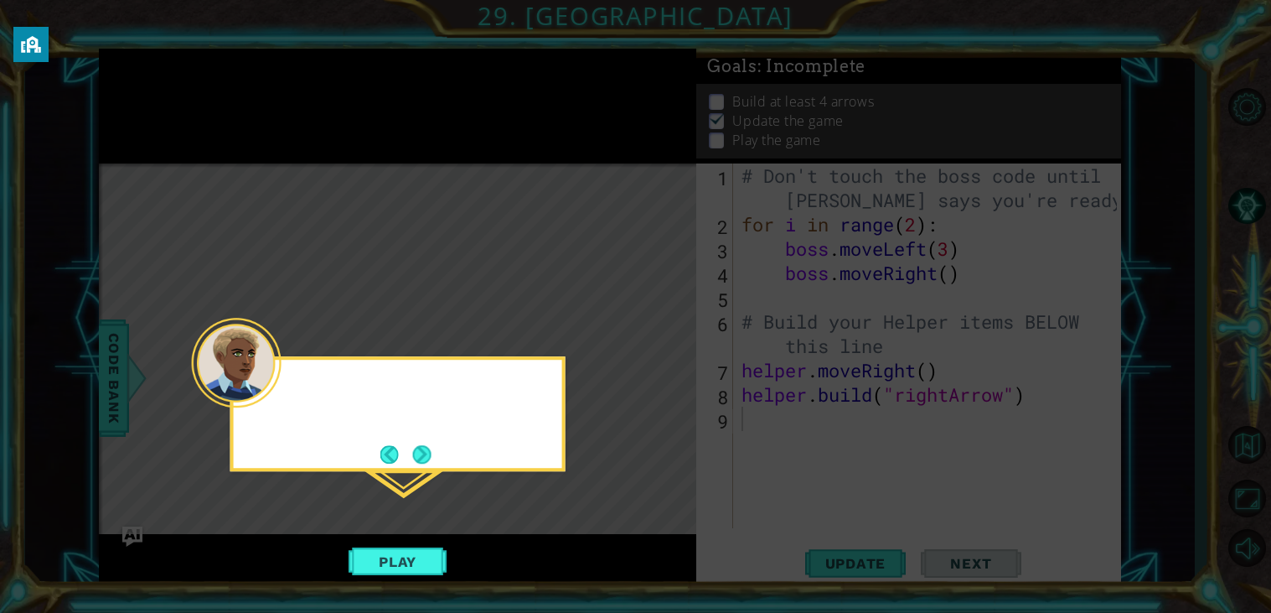
click at [877, 450] on icon at bounding box center [635, 306] width 1271 height 613
click at [427, 463] on button "Next" at bounding box center [422, 454] width 18 height 18
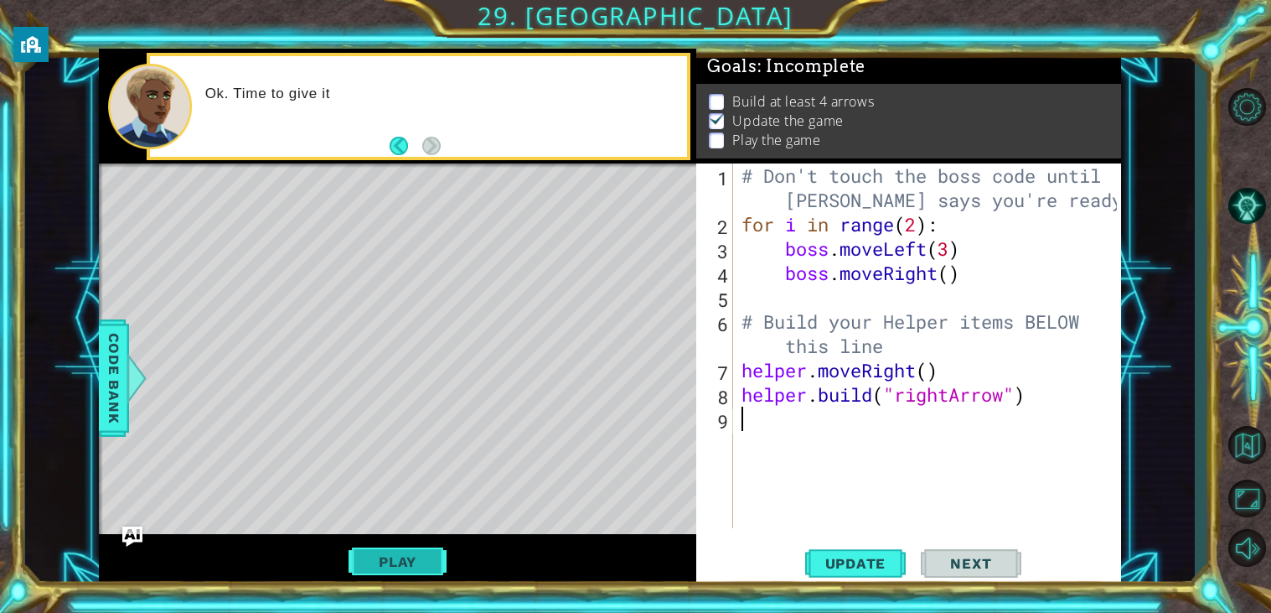
click at [411, 567] on button "Play" at bounding box center [398, 562] width 98 height 32
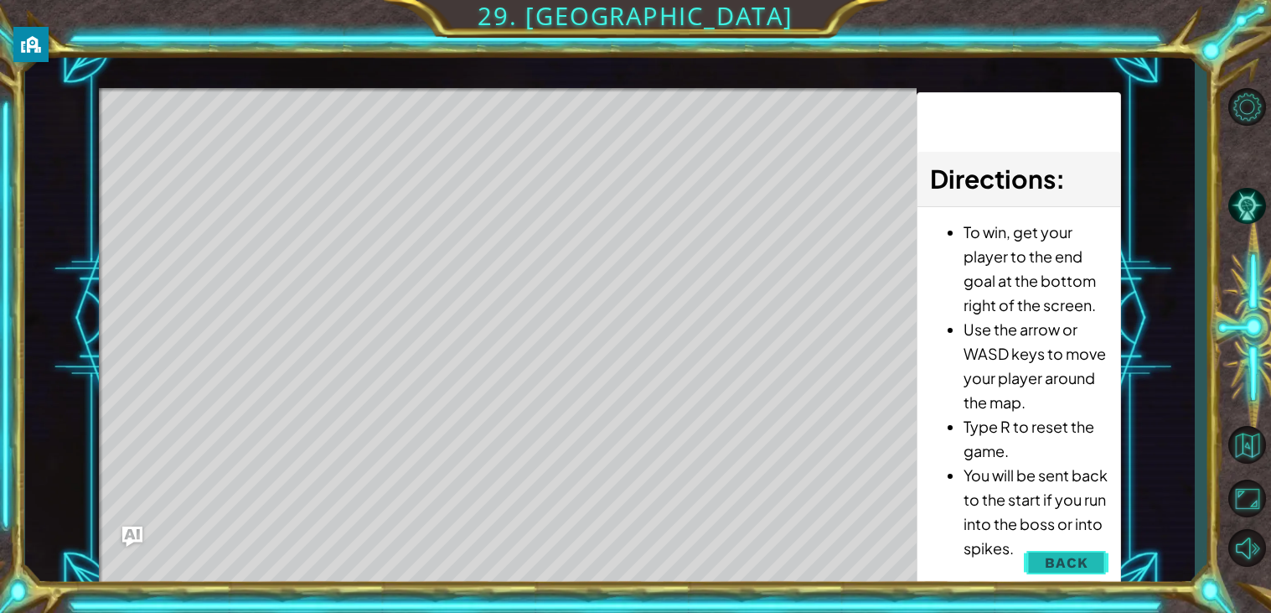
click at [1089, 556] on button "Back" at bounding box center [1066, 563] width 85 height 34
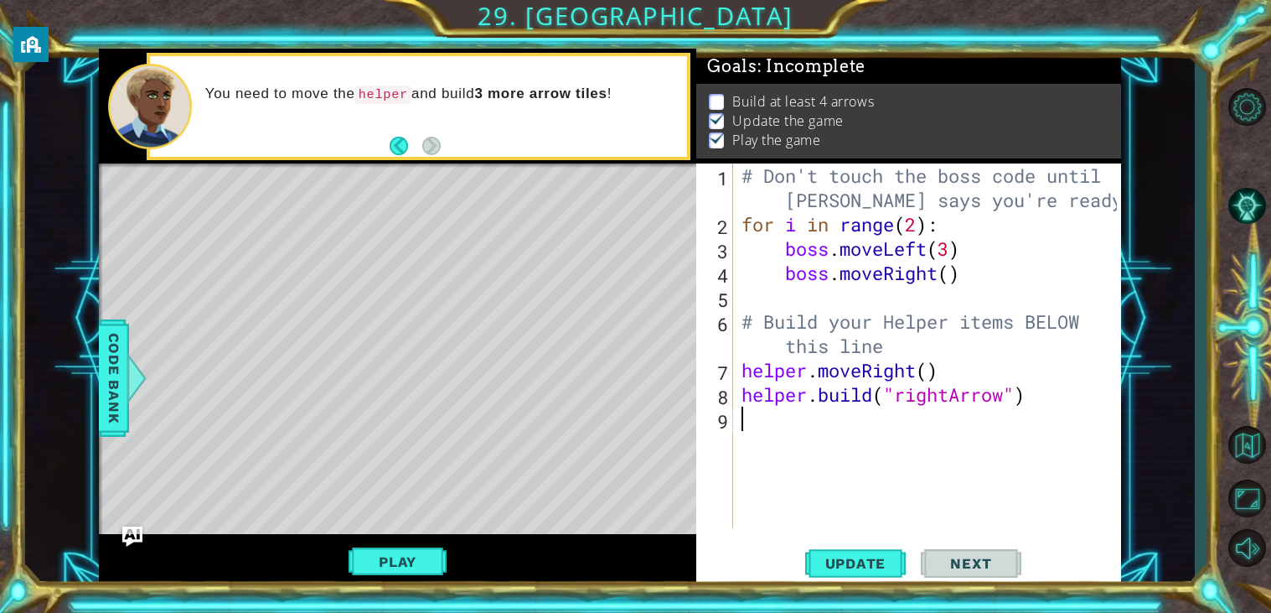
click at [949, 442] on div "# Don't touch the boss code until Vega says you're ready! for i in range ( 2 ) …" at bounding box center [931, 381] width 387 height 437
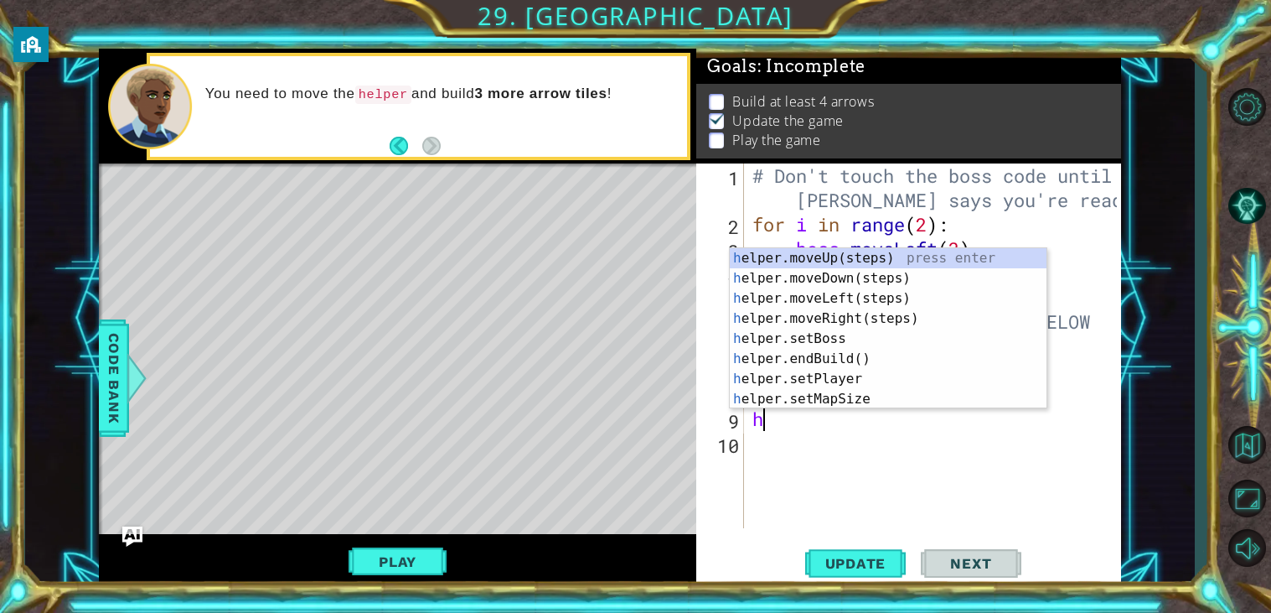
type textarea "he"
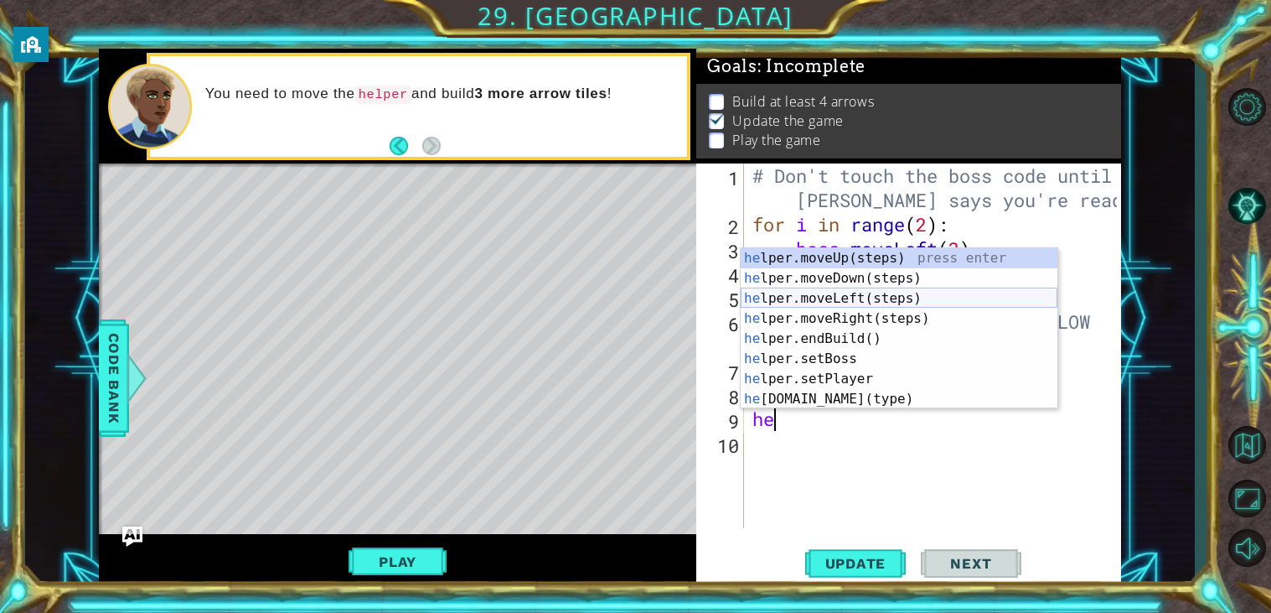
click at [919, 297] on div "he lper.moveUp(steps) press enter he lper.moveDown(steps) press enter he lper.m…" at bounding box center [899, 348] width 317 height 201
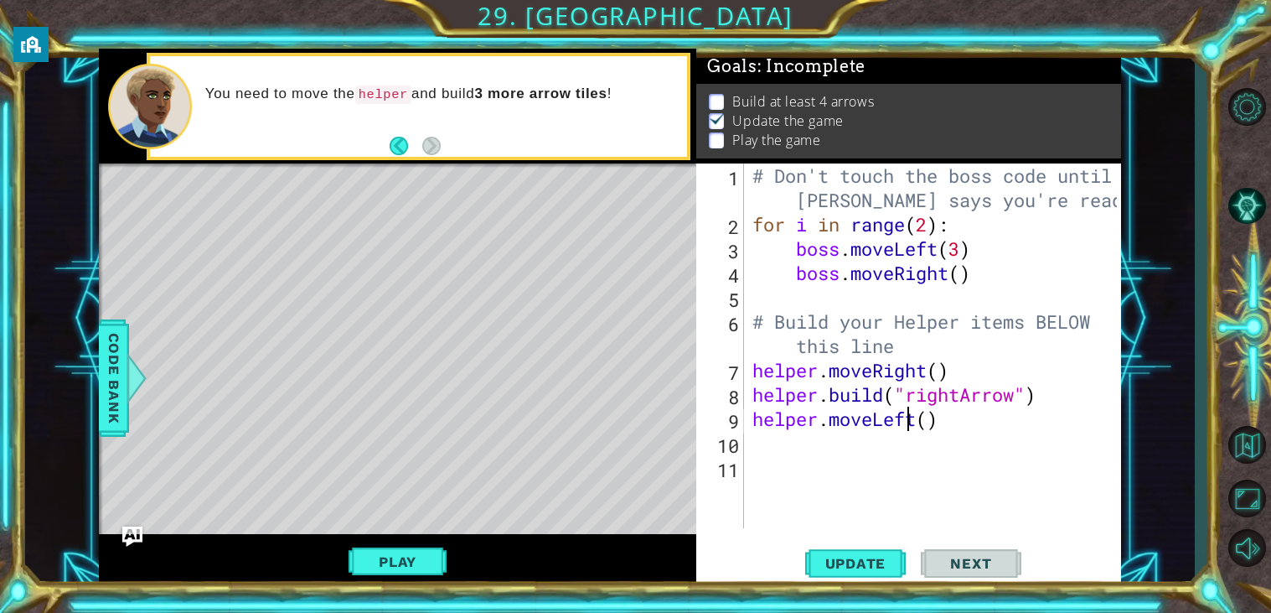
click at [912, 419] on div "# Don't touch the boss code until Vega says you're ready! for i in range ( 2 ) …" at bounding box center [937, 381] width 377 height 437
click at [916, 423] on div "# Don't touch the boss code until Vega says you're ready! for i in range ( 2 ) …" at bounding box center [937, 381] width 377 height 437
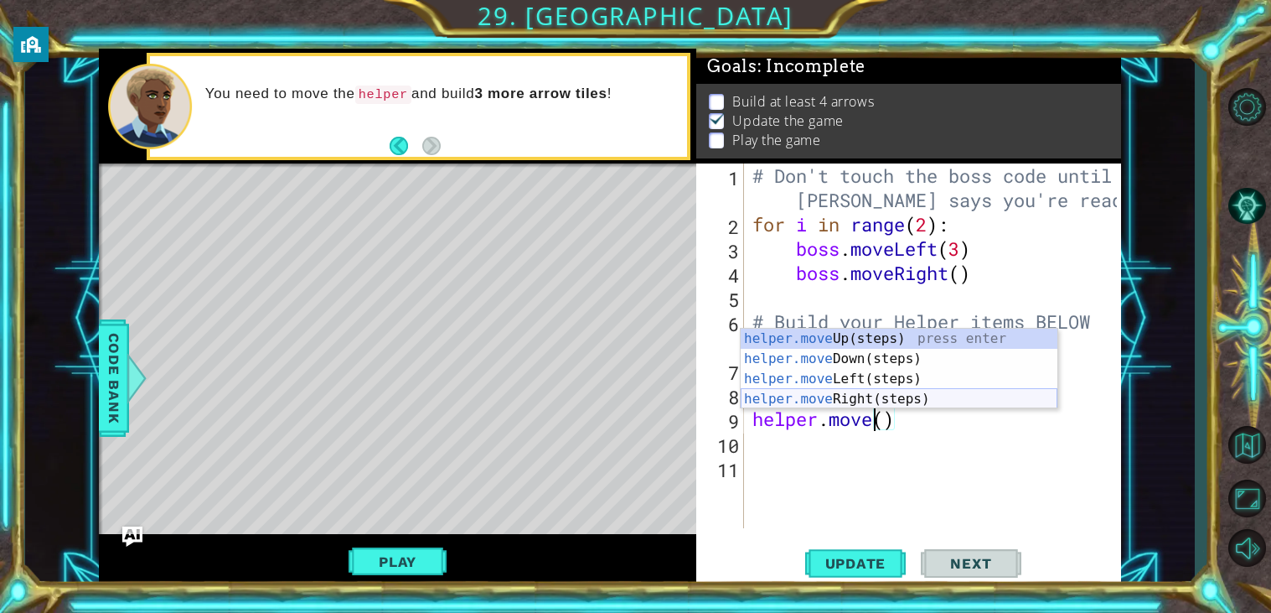
click at [919, 402] on div "helper.move Up(steps) press enter helper.move Down(steps) press enter helper.mo…" at bounding box center [899, 388] width 317 height 121
type textarea "helper.moveRight"
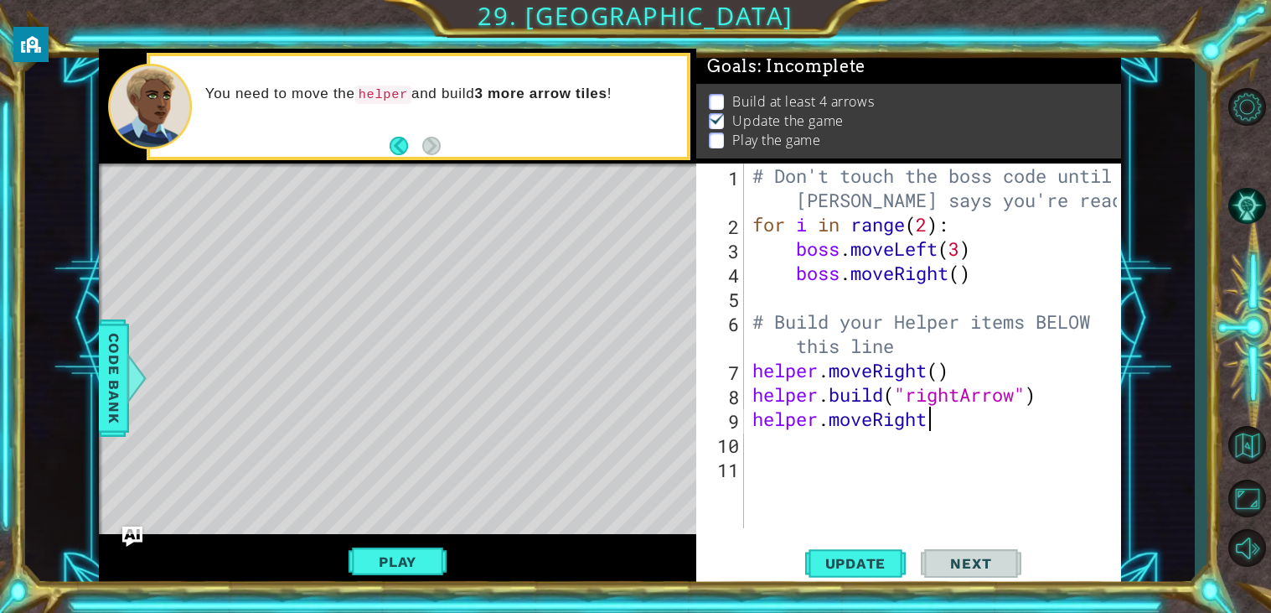
click at [895, 449] on div "# Don't touch the boss code until Vega says you're ready! for i in range ( 2 ) …" at bounding box center [937, 381] width 377 height 437
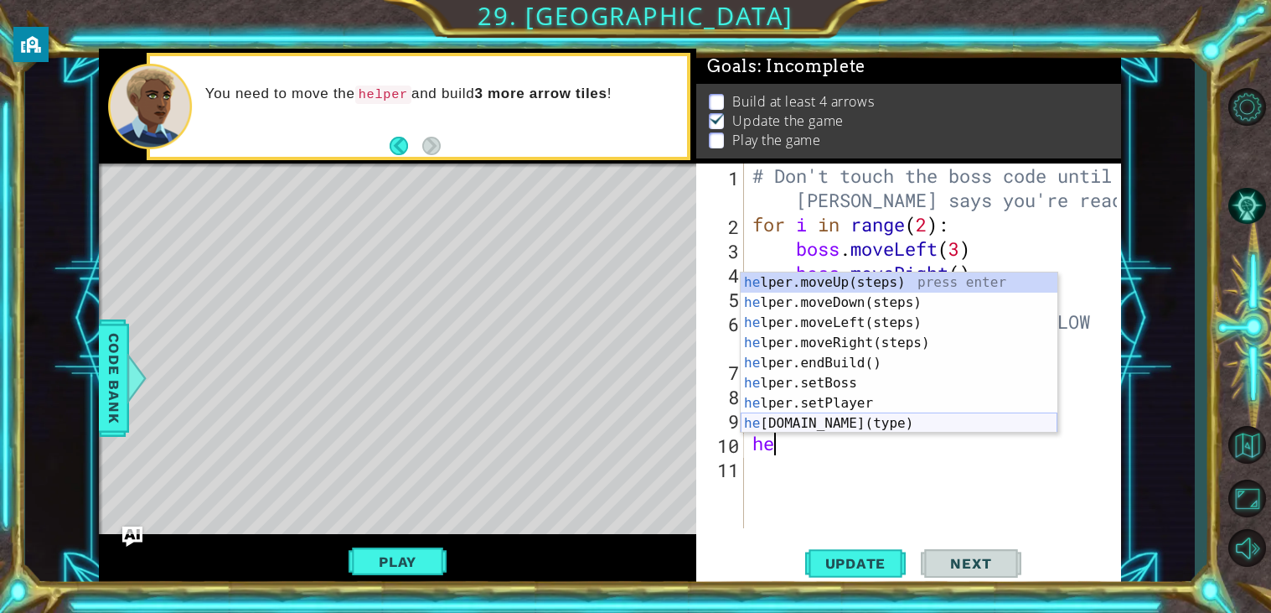
click at [904, 428] on div "he lper.moveUp(steps) press enter he lper.moveDown(steps) press enter he lper.m…" at bounding box center [899, 372] width 317 height 201
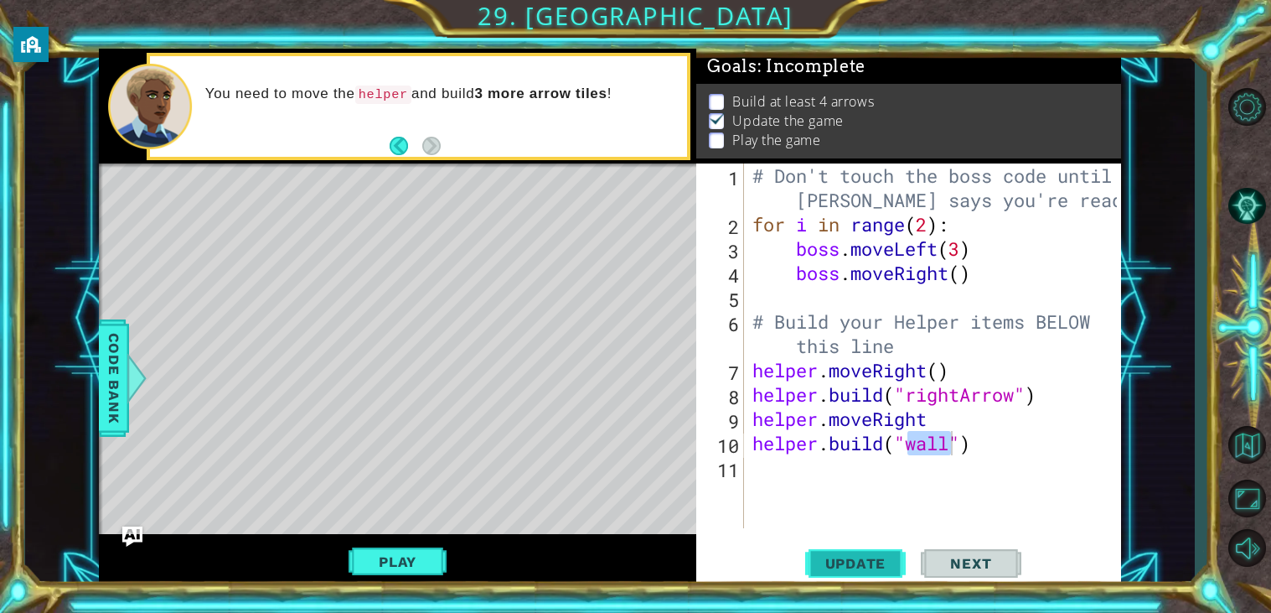
click at [875, 570] on span "Update" at bounding box center [856, 563] width 95 height 17
click at [390, 572] on button "Play" at bounding box center [398, 562] width 98 height 32
click at [859, 564] on span "Update" at bounding box center [856, 563] width 95 height 17
type textarea "helper.build("rightArrow")"
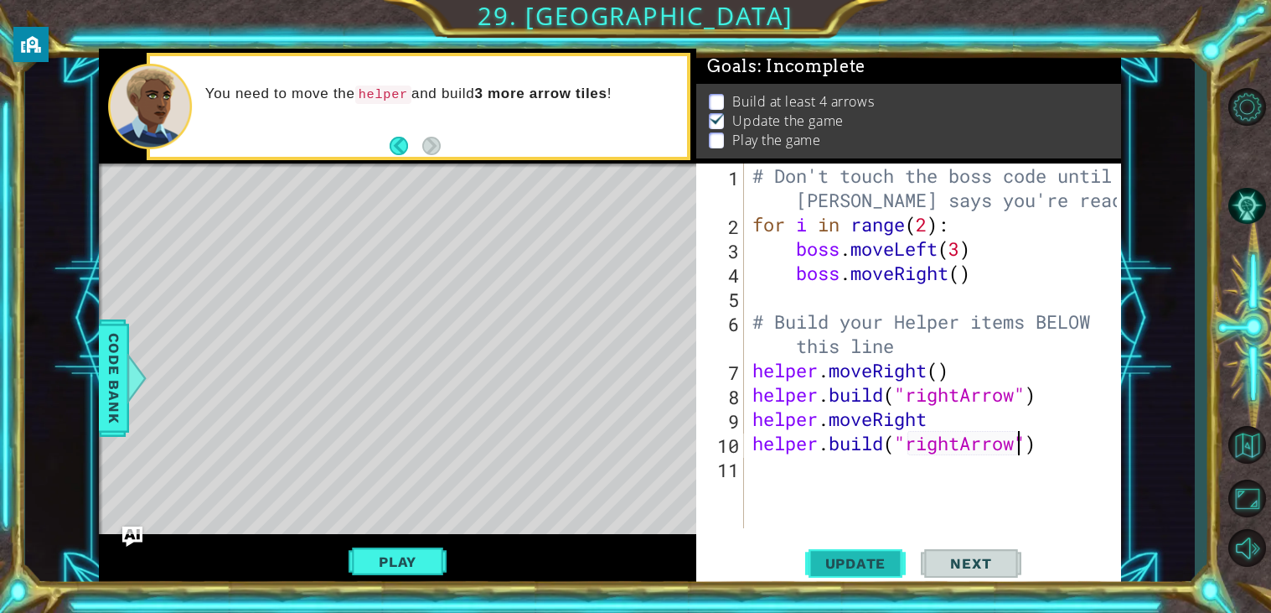
click at [897, 560] on span "Update" at bounding box center [856, 563] width 95 height 17
click at [362, 565] on button "Play" at bounding box center [398, 562] width 98 height 32
